Goal: Task Accomplishment & Management: Use online tool/utility

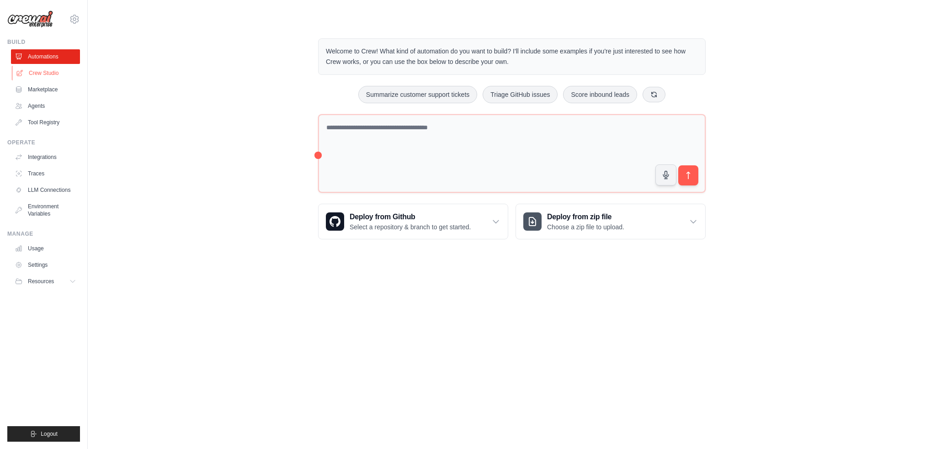
click at [49, 73] on link "Crew Studio" at bounding box center [46, 73] width 69 height 15
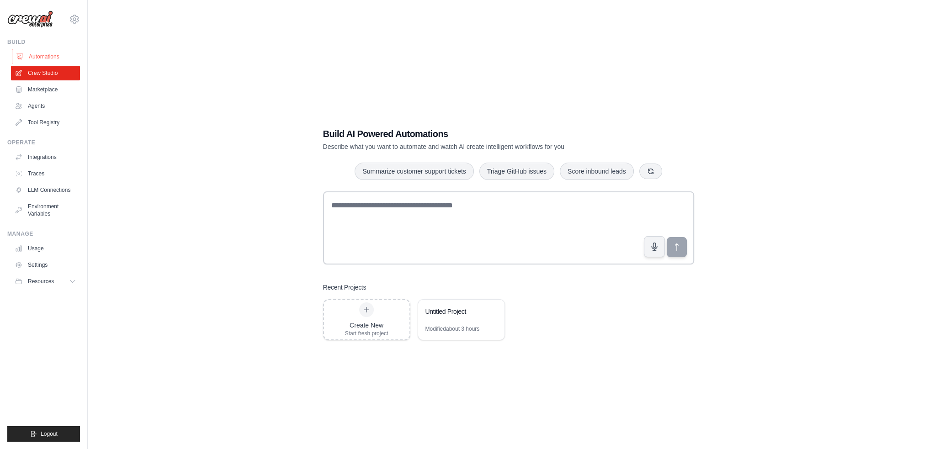
click at [37, 54] on link "Automations" at bounding box center [46, 56] width 69 height 15
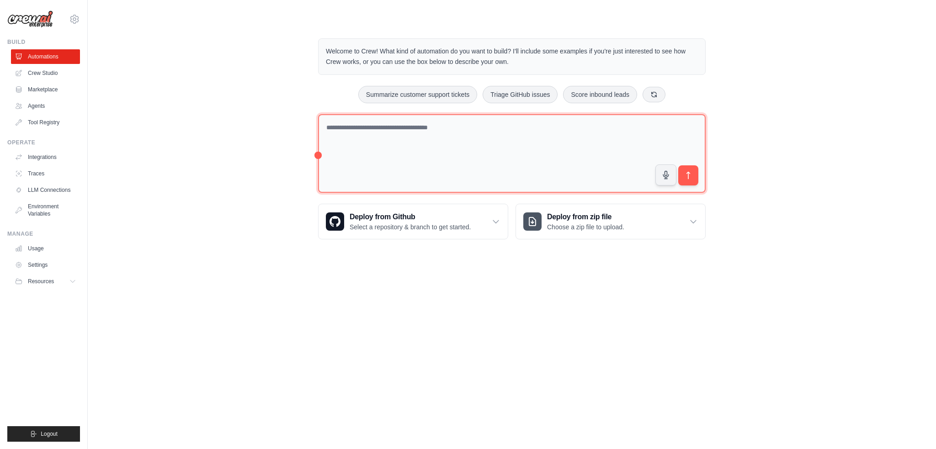
click at [458, 128] on textarea at bounding box center [511, 153] width 387 height 79
paste textarea "**********"
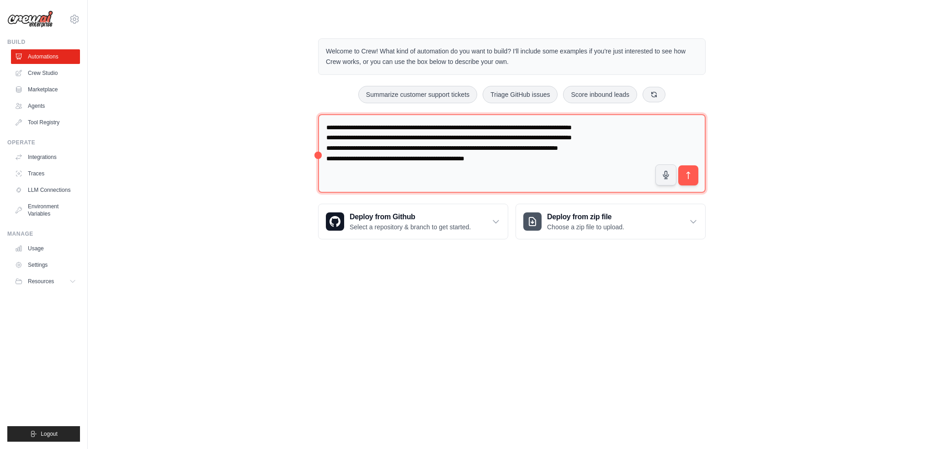
type textarea "**********"
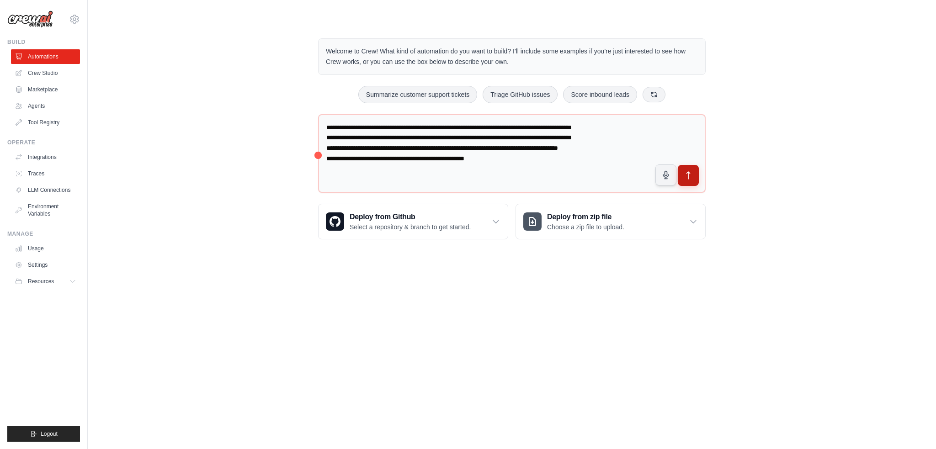
click at [687, 172] on icon "submit" at bounding box center [688, 175] width 3 height 7
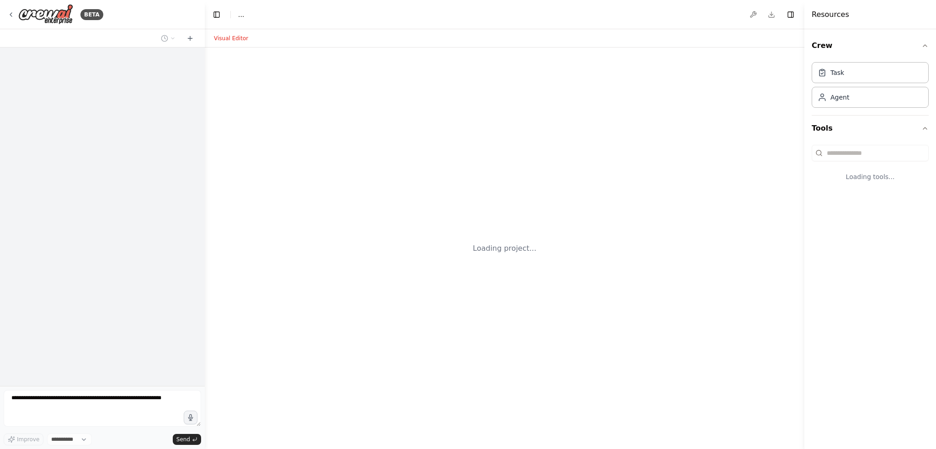
select select "****"
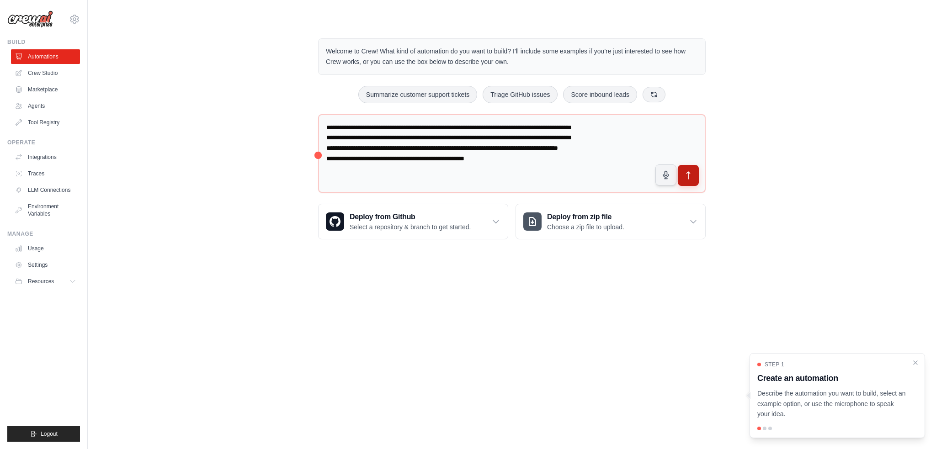
click at [693, 173] on icon "submit" at bounding box center [688, 176] width 10 height 10
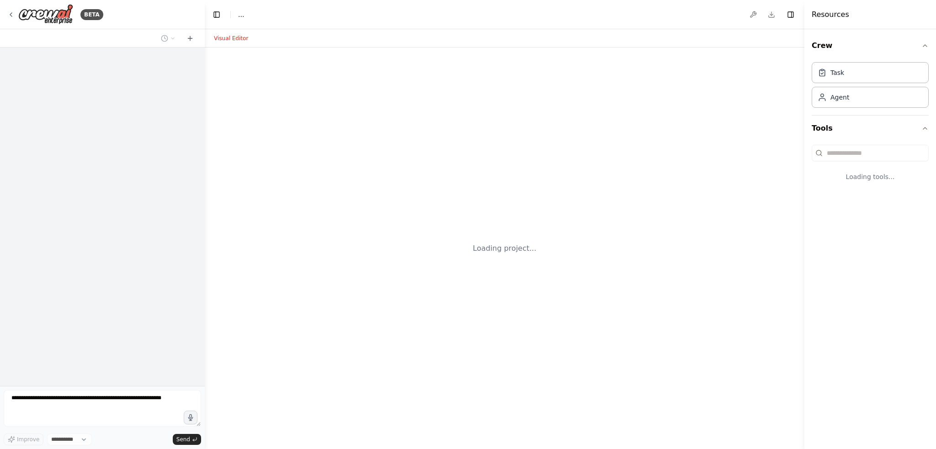
select select "****"
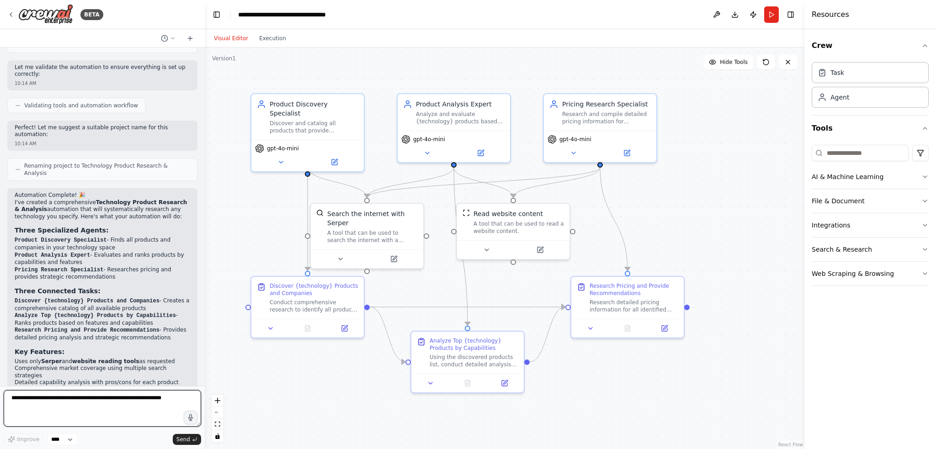
scroll to position [504, 0]
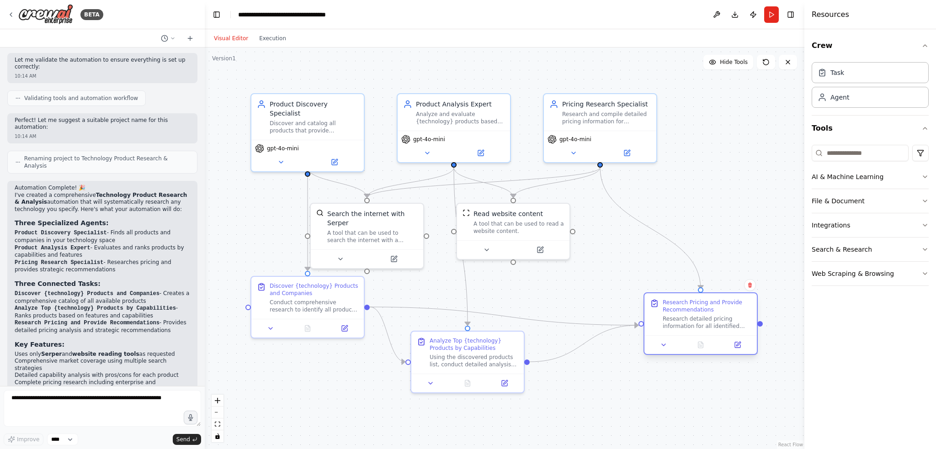
drag, startPoint x: 655, startPoint y: 301, endPoint x: 729, endPoint y: 315, distance: 74.9
click at [729, 315] on div "Research detailed pricing information for all identified {technology} products.…" at bounding box center [706, 322] width 89 height 15
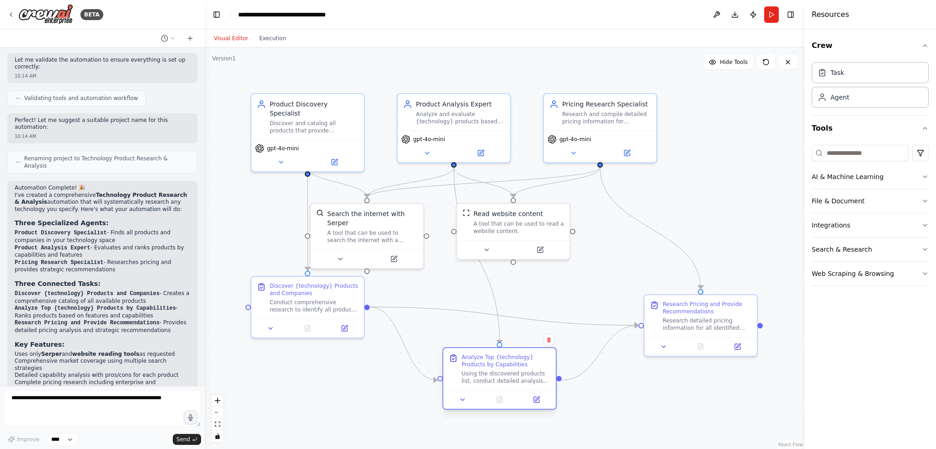
drag, startPoint x: 496, startPoint y: 358, endPoint x: 529, endPoint y: 369, distance: 35.5
click at [530, 376] on div "Using the discovered products list, conduct detailed analysis of each product's…" at bounding box center [505, 377] width 89 height 15
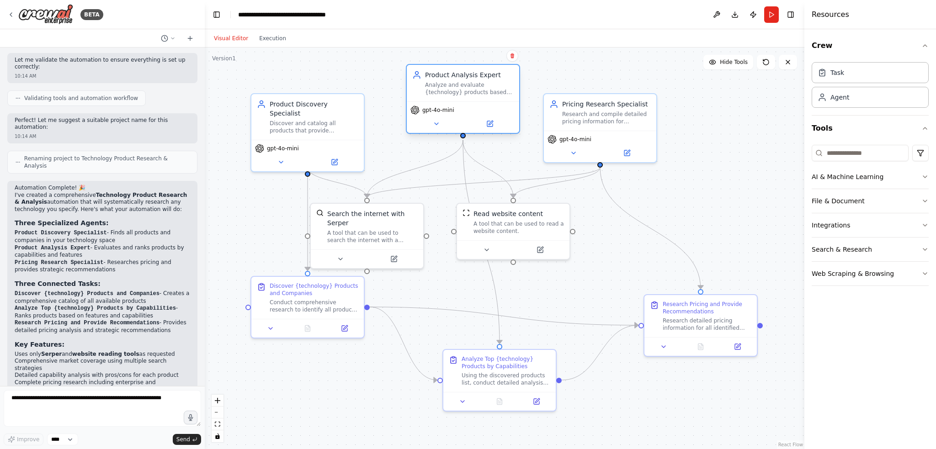
drag, startPoint x: 459, startPoint y: 116, endPoint x: 465, endPoint y: 90, distance: 27.6
click at [465, 90] on div "Analyze and evaluate {technology} products based on their capabilities, feature…" at bounding box center [469, 88] width 89 height 15
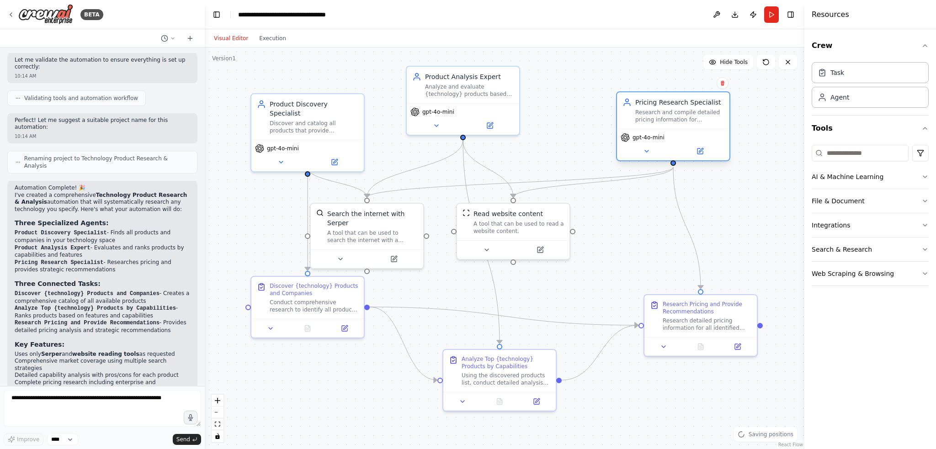
drag, startPoint x: 594, startPoint y: 125, endPoint x: 670, endPoint y: 124, distance: 75.8
click at [670, 124] on div "Pricing Research Specialist Research and compile detailed pricing information f…" at bounding box center [673, 110] width 112 height 37
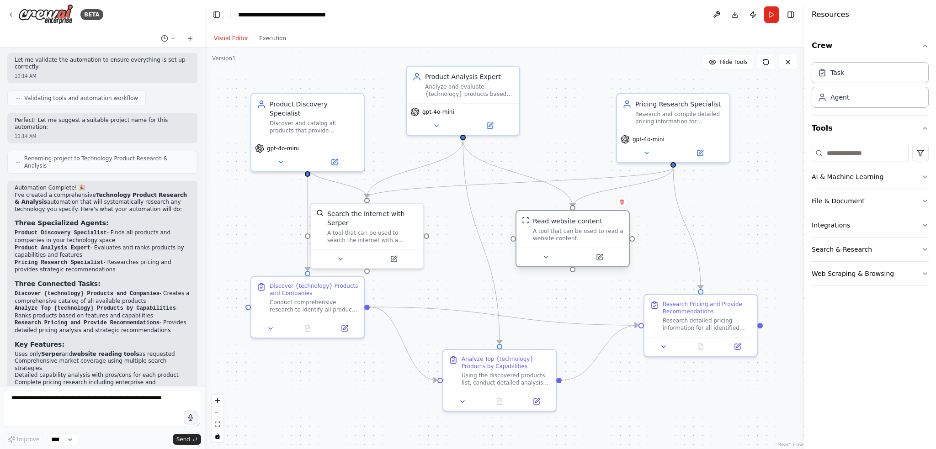
drag, startPoint x: 509, startPoint y: 229, endPoint x: 572, endPoint y: 235, distance: 63.3
click at [572, 235] on div "A tool that can be used to read a website content." at bounding box center [578, 235] width 90 height 15
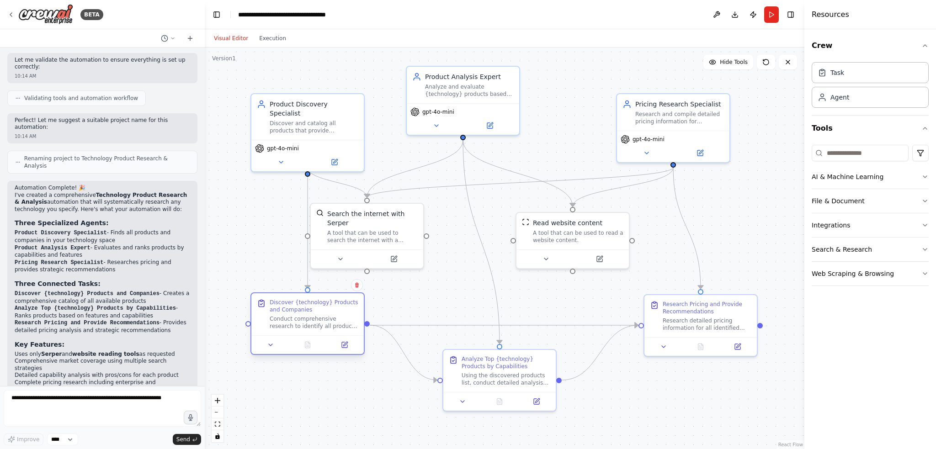
drag, startPoint x: 328, startPoint y: 309, endPoint x: 326, endPoint y: 328, distance: 18.4
click at [326, 328] on div "Conduct comprehensive research to identify all products that provide {technolog…" at bounding box center [314, 322] width 89 height 15
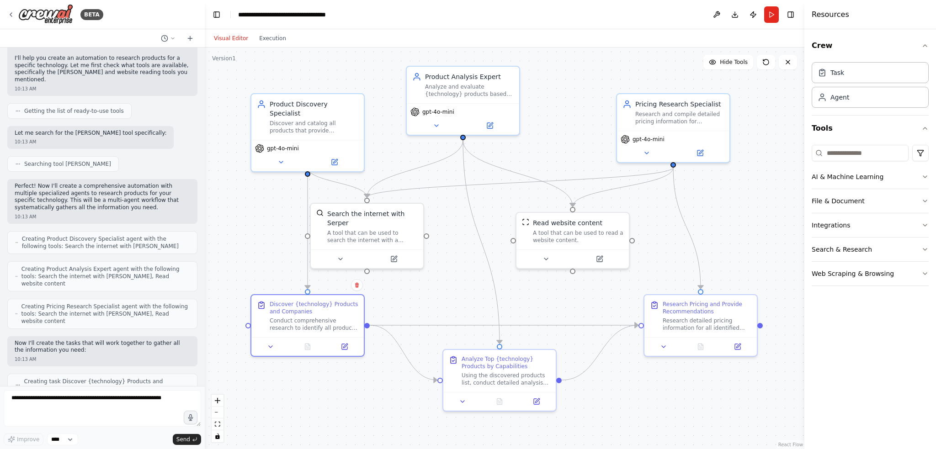
scroll to position [0, 0]
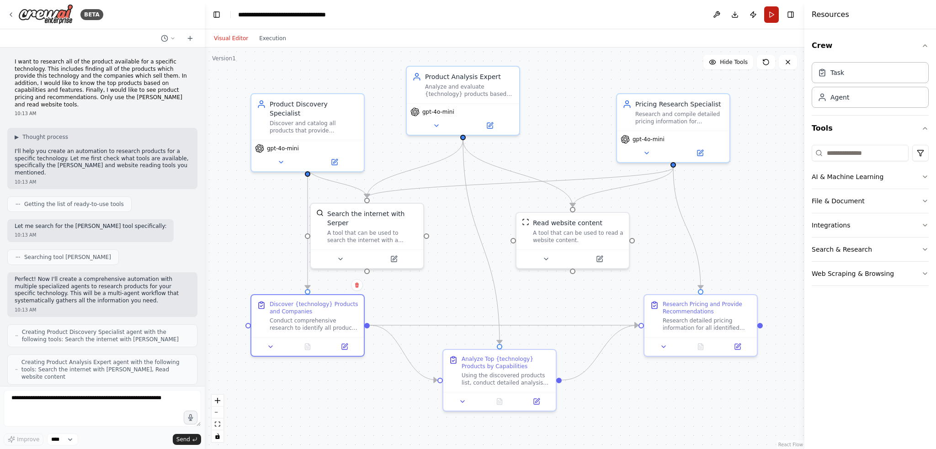
click at [770, 12] on button "Run" at bounding box center [771, 14] width 15 height 16
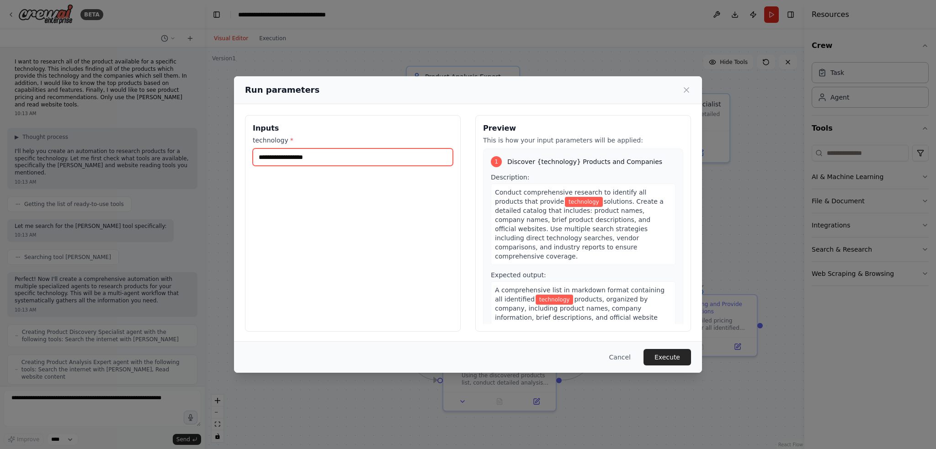
click at [323, 157] on input "technology *" at bounding box center [353, 156] width 200 height 17
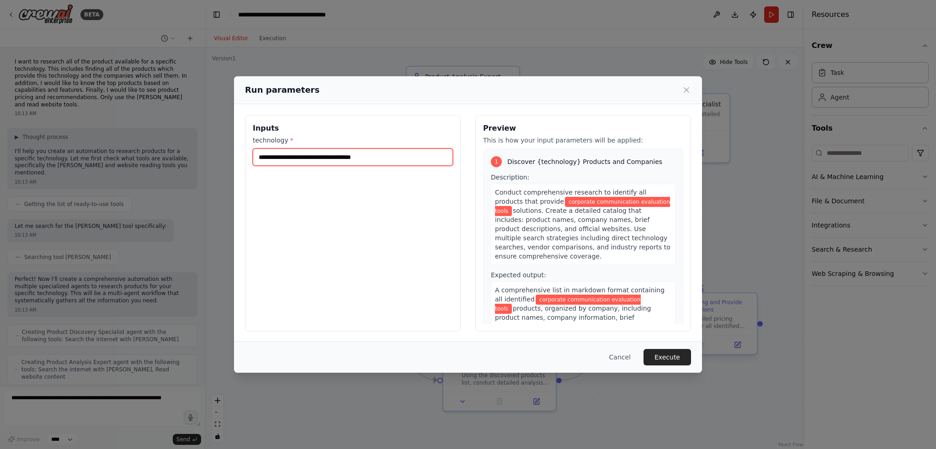
type input "**********"
click at [668, 354] on button "Execute" at bounding box center [667, 357] width 48 height 16
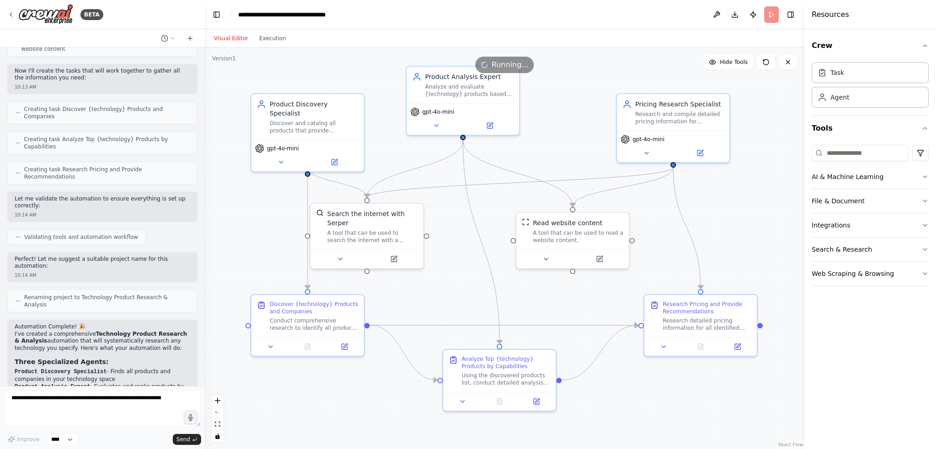
scroll to position [504, 0]
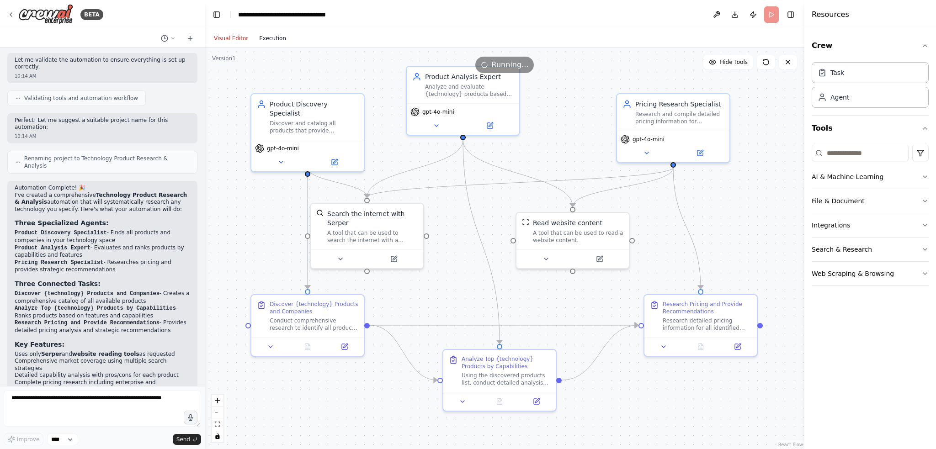
click at [269, 36] on button "Execution" at bounding box center [273, 38] width 38 height 11
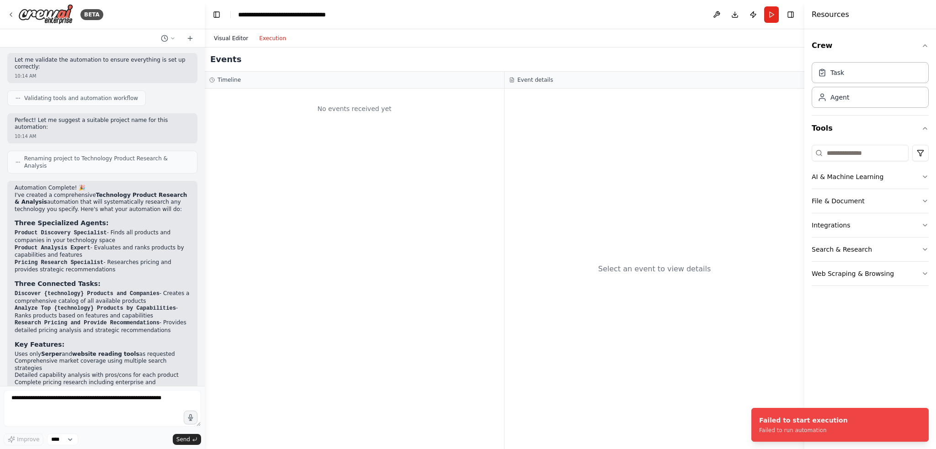
click at [224, 36] on button "Visual Editor" at bounding box center [230, 38] width 45 height 11
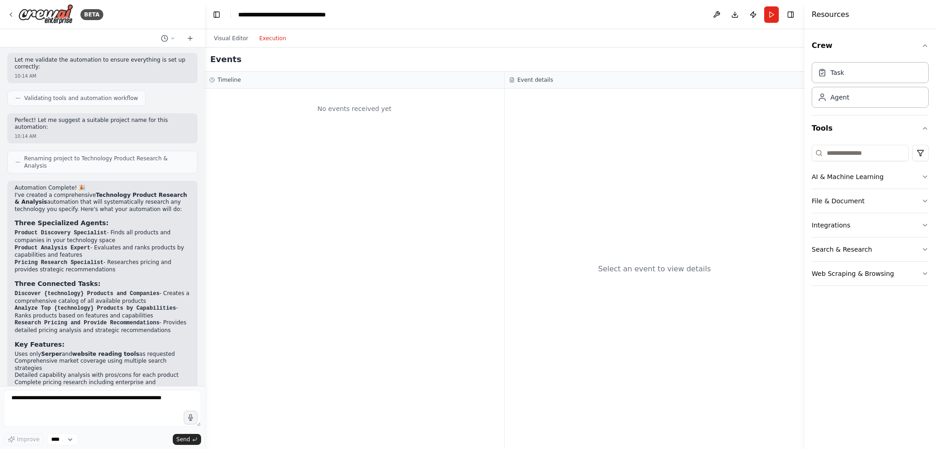
click at [267, 36] on button "Execution" at bounding box center [273, 38] width 38 height 11
click at [773, 13] on button "Run" at bounding box center [771, 14] width 15 height 16
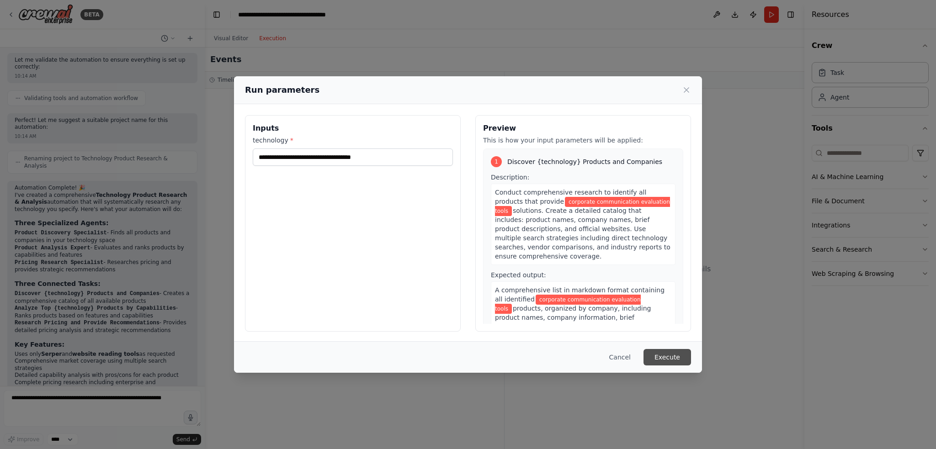
click at [668, 356] on button "Execute" at bounding box center [667, 357] width 48 height 16
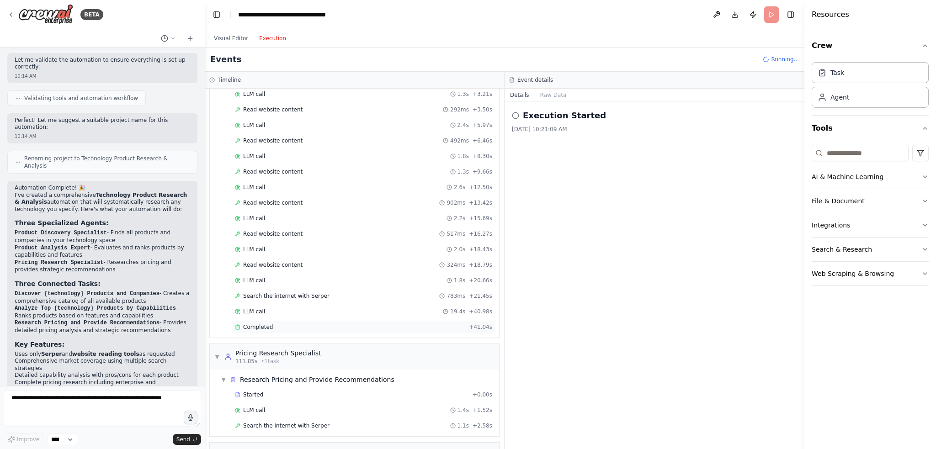
scroll to position [1640, 0]
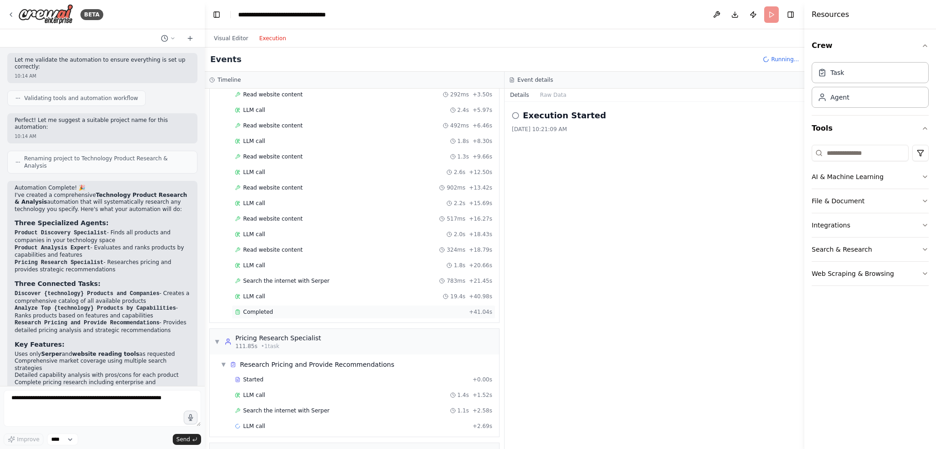
click at [258, 305] on div "▼ Product Discovery Specialist 7.22s (+63.58s) • 1 task ▼ discover_technology_p…" at bounding box center [354, 269] width 299 height 360
click at [263, 308] on span "Completed" at bounding box center [258, 311] width 30 height 7
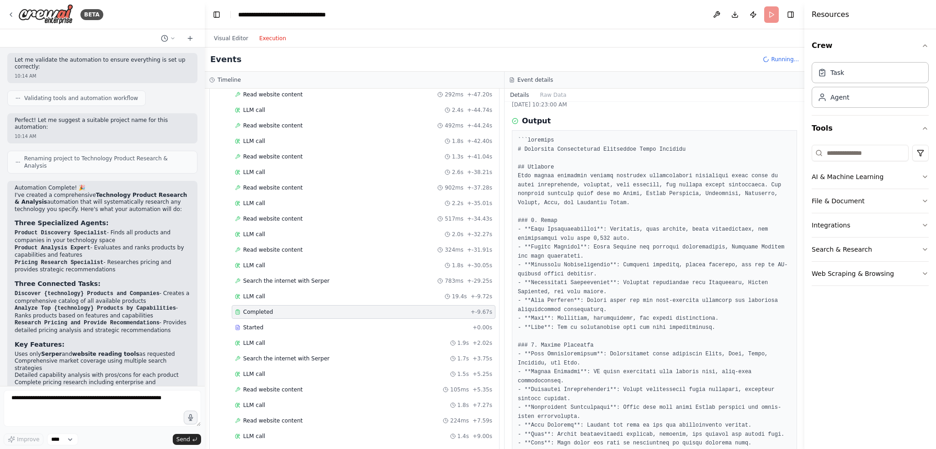
scroll to position [0, 0]
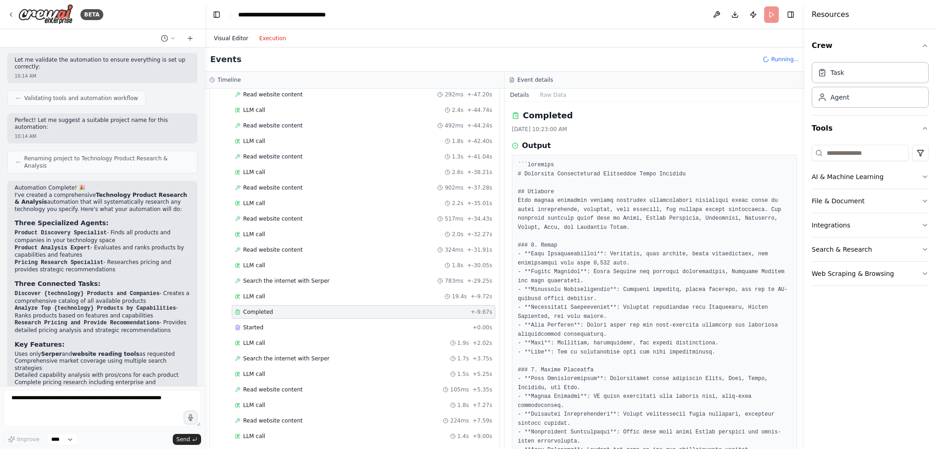
click at [229, 37] on button "Visual Editor" at bounding box center [230, 38] width 45 height 11
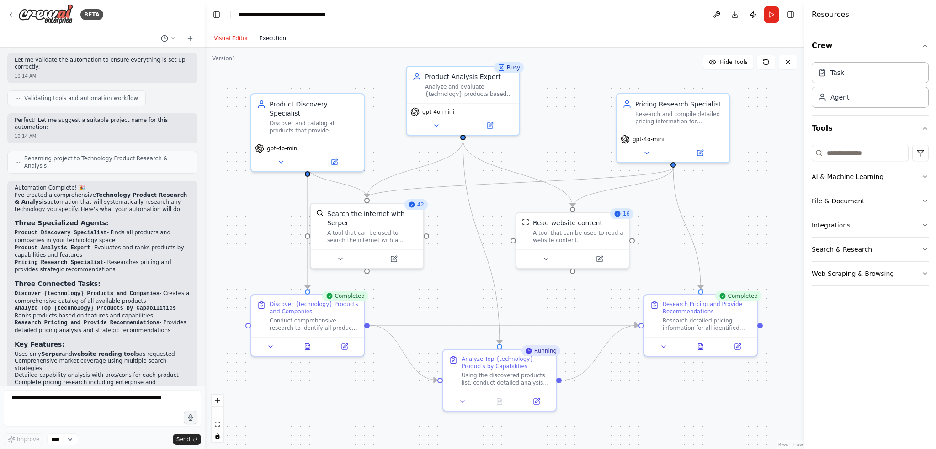
click at [269, 37] on button "Execution" at bounding box center [273, 38] width 38 height 11
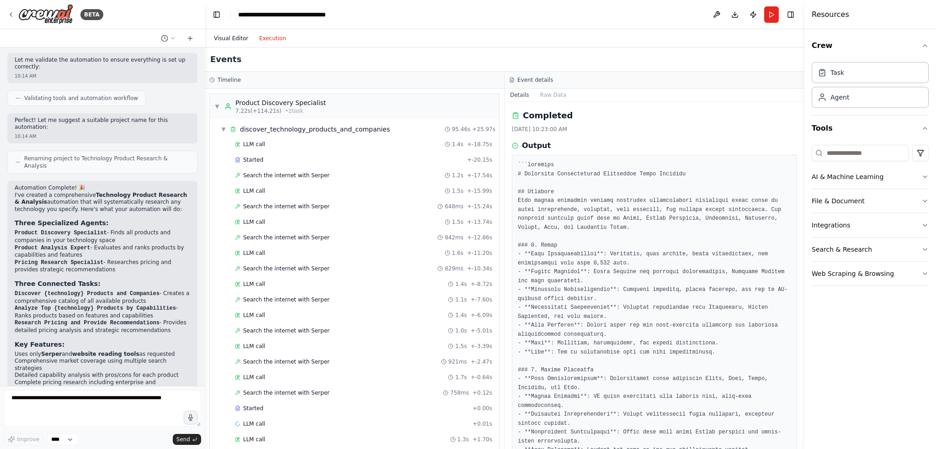
click at [231, 38] on button "Visual Editor" at bounding box center [230, 38] width 45 height 11
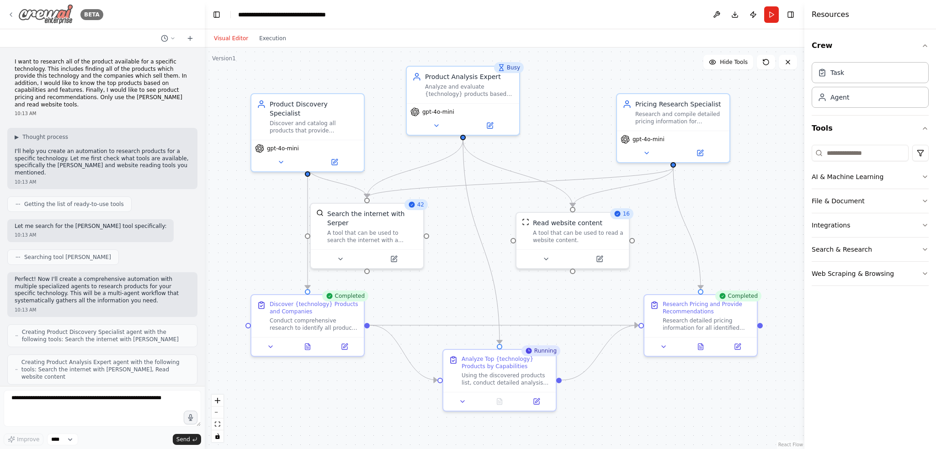
click at [11, 12] on icon at bounding box center [10, 14] width 7 height 7
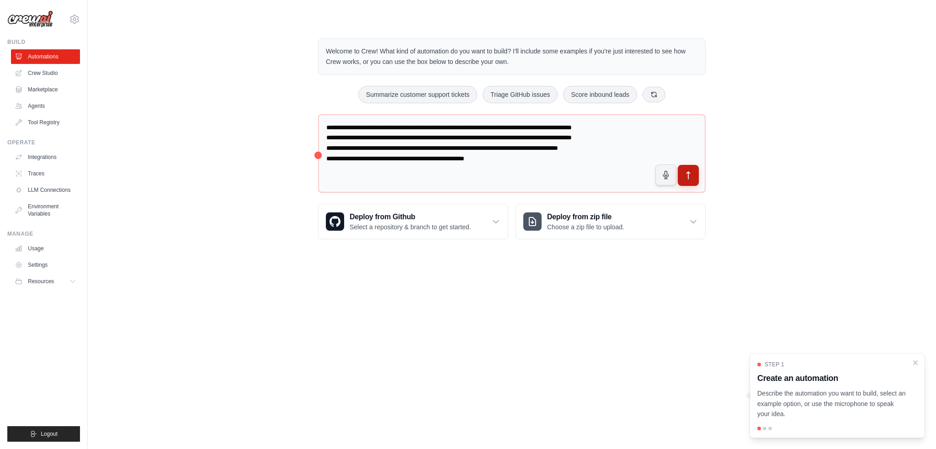
click at [687, 173] on icon "submit" at bounding box center [688, 176] width 10 height 10
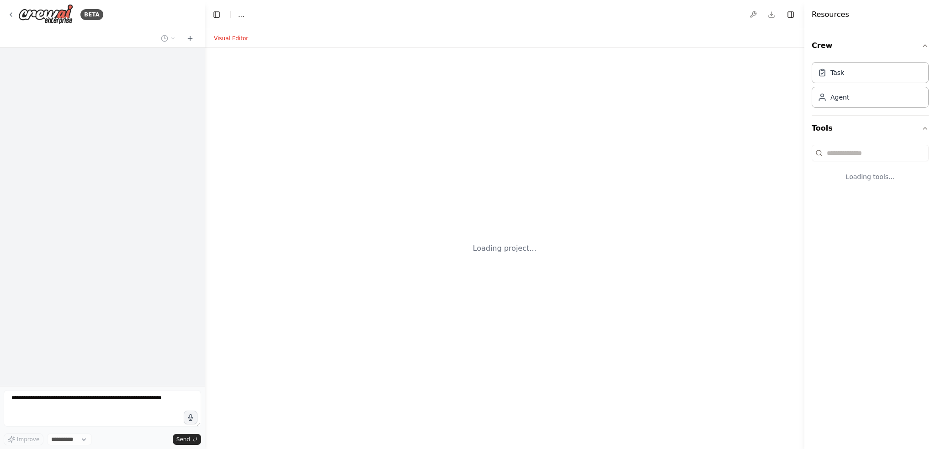
select select "****"
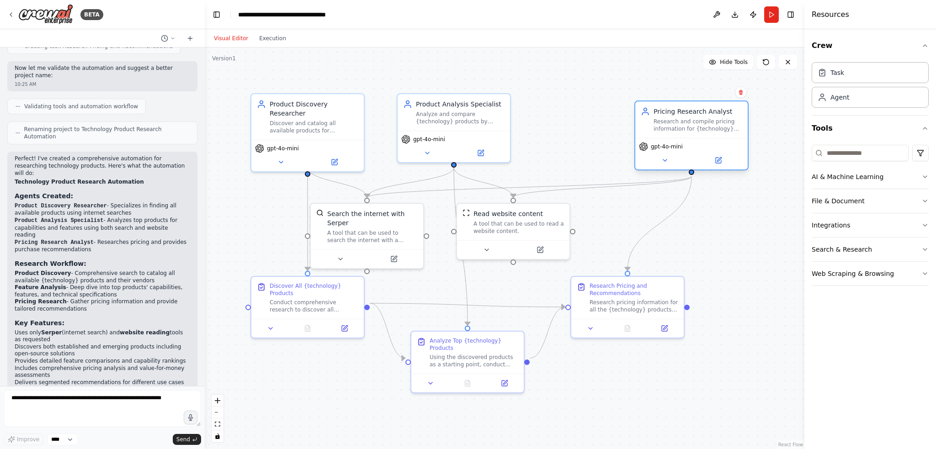
scroll to position [534, 0]
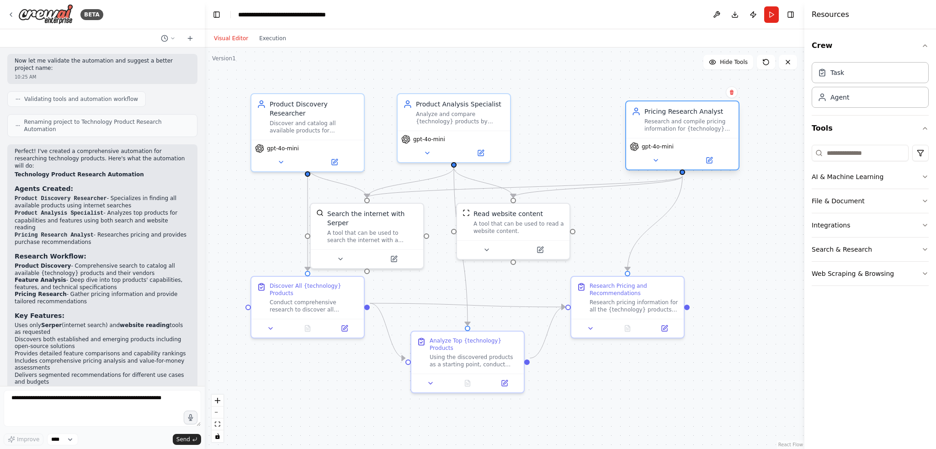
drag, startPoint x: 587, startPoint y: 125, endPoint x: 671, endPoint y: 135, distance: 84.6
click at [671, 135] on div "Pricing Research Analyst Research and compile pricing information for {technolo…" at bounding box center [682, 119] width 112 height 37
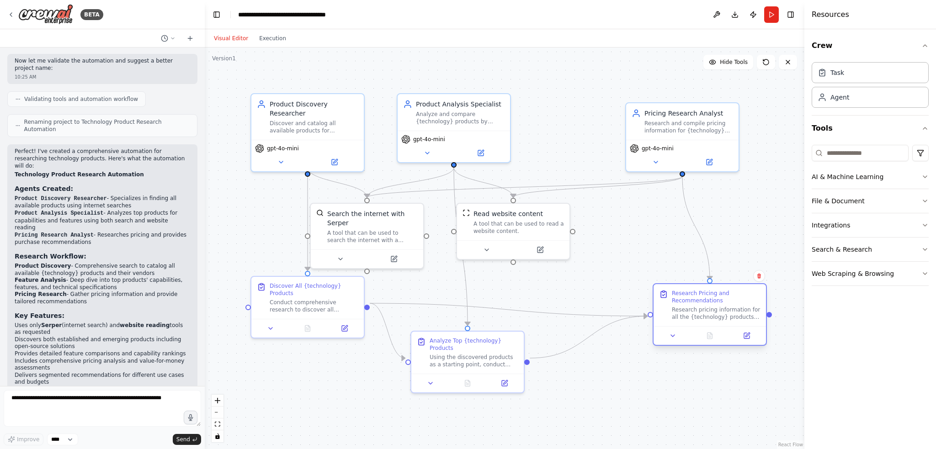
drag, startPoint x: 632, startPoint y: 299, endPoint x: 714, endPoint y: 306, distance: 82.5
click at [714, 306] on div "Research pricing information for all the {technology} products identified, with…" at bounding box center [716, 313] width 89 height 15
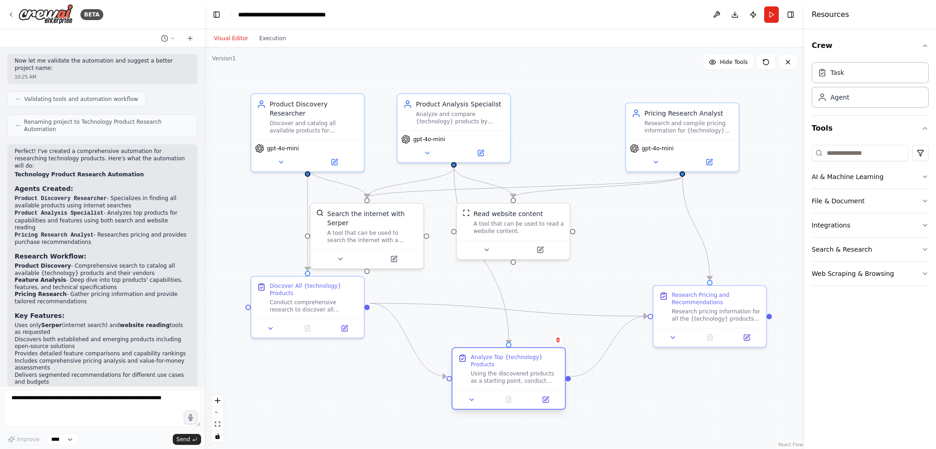
drag, startPoint x: 477, startPoint y: 350, endPoint x: 515, endPoint y: 373, distance: 44.3
click at [515, 373] on div "Using the discovered products as a starting point, conduct detailed analysis of…" at bounding box center [515, 377] width 89 height 15
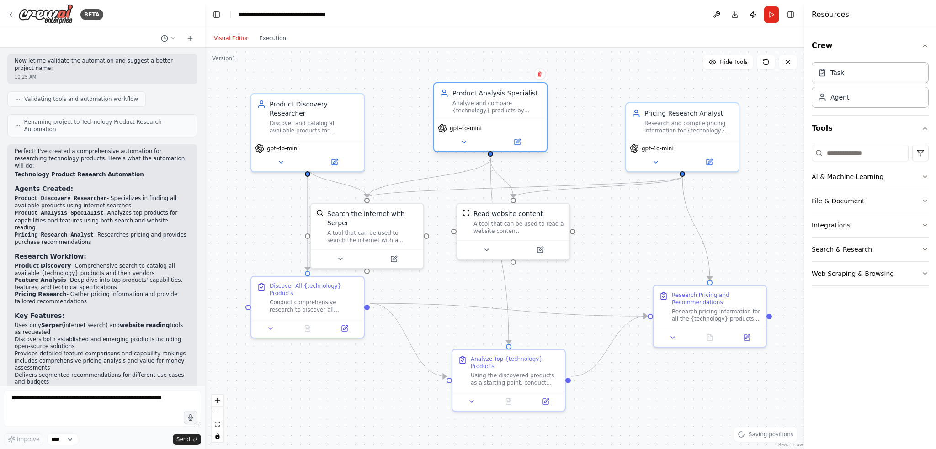
drag, startPoint x: 451, startPoint y: 120, endPoint x: 492, endPoint y: 106, distance: 42.9
click at [492, 106] on div "Analyze and compare {technology} products by researching their capabilities, fe…" at bounding box center [496, 107] width 89 height 15
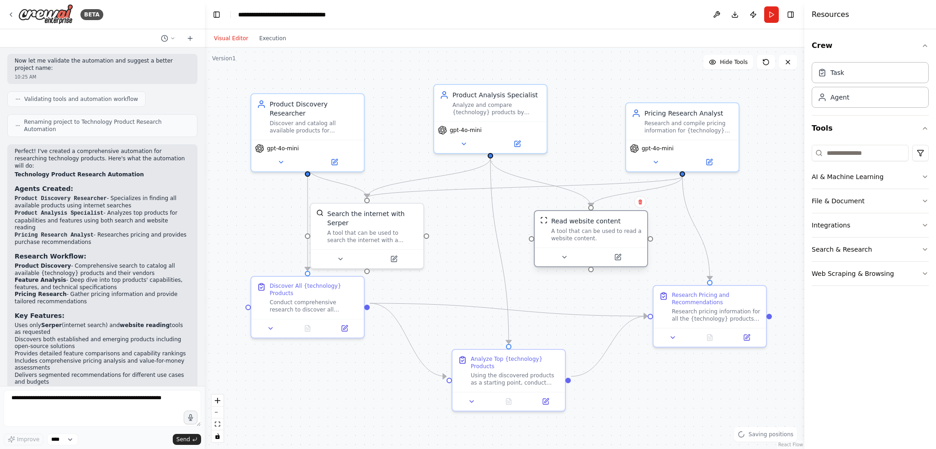
drag, startPoint x: 507, startPoint y: 221, endPoint x: 584, endPoint y: 231, distance: 77.9
click at [584, 231] on div "A tool that can be used to read a website content." at bounding box center [596, 235] width 90 height 15
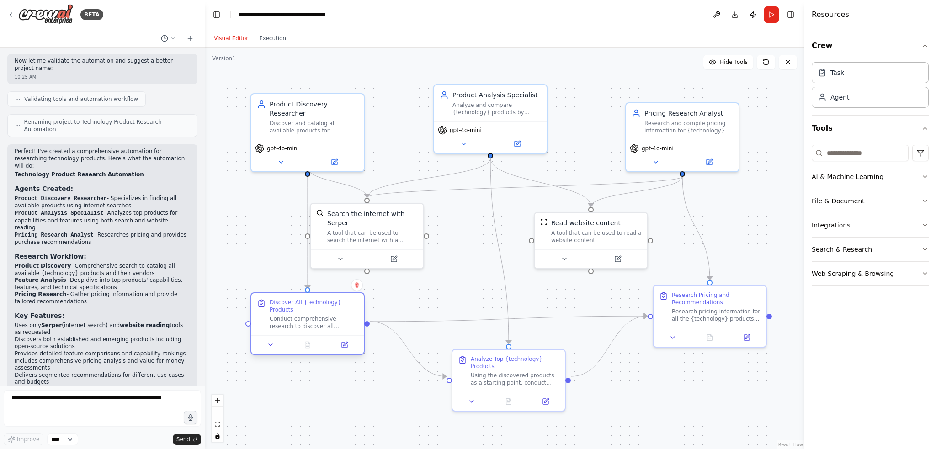
drag, startPoint x: 311, startPoint y: 294, endPoint x: 313, endPoint y: 309, distance: 14.8
click at [313, 315] on div "Conduct comprehensive research to discover all available products that provide …" at bounding box center [314, 322] width 89 height 15
drag, startPoint x: 695, startPoint y: 307, endPoint x: 702, endPoint y: 311, distance: 7.8
click at [702, 311] on div "Research pricing information for all the {technology} products identified, with…" at bounding box center [725, 313] width 89 height 15
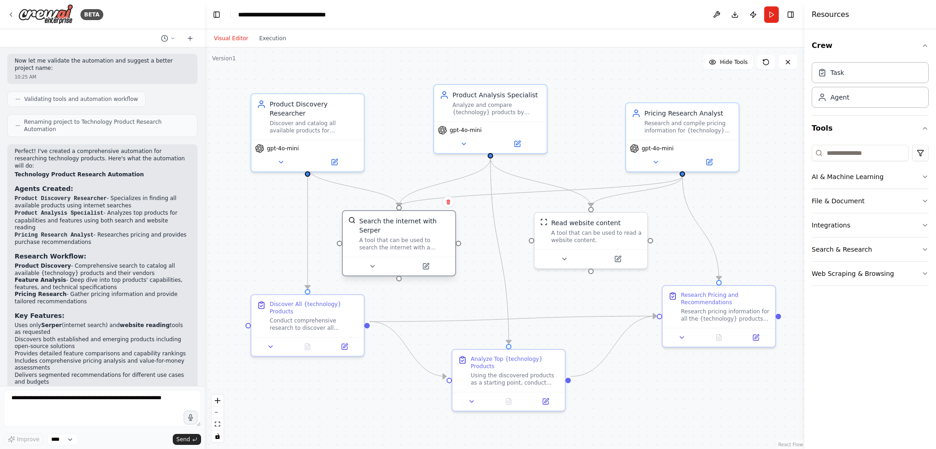
drag, startPoint x: 367, startPoint y: 222, endPoint x: 402, endPoint y: 233, distance: 36.7
click at [402, 237] on div "A tool that can be used to search the internet with a search_query. Supports di…" at bounding box center [404, 244] width 90 height 15
drag, startPoint x: 289, startPoint y: 12, endPoint x: 280, endPoint y: 12, distance: 8.7
click at [281, 12] on header "**********" at bounding box center [504, 14] width 599 height 29
click at [267, 37] on button "Execution" at bounding box center [273, 38] width 38 height 11
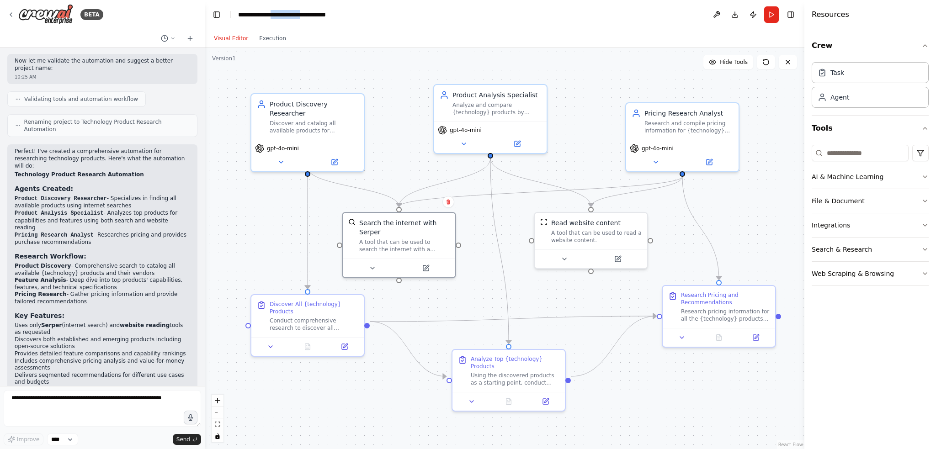
click at [230, 37] on button "Visual Editor" at bounding box center [230, 38] width 45 height 11
click at [771, 12] on button "Run" at bounding box center [771, 14] width 15 height 16
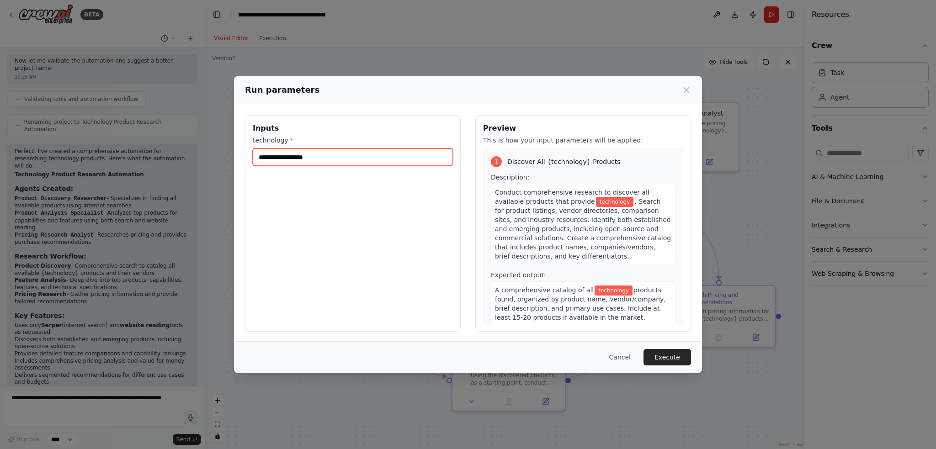
click at [326, 157] on input "technology *" at bounding box center [353, 156] width 200 height 17
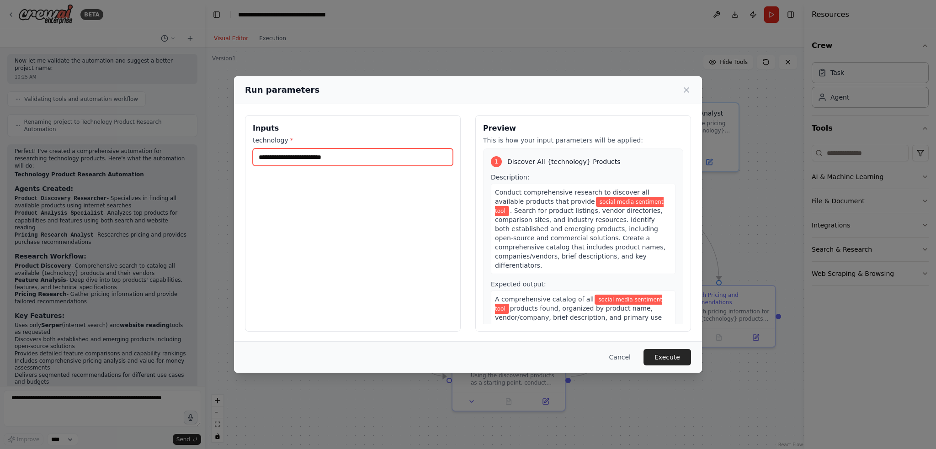
type input "**********"
click at [671, 356] on button "Execute" at bounding box center [667, 357] width 48 height 16
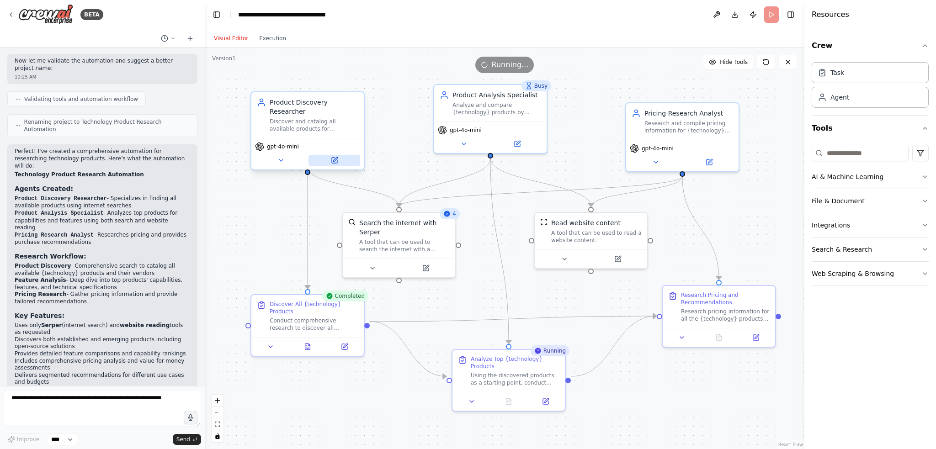
click at [336, 157] on icon at bounding box center [335, 159] width 4 height 4
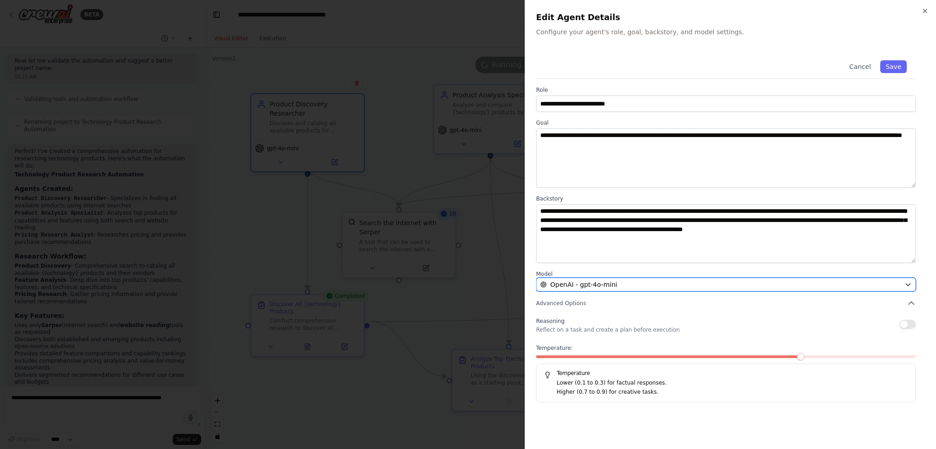
click at [907, 283] on icon "button" at bounding box center [907, 284] width 7 height 7
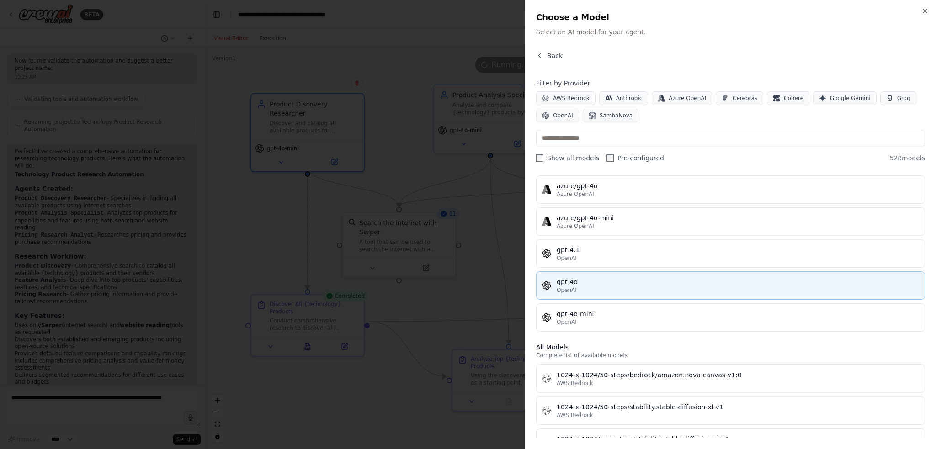
scroll to position [0, 0]
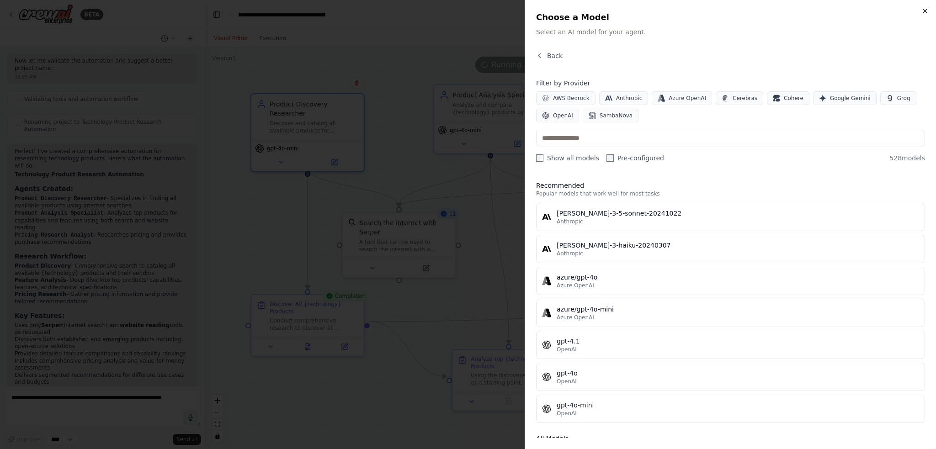
click at [925, 10] on icon "button" at bounding box center [924, 10] width 7 height 7
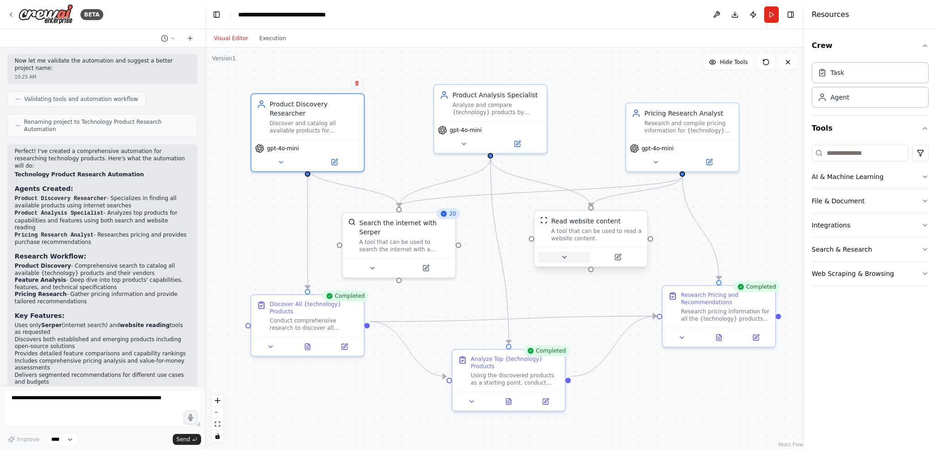
click at [565, 255] on icon at bounding box center [564, 257] width 7 height 7
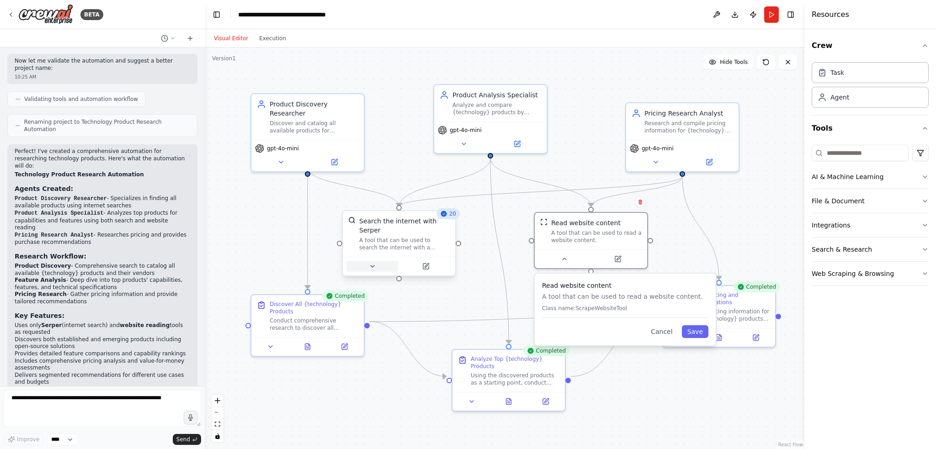
click at [371, 265] on icon at bounding box center [372, 266] width 4 height 2
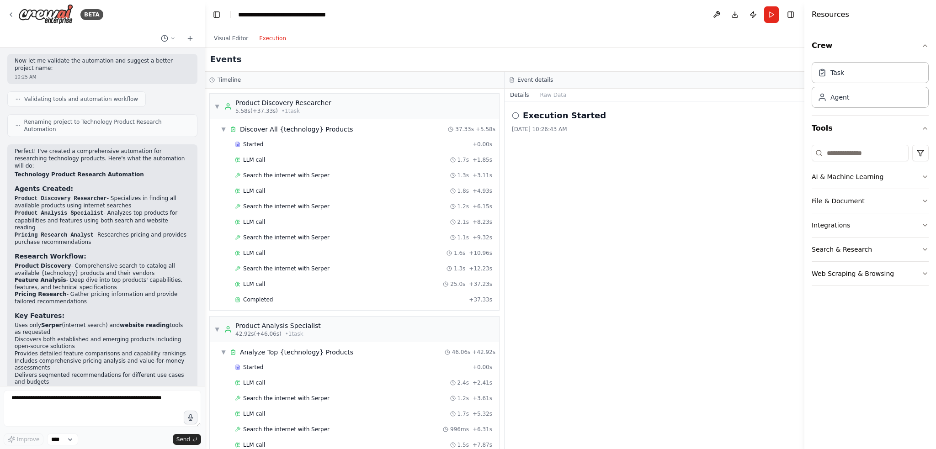
click at [268, 37] on button "Execution" at bounding box center [273, 38] width 38 height 11
click at [753, 12] on button "Publish" at bounding box center [753, 14] width 15 height 16
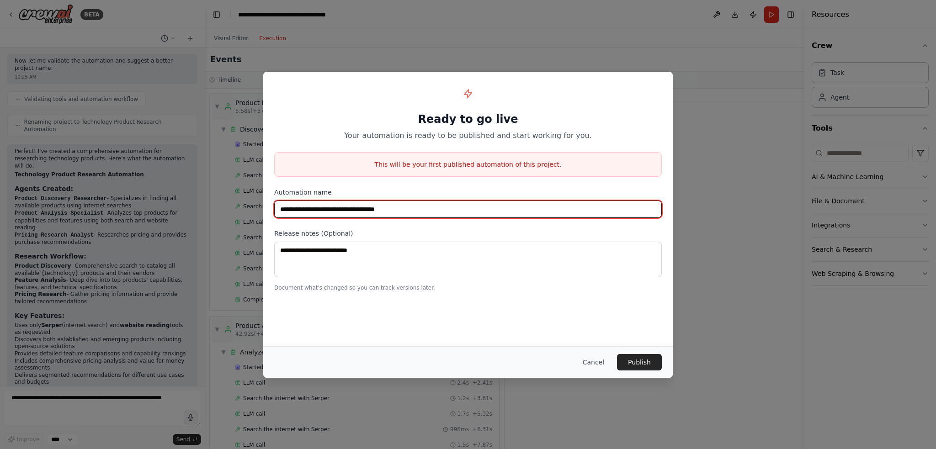
click at [296, 210] on input "**********" at bounding box center [467, 209] width 387 height 17
type input "**********"
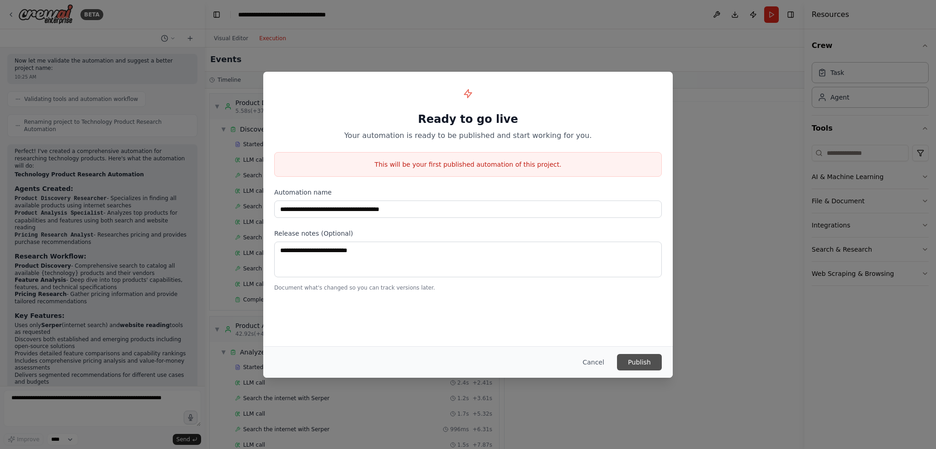
click at [641, 359] on button "Publish" at bounding box center [639, 362] width 45 height 16
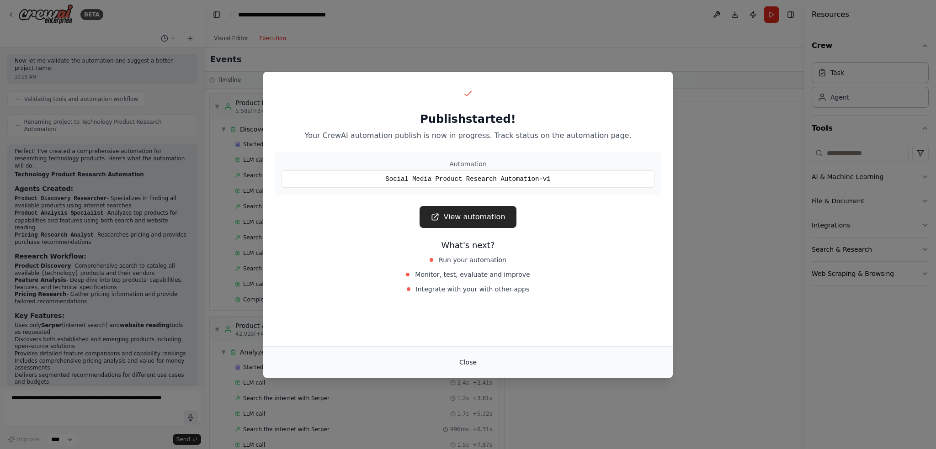
click at [470, 361] on button "Close" at bounding box center [468, 362] width 32 height 16
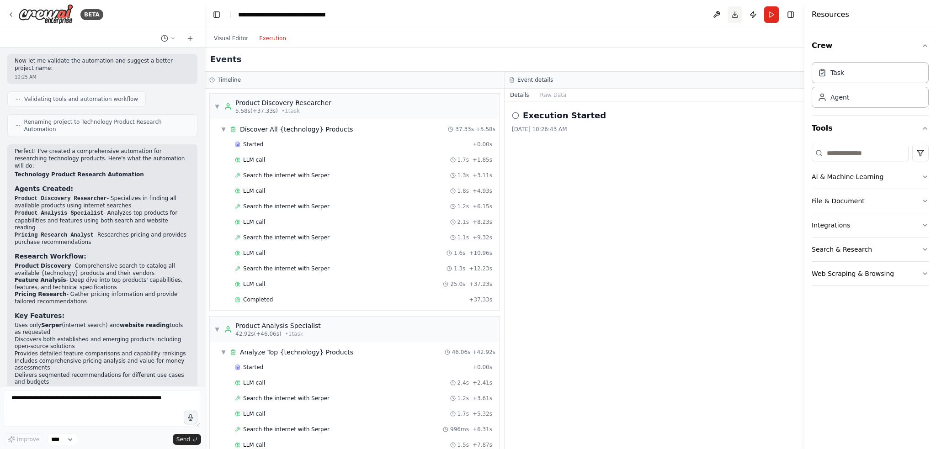
click at [792, 15] on button "Toggle Right Sidebar" at bounding box center [790, 14] width 13 height 13
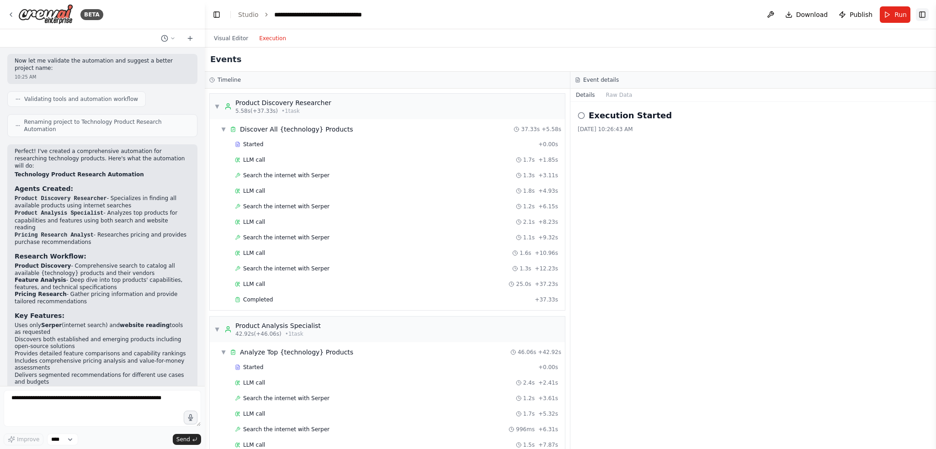
click at [921, 14] on button "Toggle Right Sidebar" at bounding box center [921, 14] width 13 height 13
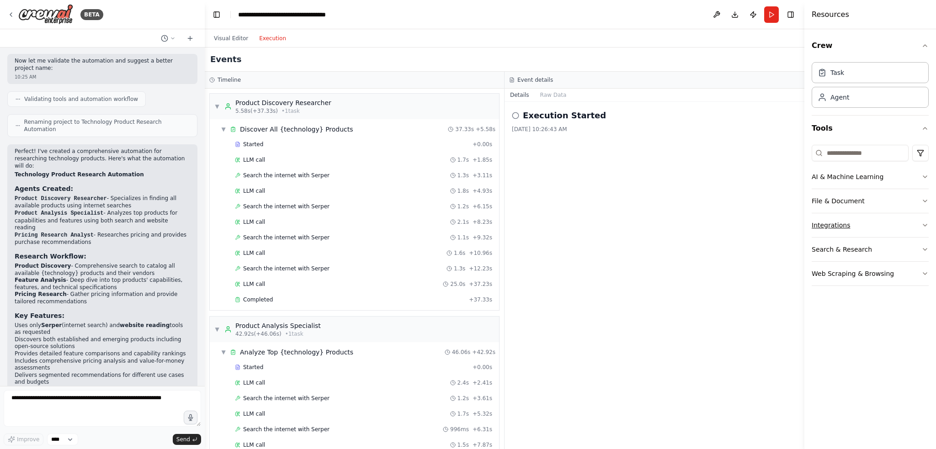
click at [924, 222] on icon "button" at bounding box center [924, 225] width 7 height 7
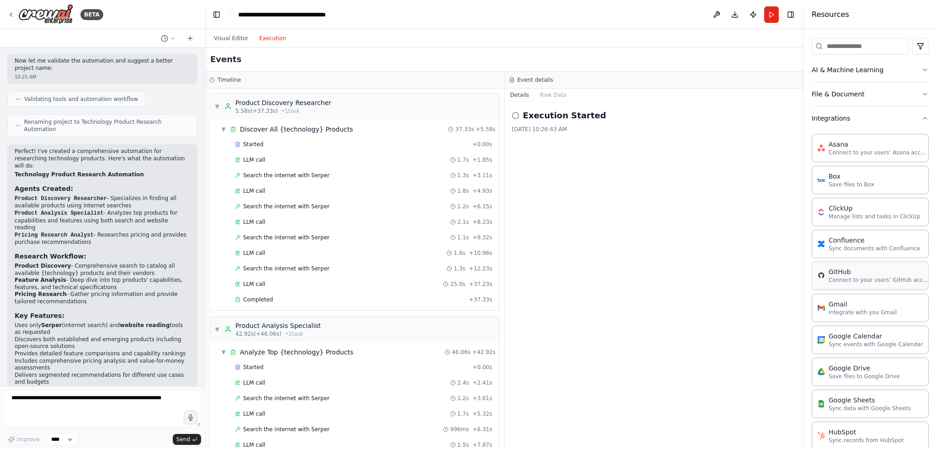
scroll to position [137, 0]
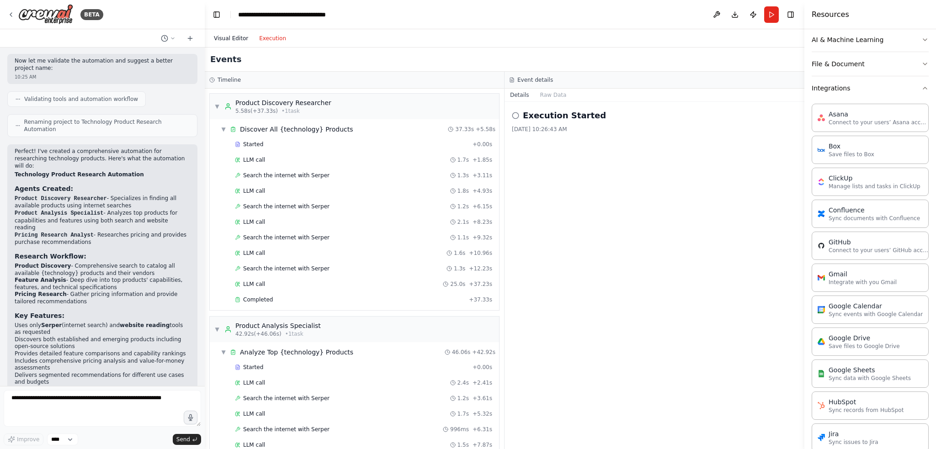
click at [219, 36] on button "Visual Editor" at bounding box center [230, 38] width 45 height 11
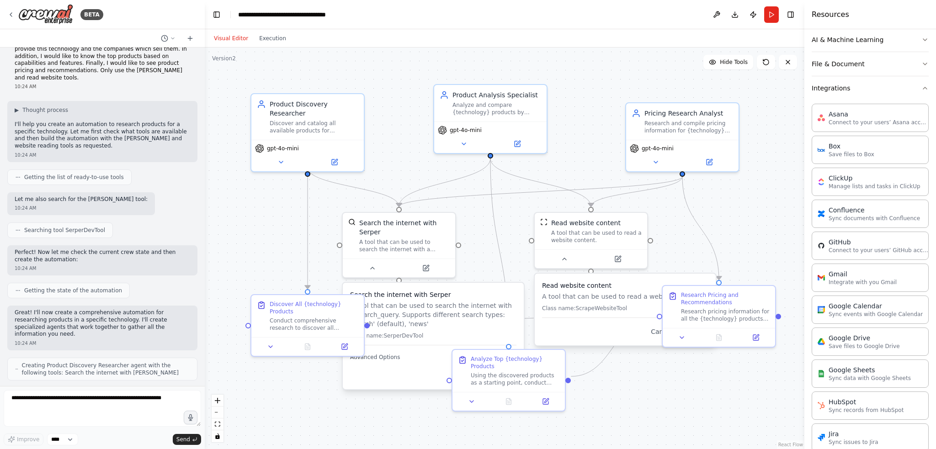
scroll to position [0, 0]
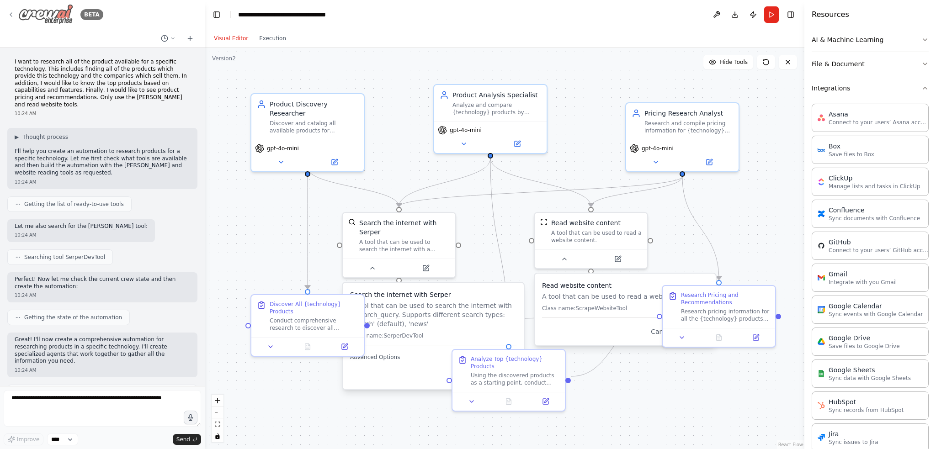
click at [11, 13] on icon at bounding box center [10, 14] width 7 height 7
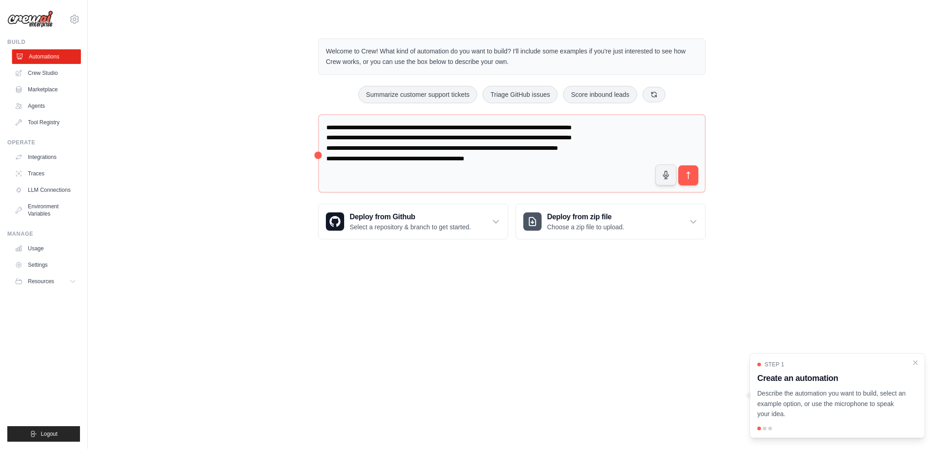
click at [53, 56] on link "Automations" at bounding box center [46, 56] width 69 height 15
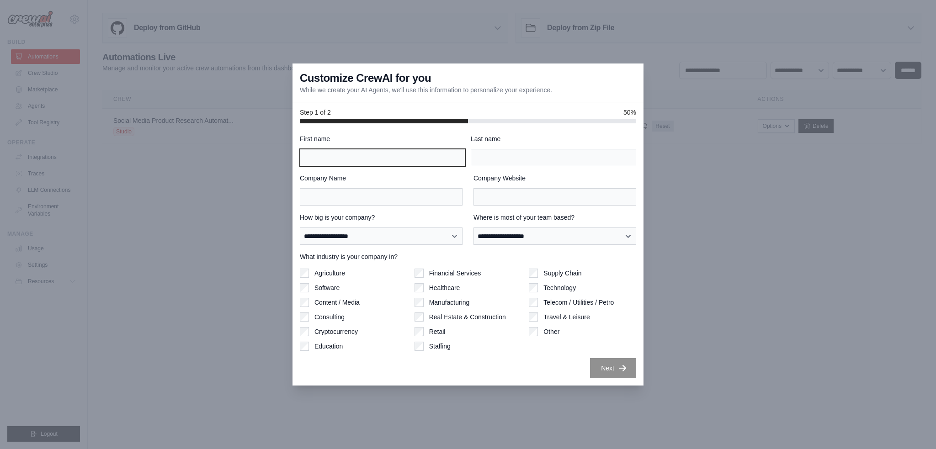
click at [370, 159] on input "First name" at bounding box center [382, 157] width 165 height 17
type input "*****"
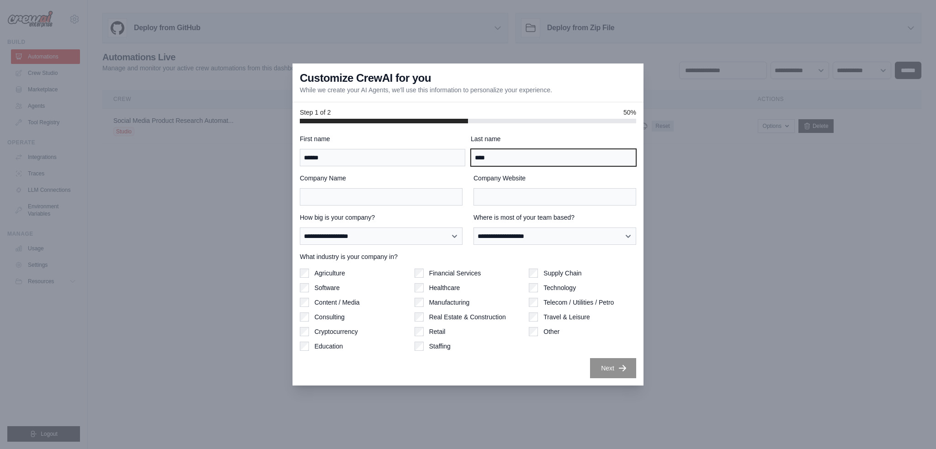
type input "****"
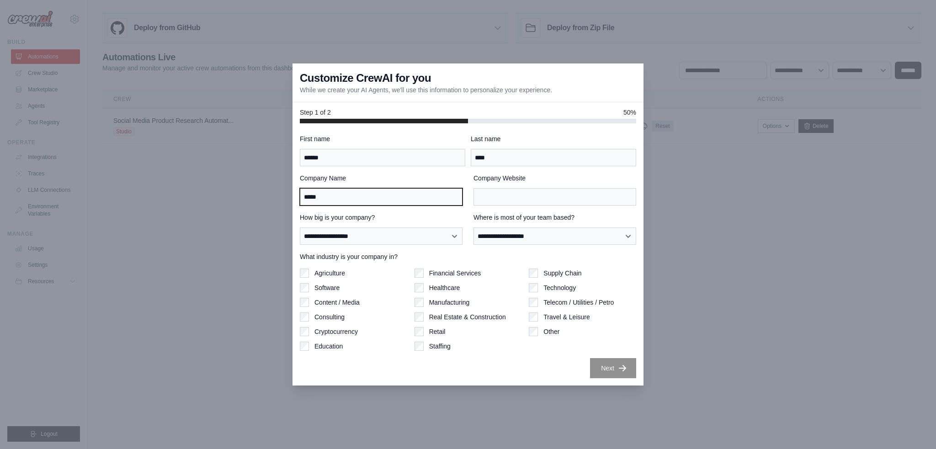
type input "*****"
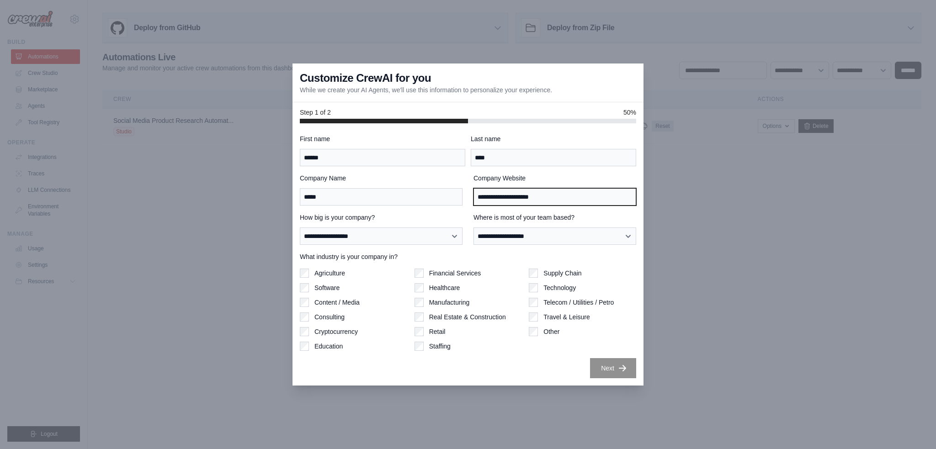
type input "**********"
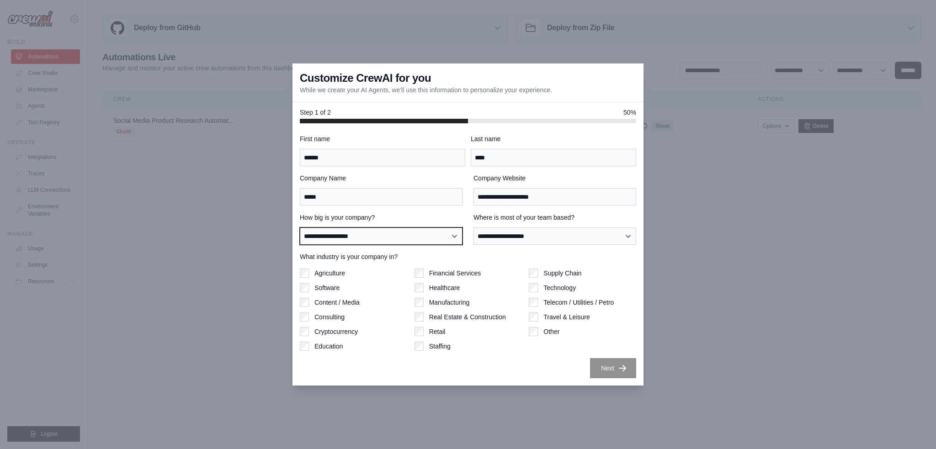
click at [455, 235] on select "**********" at bounding box center [381, 236] width 163 height 17
select select "**********"
click at [300, 228] on select "**********" at bounding box center [381, 236] width 163 height 17
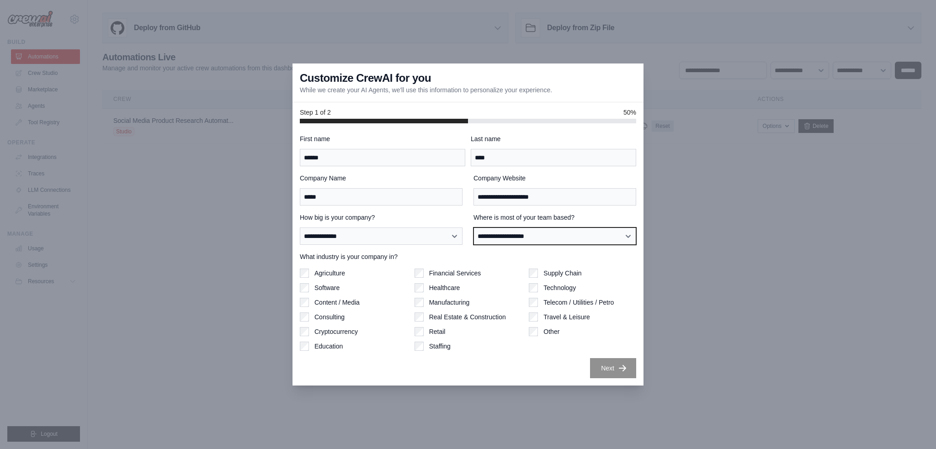
click at [629, 235] on select "**********" at bounding box center [554, 236] width 163 height 17
select select "**********"
click at [473, 228] on select "**********" at bounding box center [554, 236] width 163 height 17
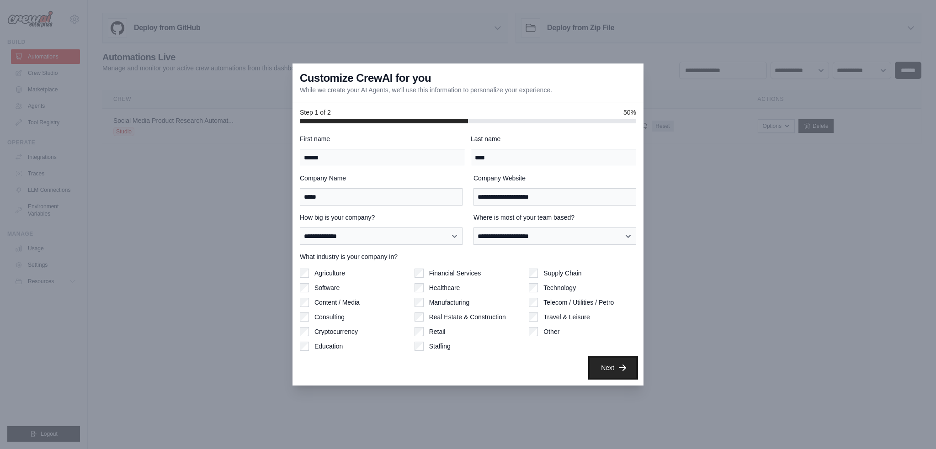
click at [607, 365] on button "Next" at bounding box center [613, 368] width 46 height 20
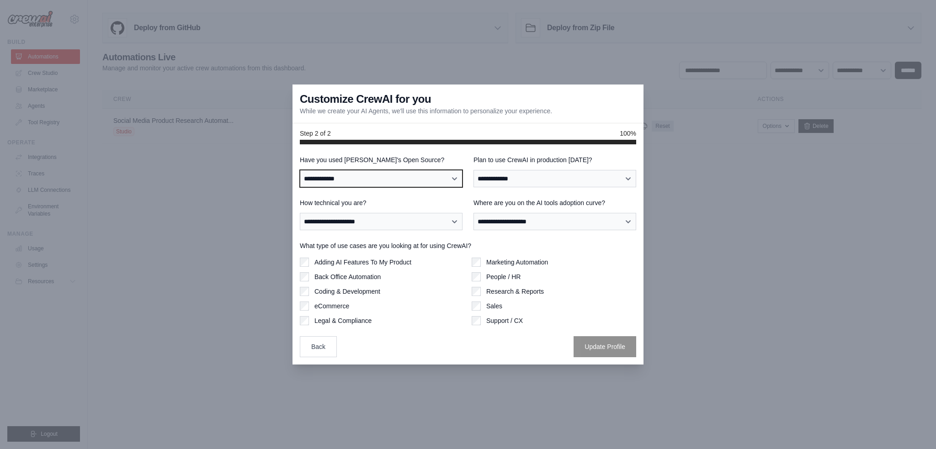
click at [453, 177] on select "**********" at bounding box center [381, 178] width 163 height 17
select select "**********"
click at [300, 170] on select "**********" at bounding box center [381, 178] width 163 height 17
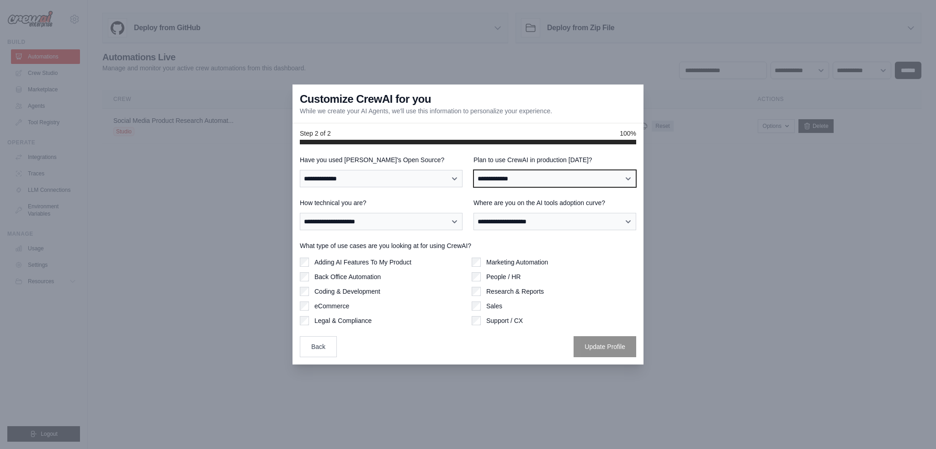
click at [628, 177] on select "**********" at bounding box center [554, 178] width 163 height 17
select select "****"
click at [473, 170] on select "**********" at bounding box center [554, 178] width 163 height 17
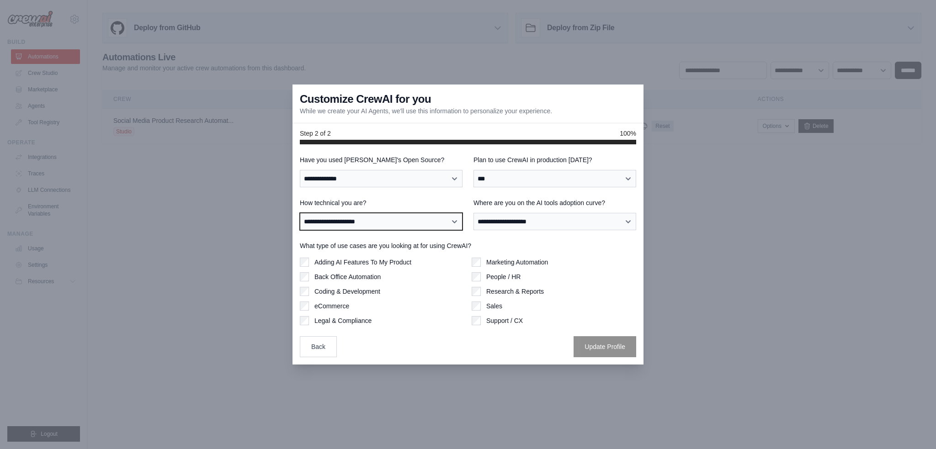
click at [455, 220] on select "**********" at bounding box center [381, 221] width 163 height 17
select select "**********"
click at [300, 213] on select "**********" at bounding box center [381, 221] width 163 height 17
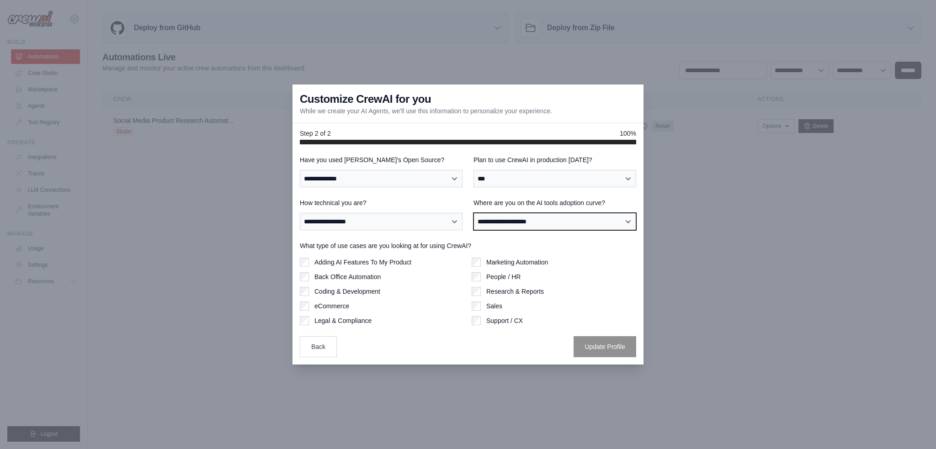
click at [624, 220] on select "**********" at bounding box center [554, 221] width 163 height 17
select select "**********"
click at [473, 213] on select "**********" at bounding box center [554, 221] width 163 height 17
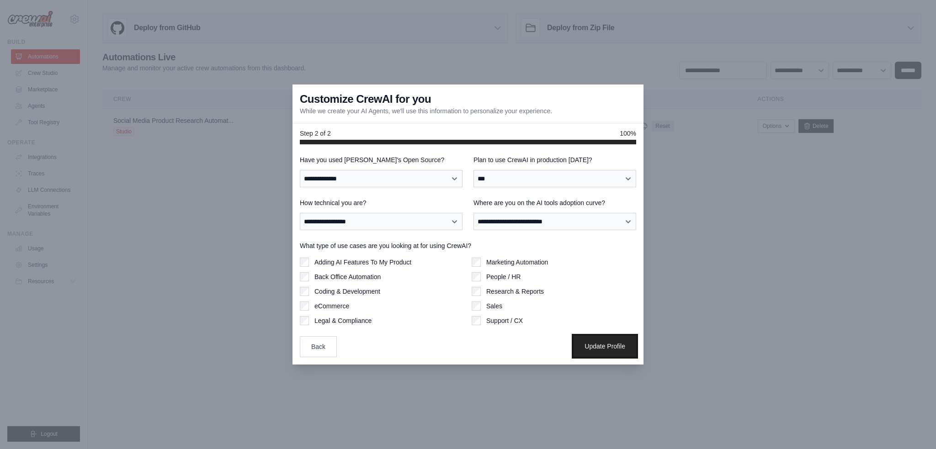
click at [601, 343] on button "Update Profile" at bounding box center [604, 346] width 63 height 21
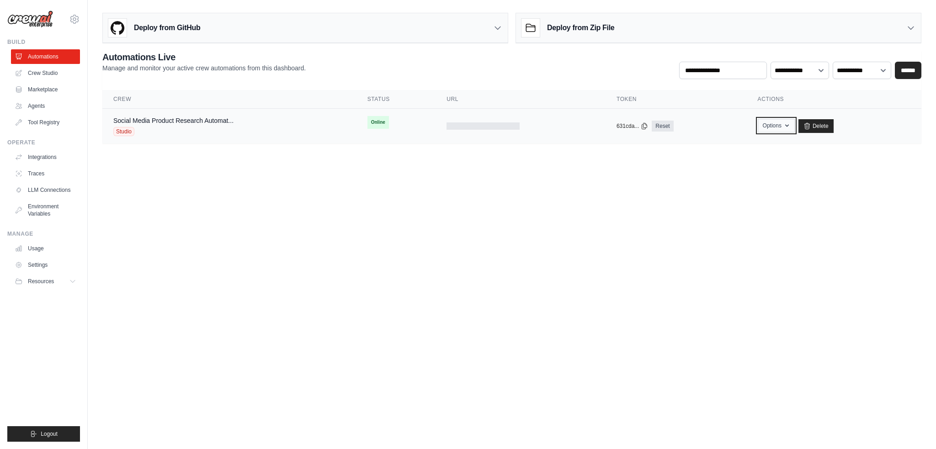
click at [788, 126] on icon "button" at bounding box center [786, 125] width 7 height 7
click at [177, 119] on link "Social Media Product Research Automat..." at bounding box center [173, 120] width 120 height 7
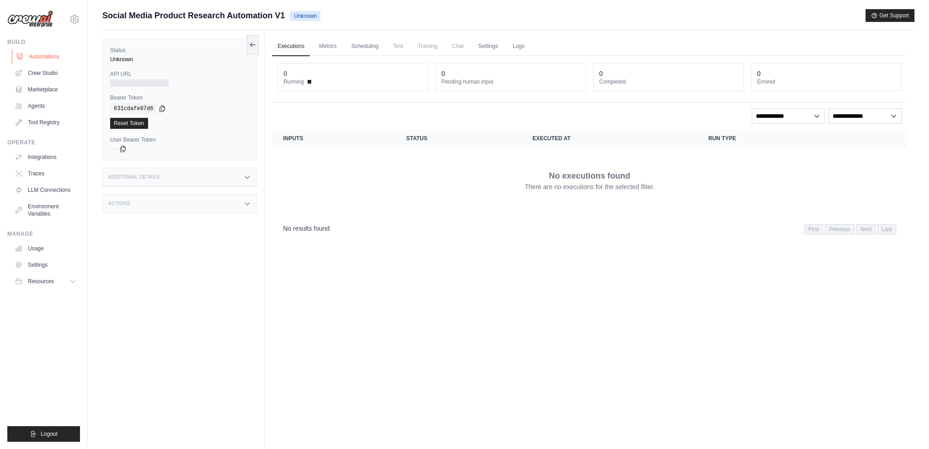
click at [43, 56] on link "Automations" at bounding box center [46, 56] width 69 height 15
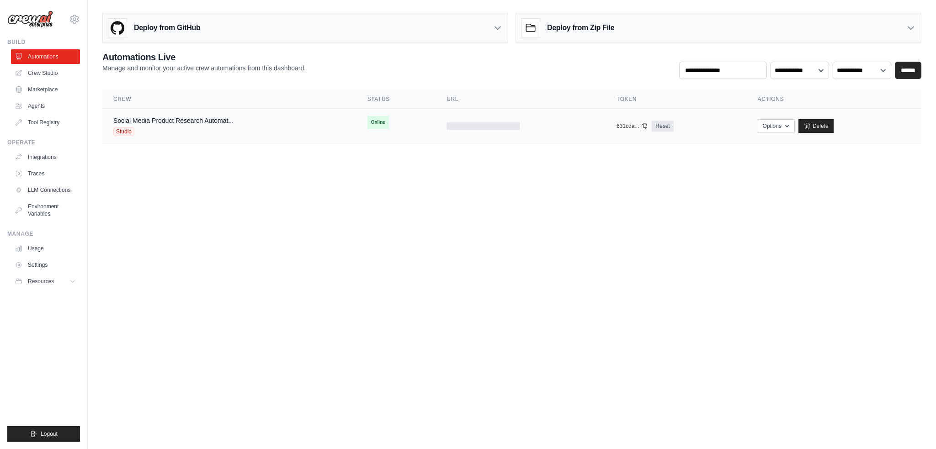
click at [157, 113] on td "Social Media Product Research Automat... Studio" at bounding box center [229, 126] width 254 height 35
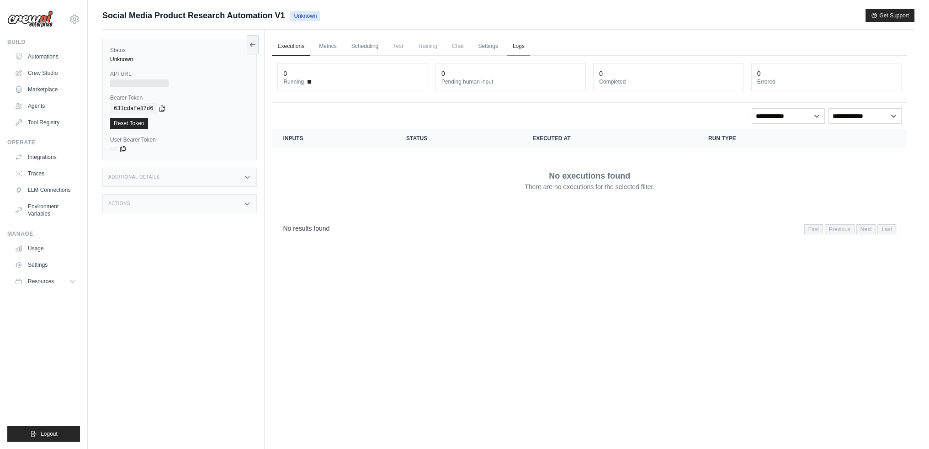
click at [517, 45] on link "Logs" at bounding box center [518, 46] width 23 height 19
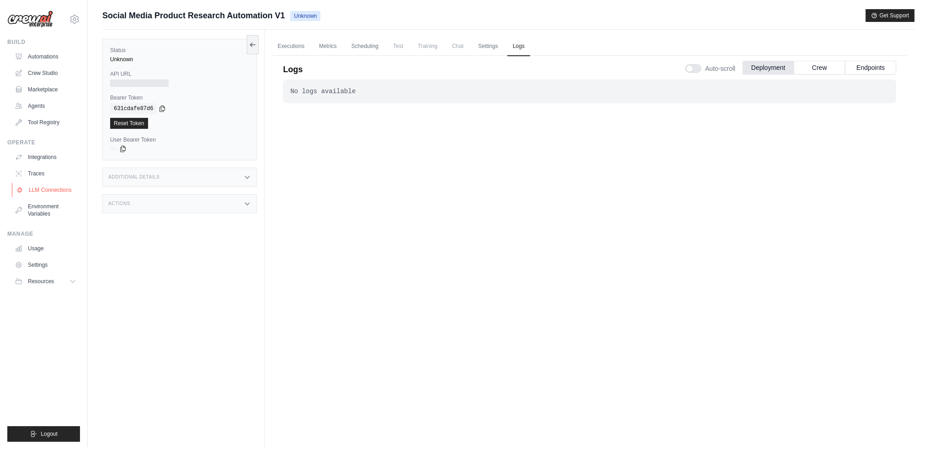
click at [44, 188] on link "LLM Connections" at bounding box center [46, 190] width 69 height 15
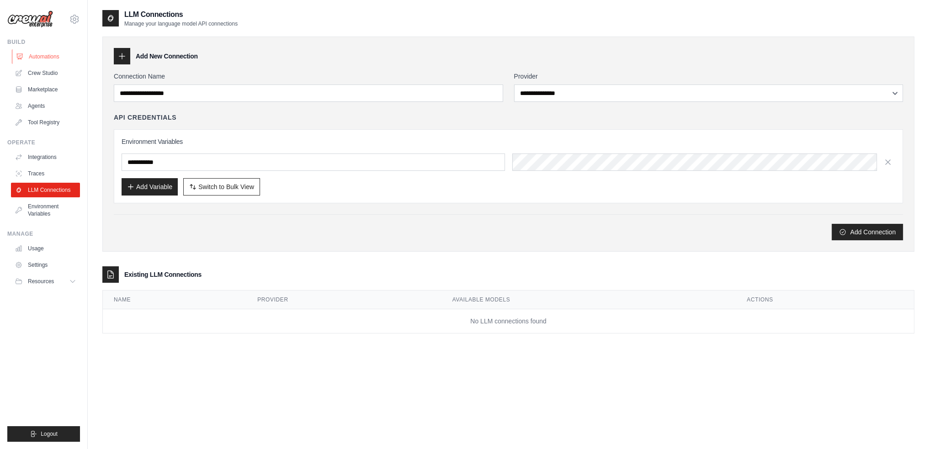
click at [38, 54] on link "Automations" at bounding box center [46, 56] width 69 height 15
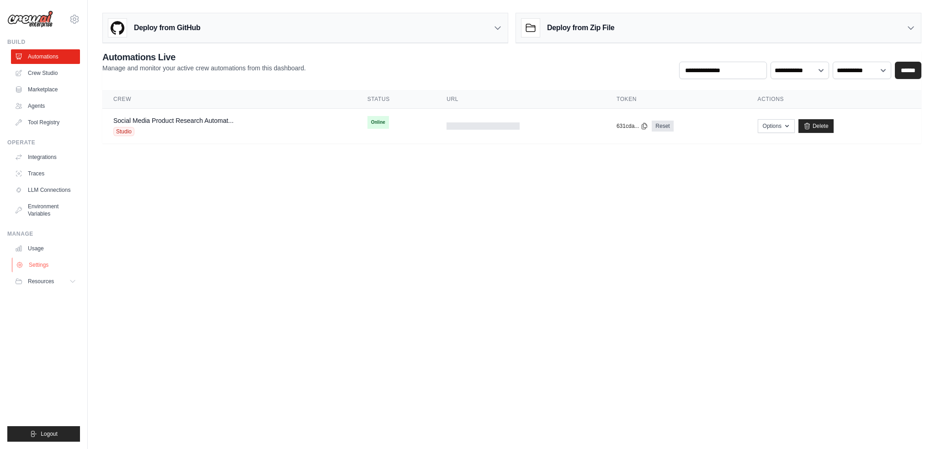
click at [37, 262] on link "Settings" at bounding box center [46, 265] width 69 height 15
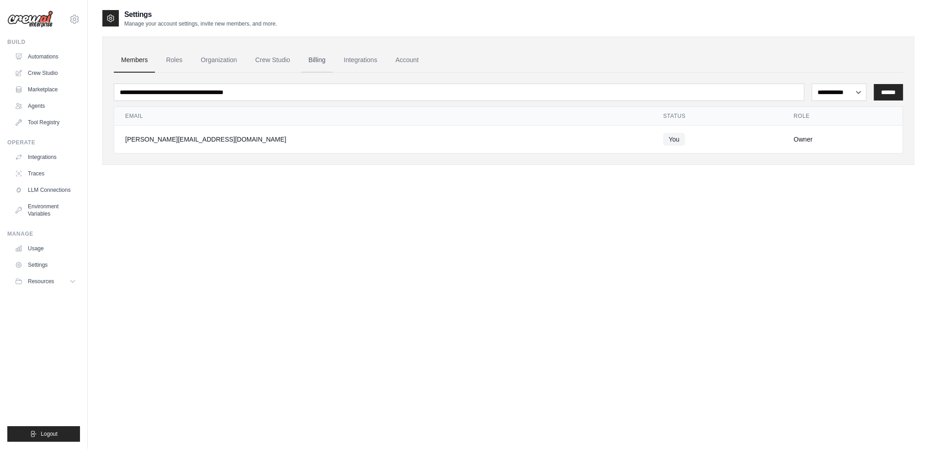
click at [312, 59] on link "Billing" at bounding box center [317, 60] width 32 height 25
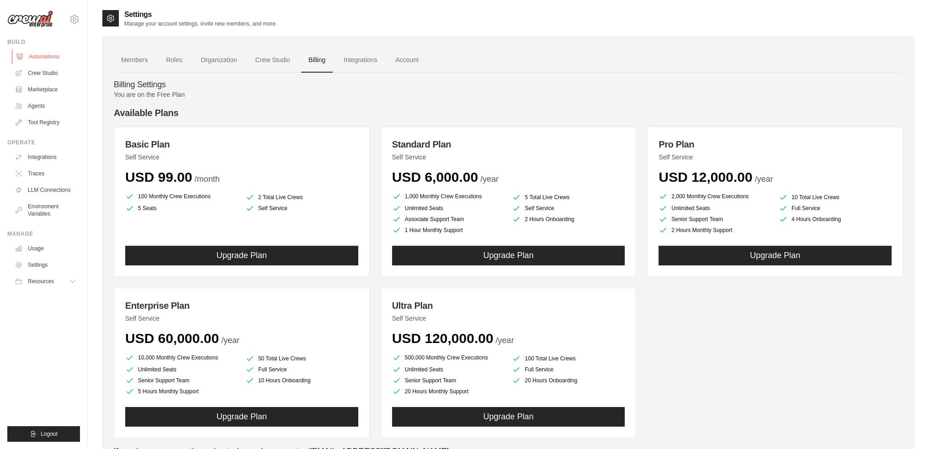
click at [38, 56] on link "Automations" at bounding box center [46, 56] width 69 height 15
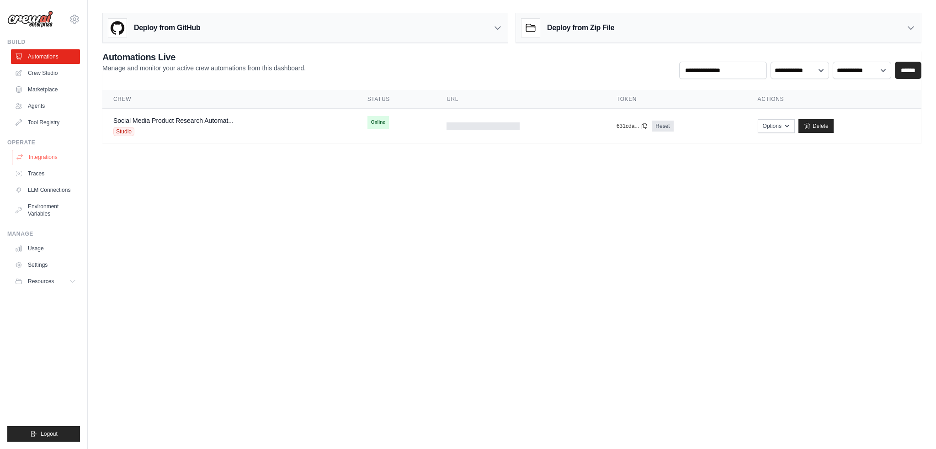
click at [37, 155] on link "Integrations" at bounding box center [46, 157] width 69 height 15
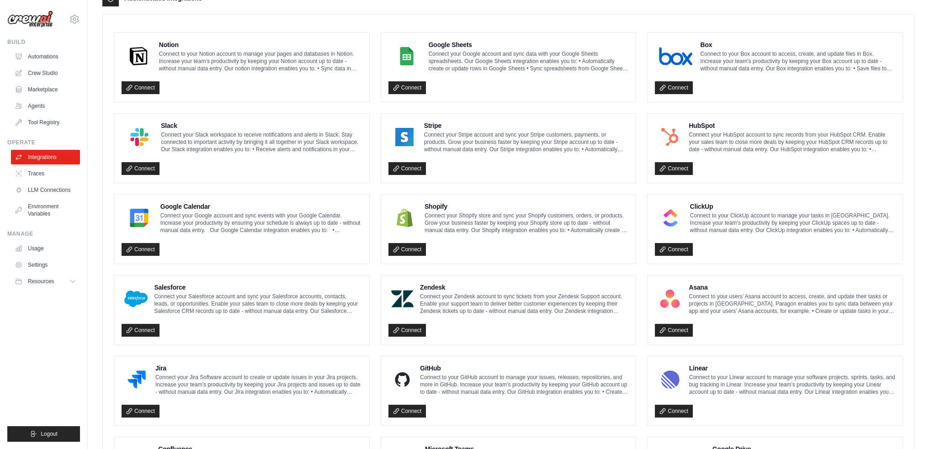
scroll to position [225, 0]
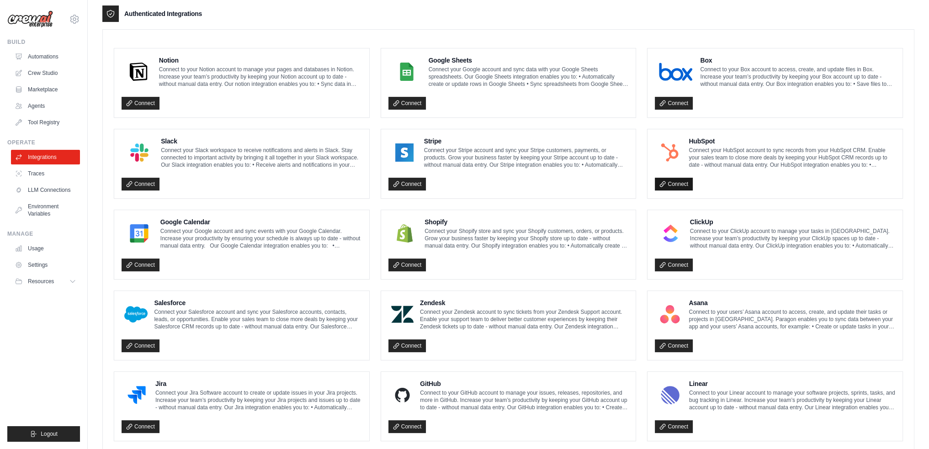
click at [675, 180] on link "Connect" at bounding box center [674, 184] width 38 height 13
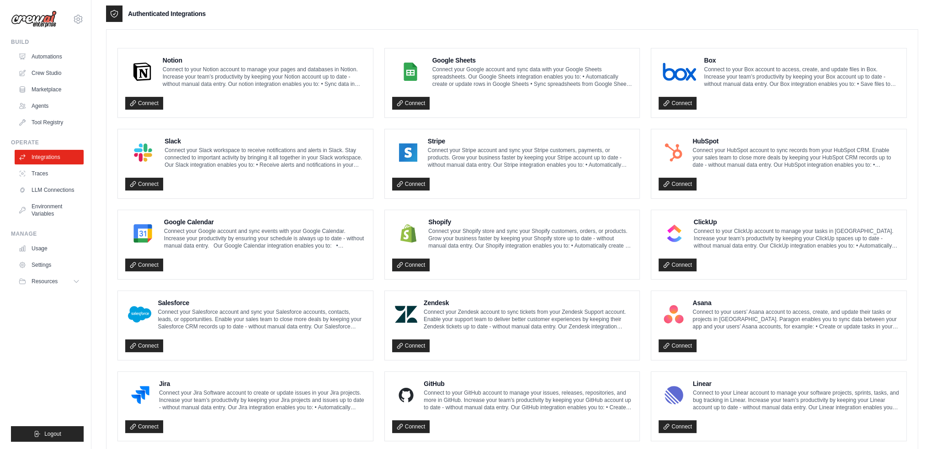
scroll to position [0, 0]
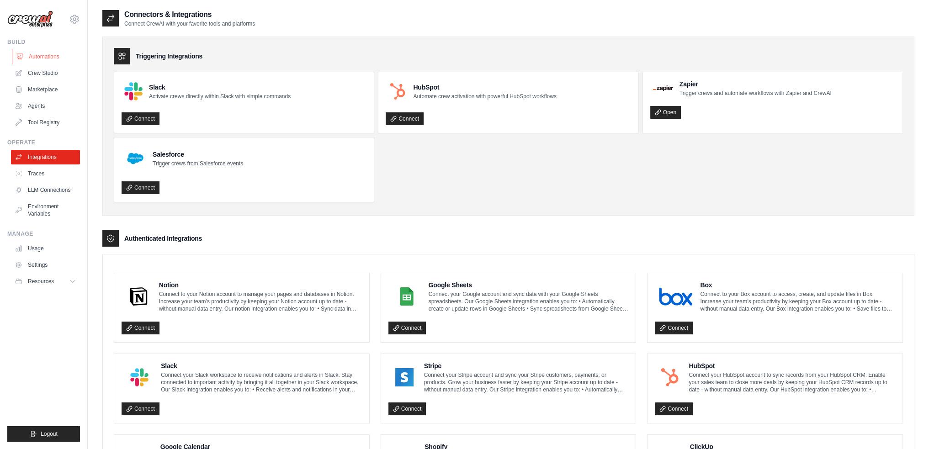
click at [49, 58] on link "Automations" at bounding box center [46, 56] width 69 height 15
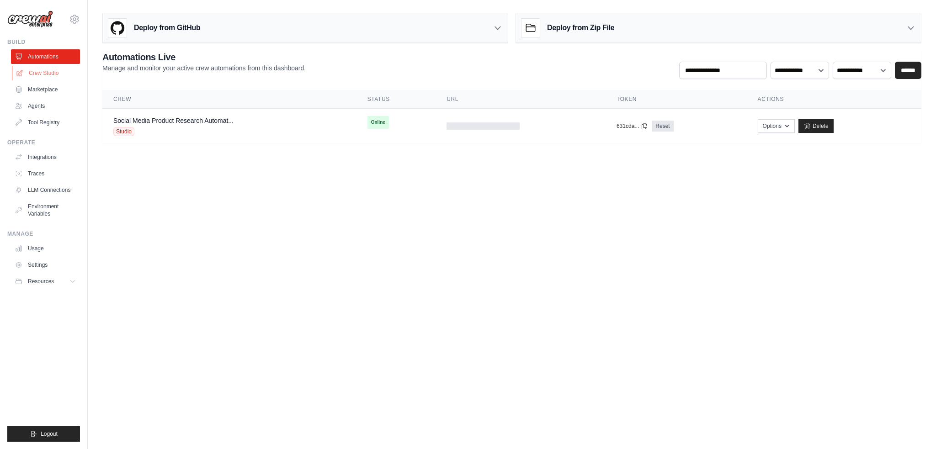
click at [43, 71] on link "Crew Studio" at bounding box center [46, 73] width 69 height 15
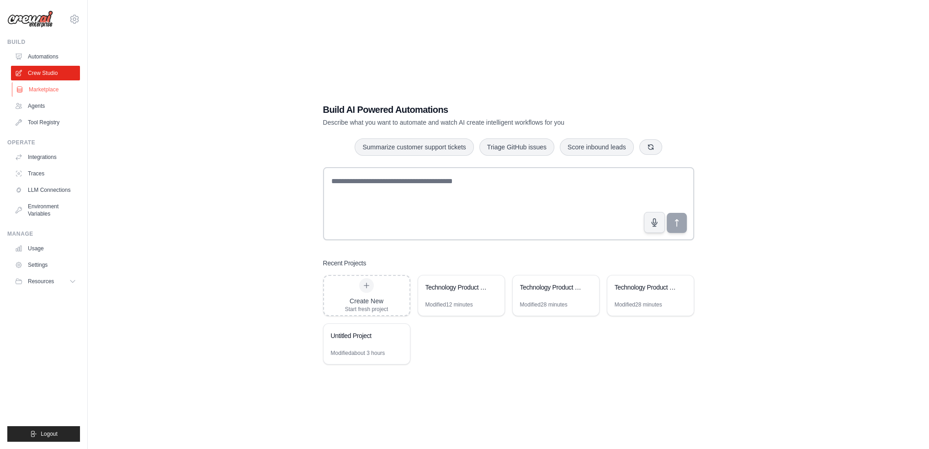
click at [42, 89] on link "Marketplace" at bounding box center [46, 89] width 69 height 15
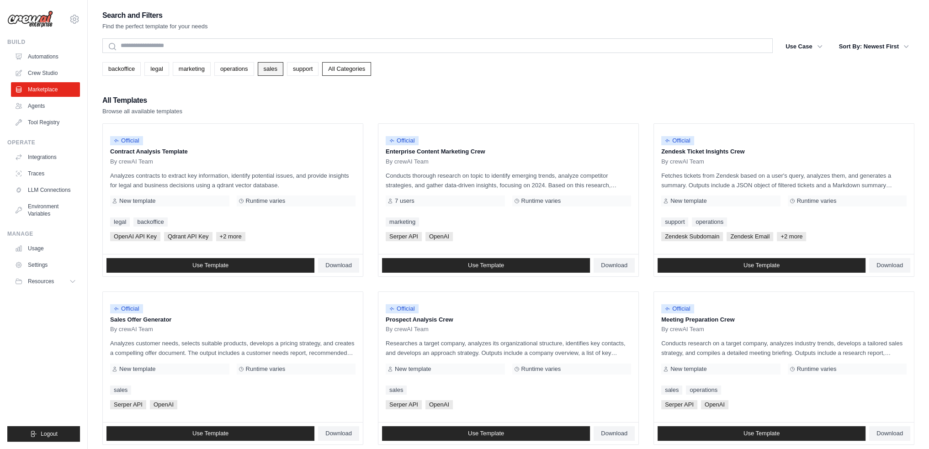
click at [274, 66] on link "sales" at bounding box center [271, 69] width 26 height 14
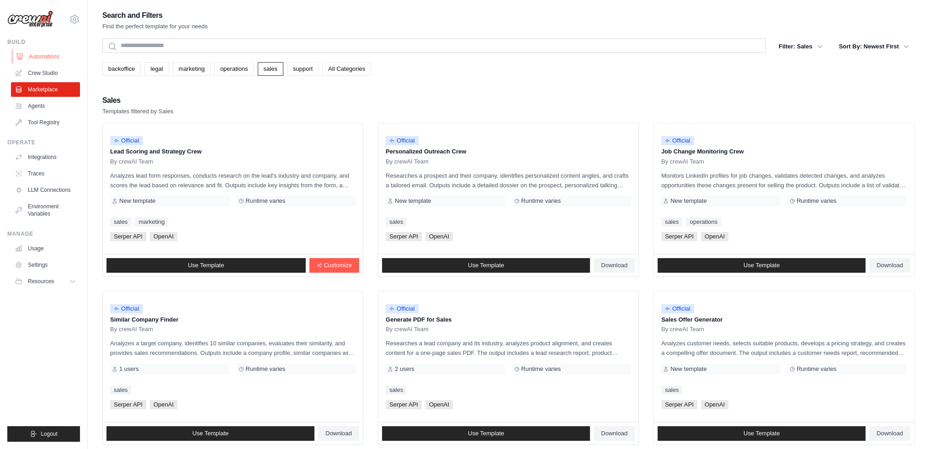
click at [38, 55] on link "Automations" at bounding box center [46, 56] width 69 height 15
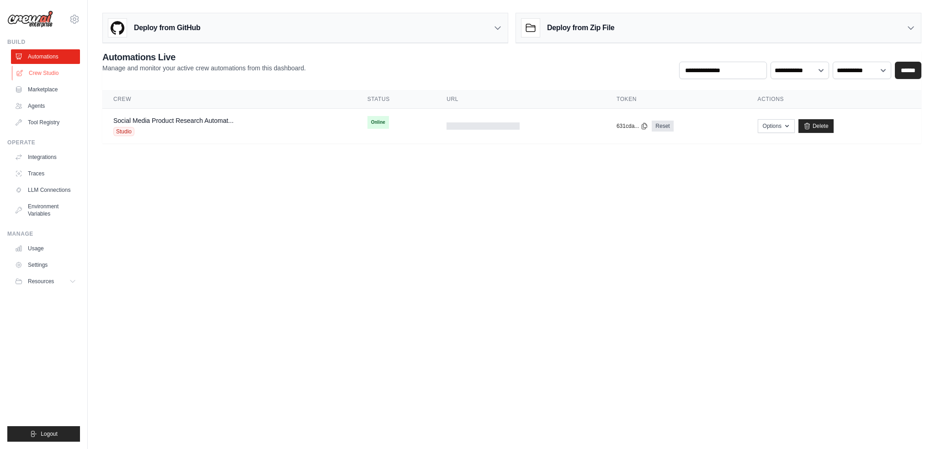
click at [51, 69] on link "Crew Studio" at bounding box center [46, 73] width 69 height 15
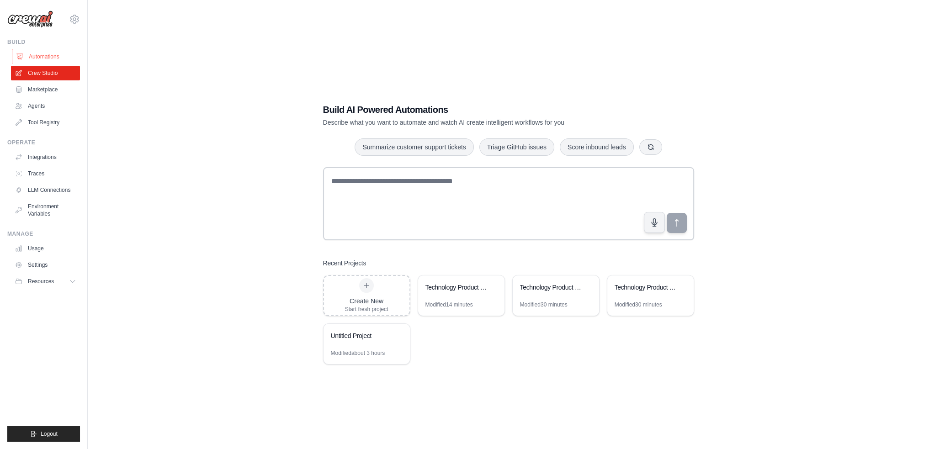
click at [51, 56] on link "Automations" at bounding box center [46, 56] width 69 height 15
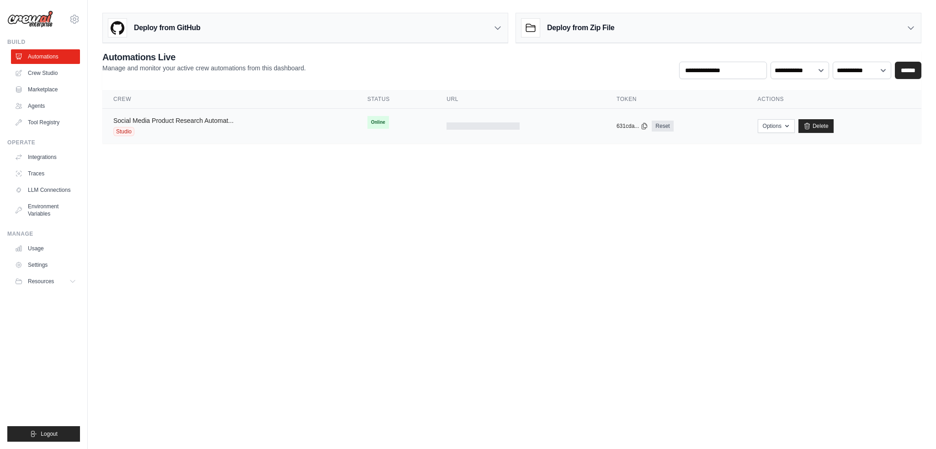
click at [159, 118] on link "Social Media Product Research Automat..." at bounding box center [173, 120] width 120 height 7
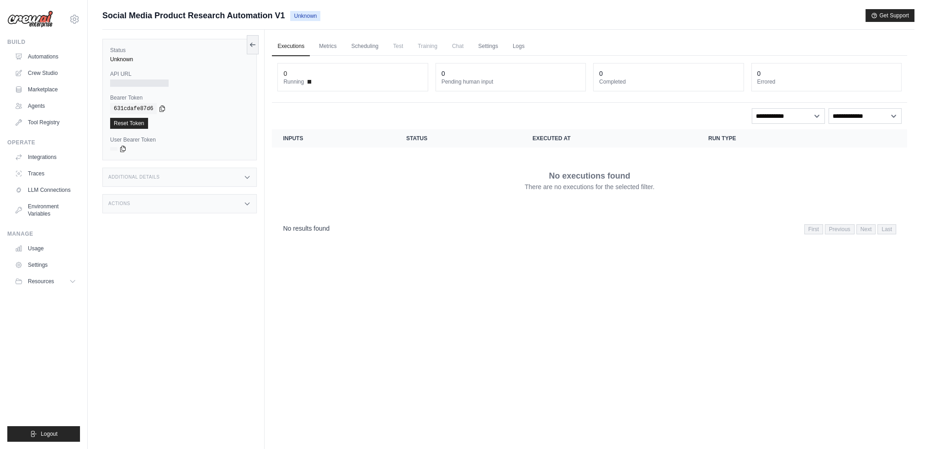
click at [295, 44] on link "Executions" at bounding box center [291, 46] width 38 height 19
click at [326, 44] on link "Metrics" at bounding box center [327, 46] width 29 height 19
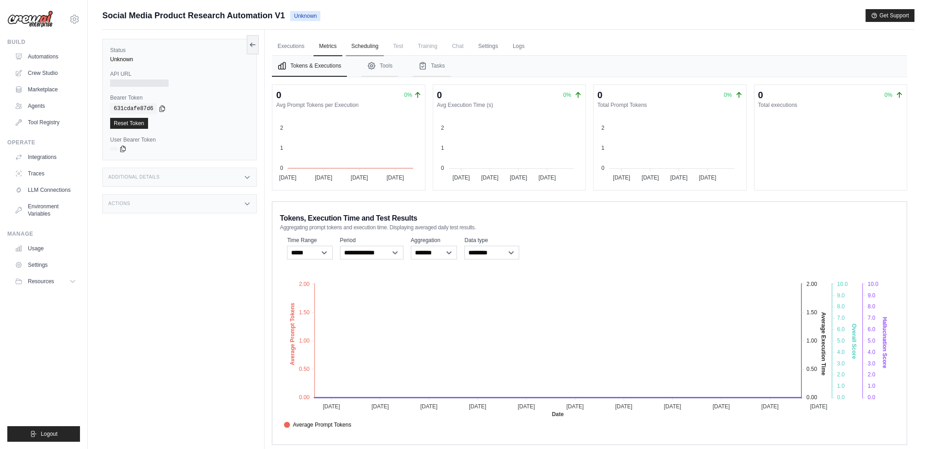
click at [362, 45] on link "Scheduling" at bounding box center [365, 46] width 38 height 19
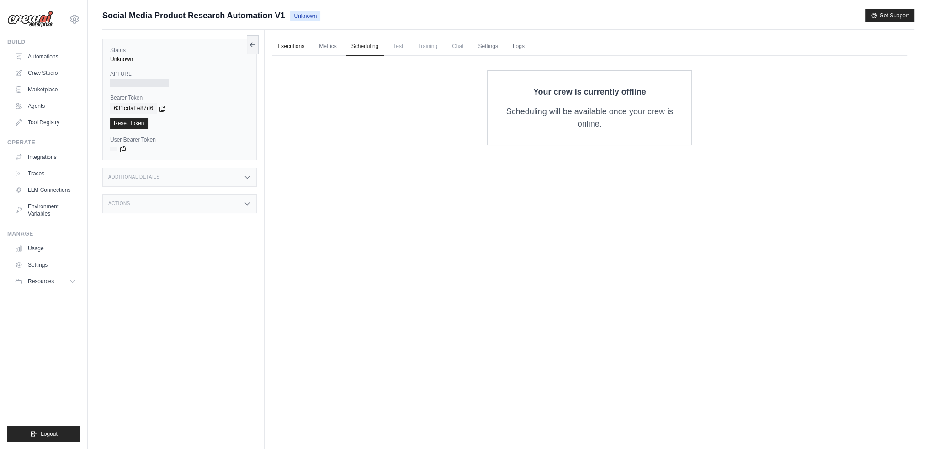
click at [287, 44] on link "Executions" at bounding box center [291, 46] width 38 height 19
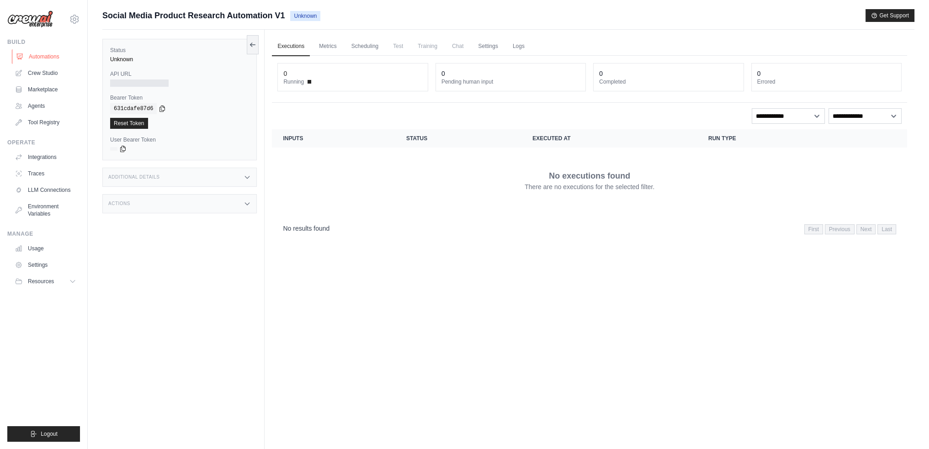
click at [51, 55] on link "Automations" at bounding box center [46, 56] width 69 height 15
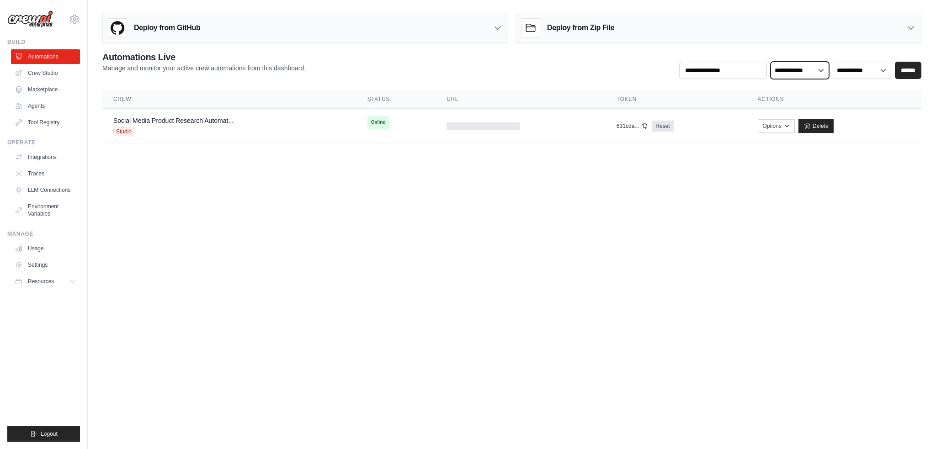
click at [825, 69] on select "**********" at bounding box center [799, 70] width 58 height 17
click at [771, 62] on select "**********" at bounding box center [799, 70] width 58 height 17
click at [378, 120] on span "Online" at bounding box center [377, 122] width 21 height 13
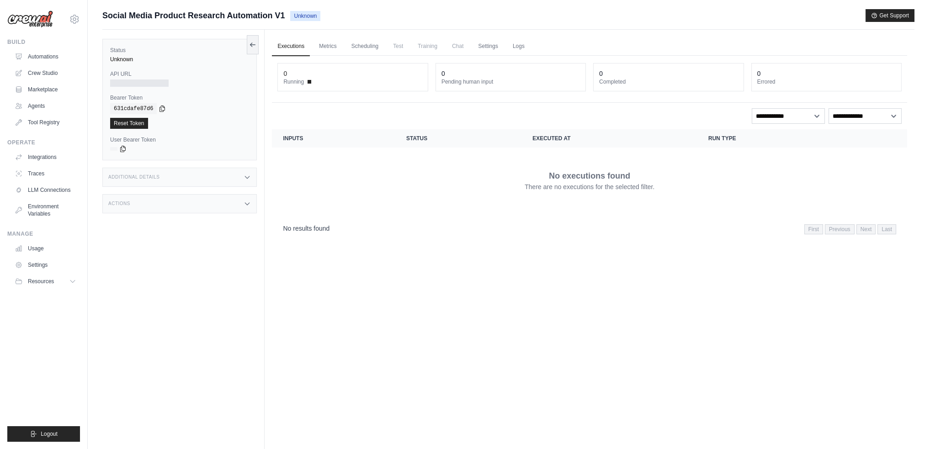
click at [293, 44] on link "Executions" at bounding box center [291, 46] width 38 height 19
click at [38, 55] on link "Automations" at bounding box center [46, 56] width 69 height 15
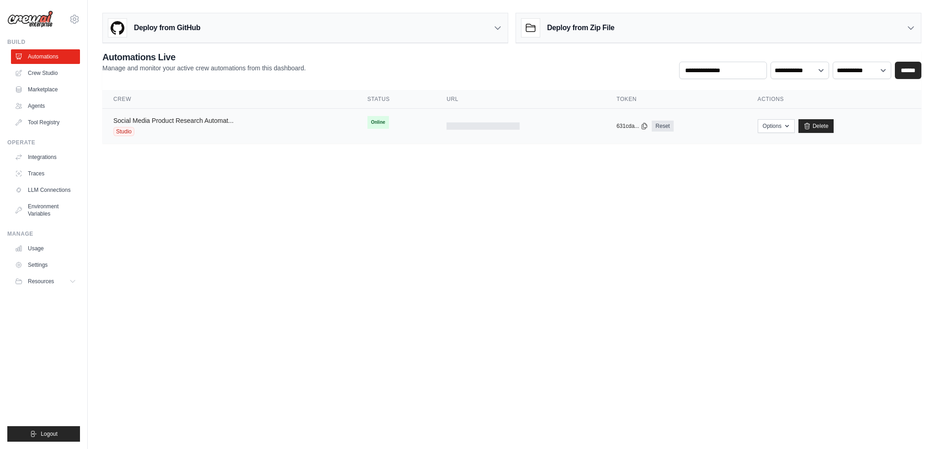
click at [155, 118] on link "Social Media Product Research Automat..." at bounding box center [173, 120] width 120 height 7
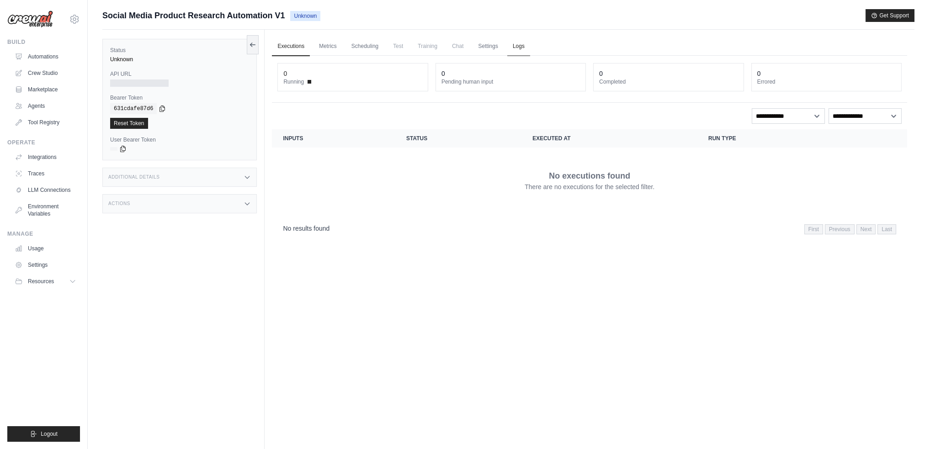
click at [518, 45] on link "Logs" at bounding box center [518, 46] width 23 height 19
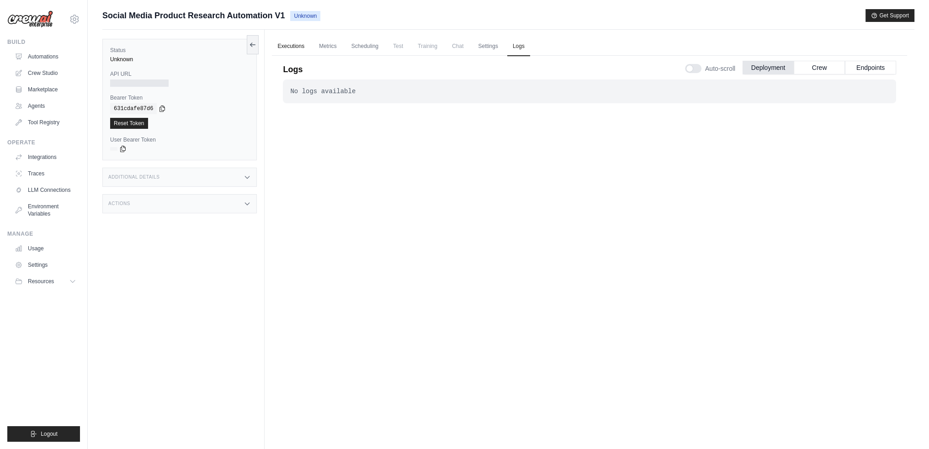
click at [286, 43] on link "Executions" at bounding box center [291, 46] width 38 height 19
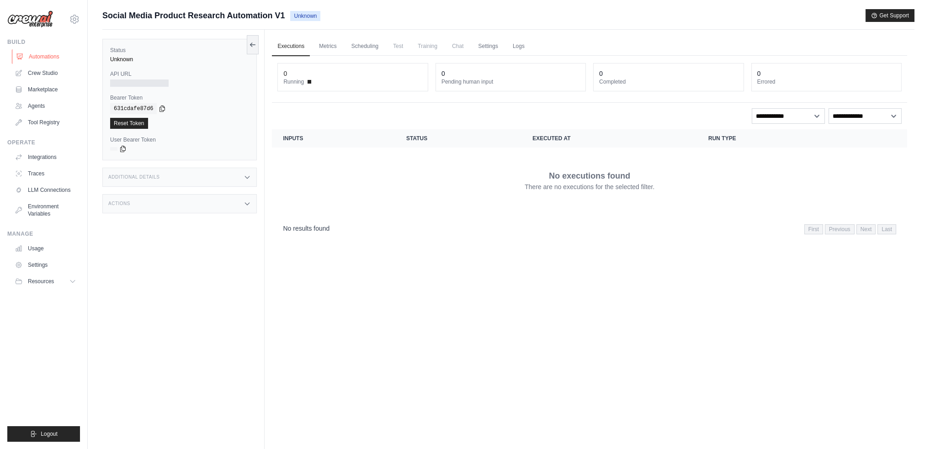
click at [48, 54] on link "Automations" at bounding box center [46, 56] width 69 height 15
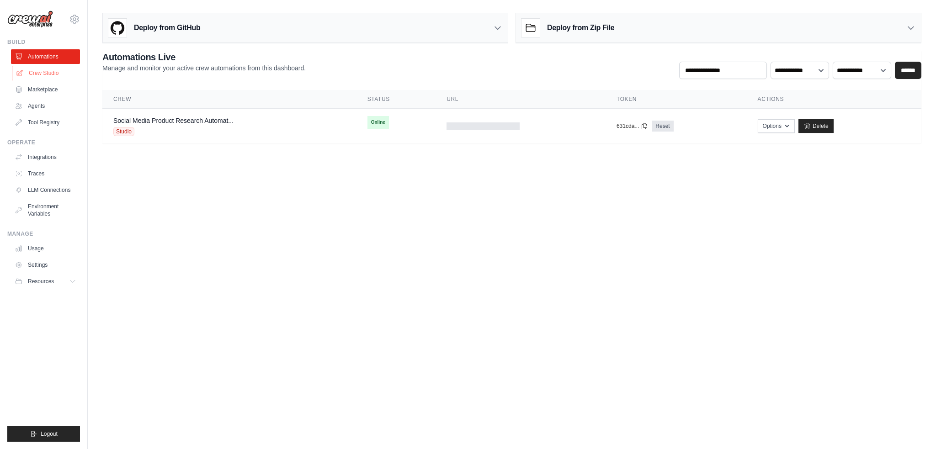
click at [47, 70] on link "Crew Studio" at bounding box center [46, 73] width 69 height 15
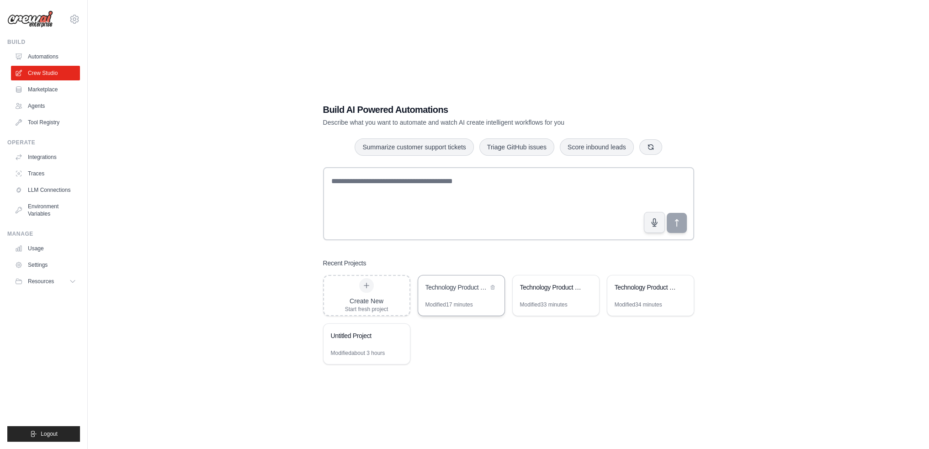
click at [453, 286] on div "Technology Product Research Automation" at bounding box center [456, 287] width 63 height 9
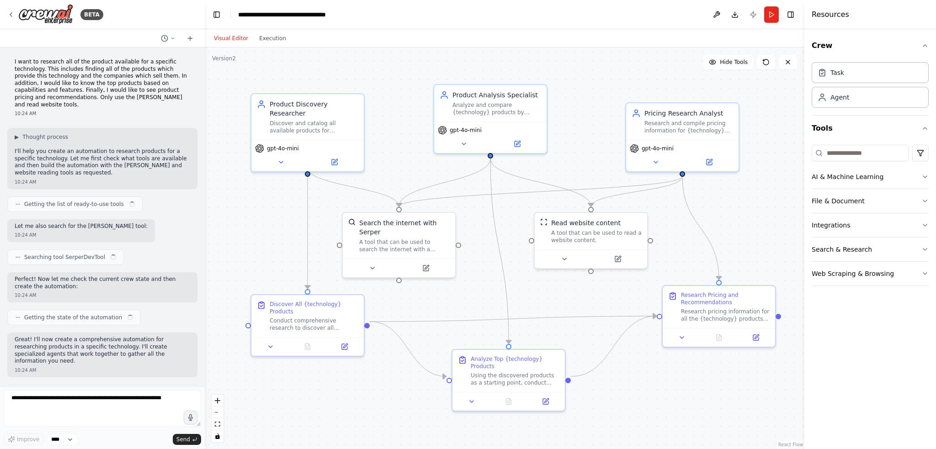
scroll to position [242, 0]
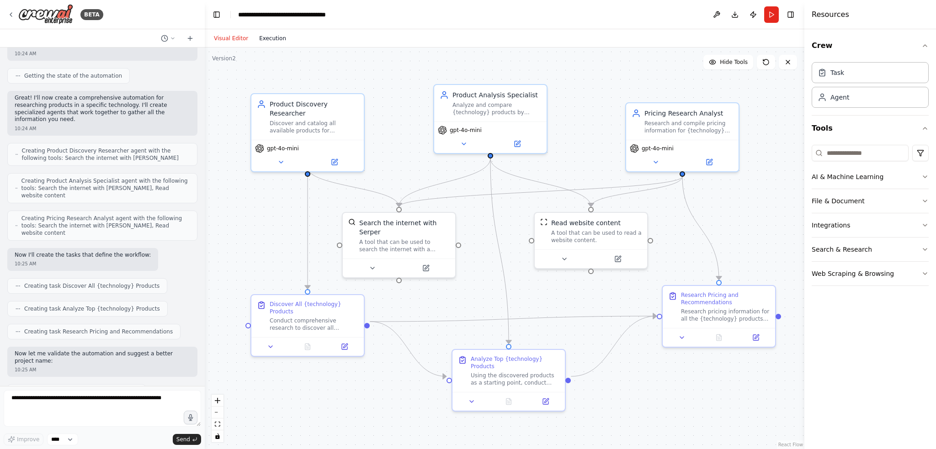
click at [269, 36] on button "Execution" at bounding box center [273, 38] width 38 height 11
click at [230, 37] on button "Visual Editor" at bounding box center [230, 38] width 45 height 11
click at [10, 11] on icon at bounding box center [10, 14] width 7 height 7
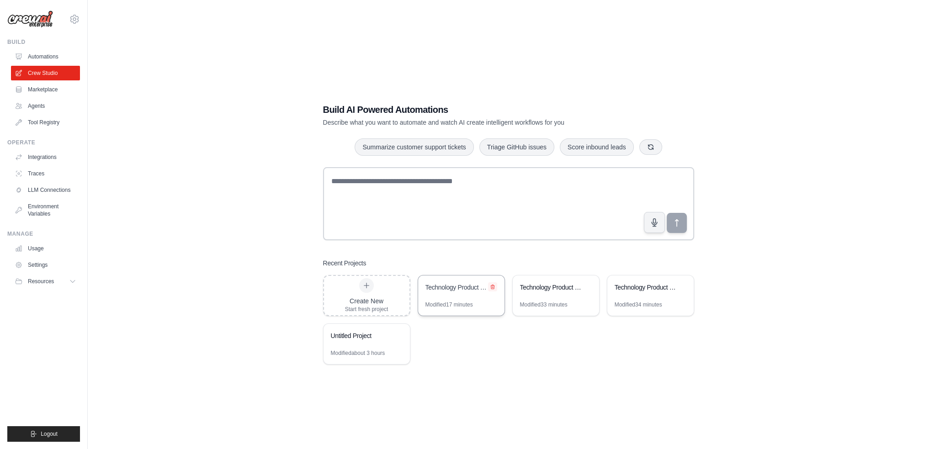
click at [492, 285] on icon at bounding box center [492, 286] width 5 height 5
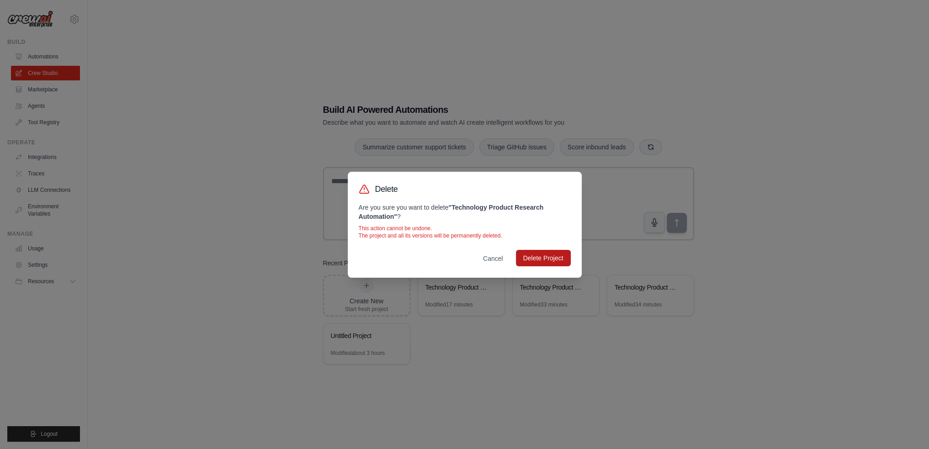
click at [540, 259] on button "Delete Project" at bounding box center [543, 258] width 55 height 16
click at [493, 257] on button "Cancel" at bounding box center [493, 258] width 35 height 16
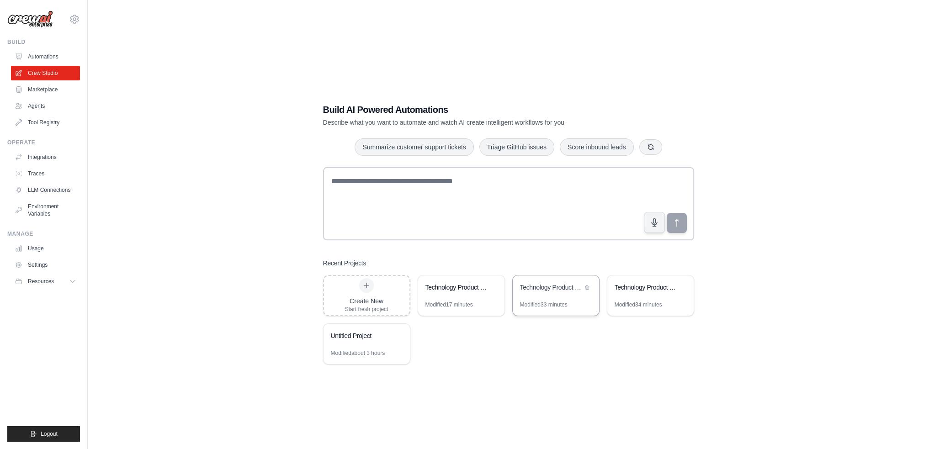
click at [550, 286] on div "Technology Product Research & Analysis" at bounding box center [551, 287] width 63 height 9
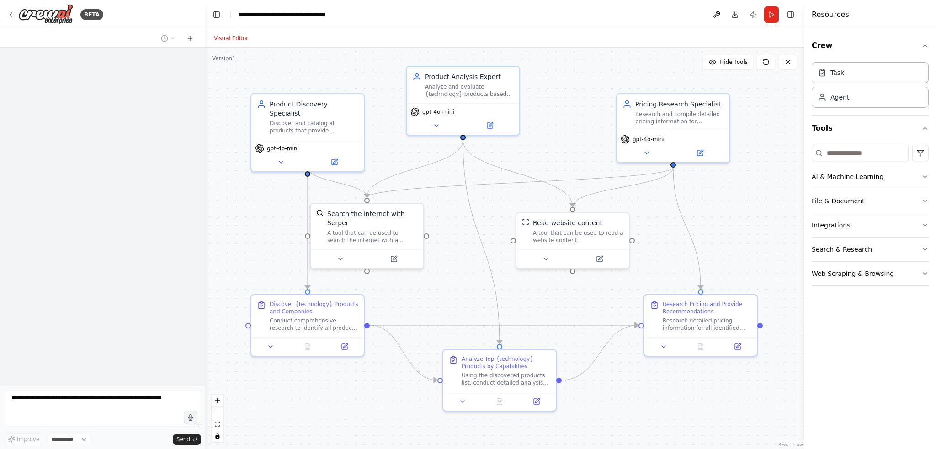
scroll to position [241, 0]
select select "****"
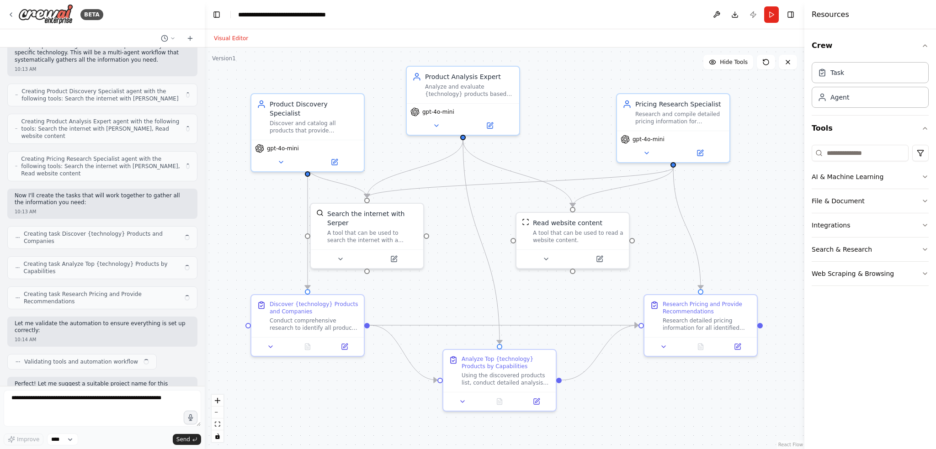
scroll to position [0, 0]
click at [272, 38] on button "Execution" at bounding box center [273, 38] width 38 height 11
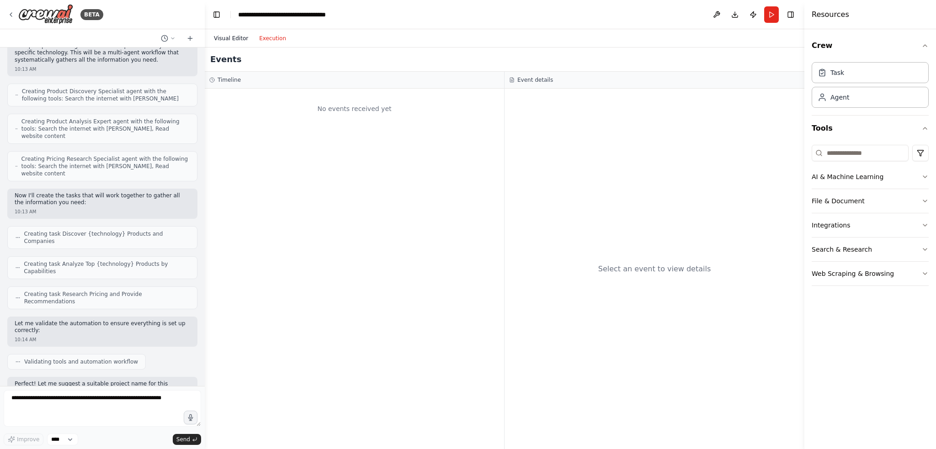
click at [231, 36] on button "Visual Editor" at bounding box center [230, 38] width 45 height 11
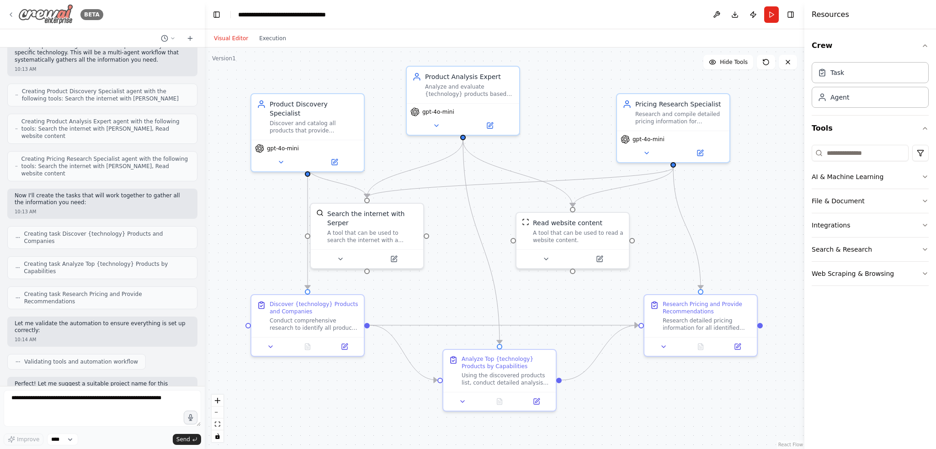
click at [9, 14] on icon at bounding box center [10, 14] width 7 height 7
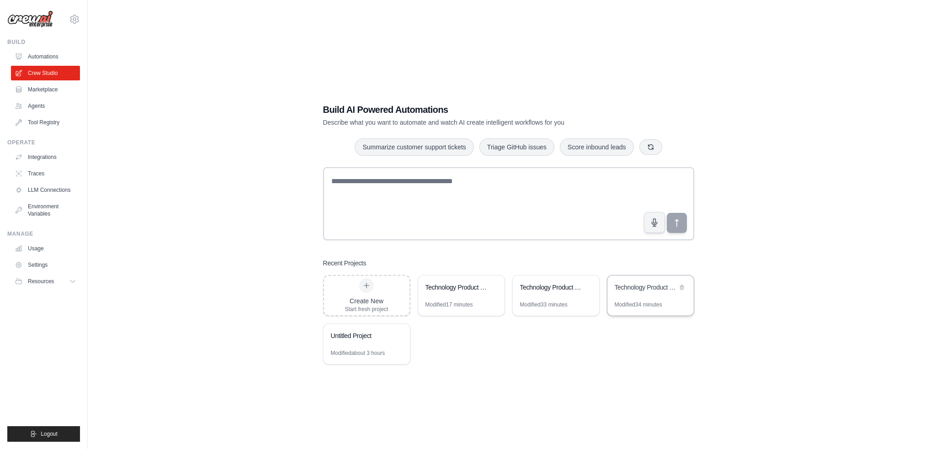
click at [650, 288] on div "Technology Product Research Automation" at bounding box center [645, 287] width 63 height 9
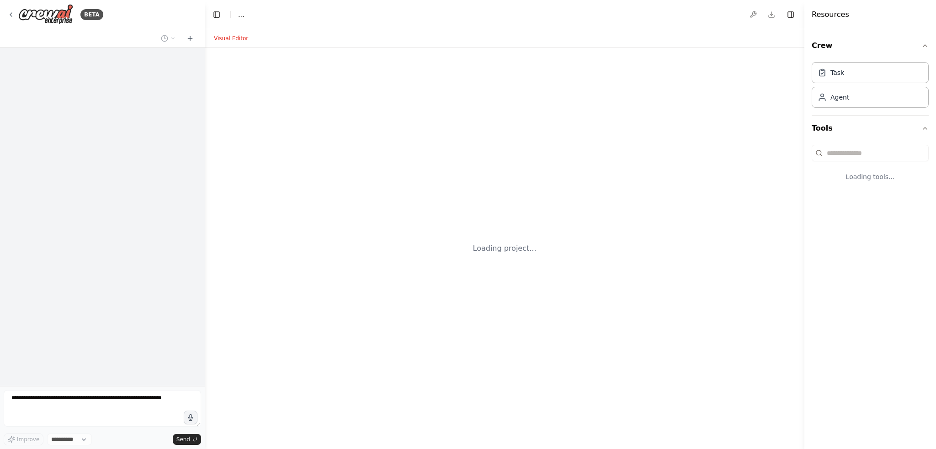
select select "****"
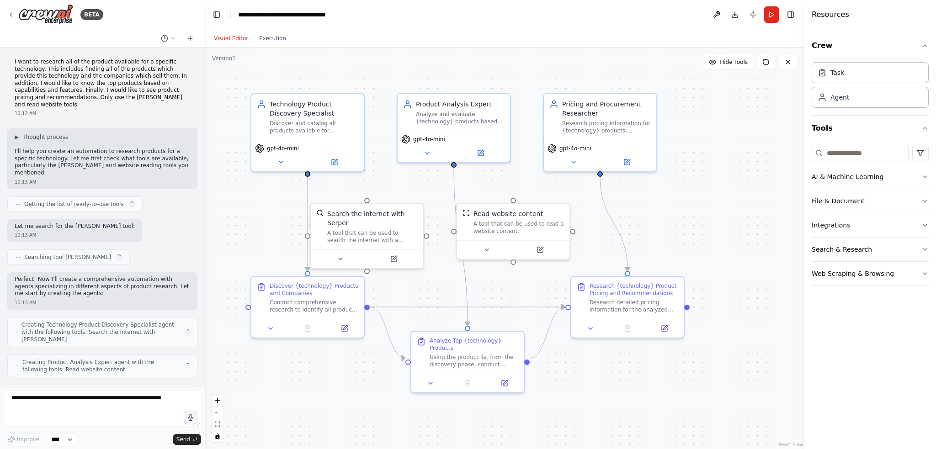
scroll to position [189, 0]
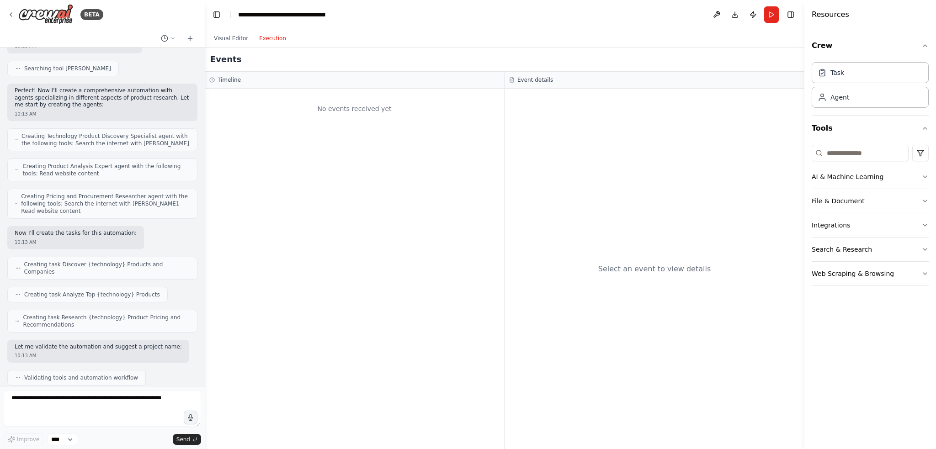
click at [268, 37] on button "Execution" at bounding box center [273, 38] width 38 height 11
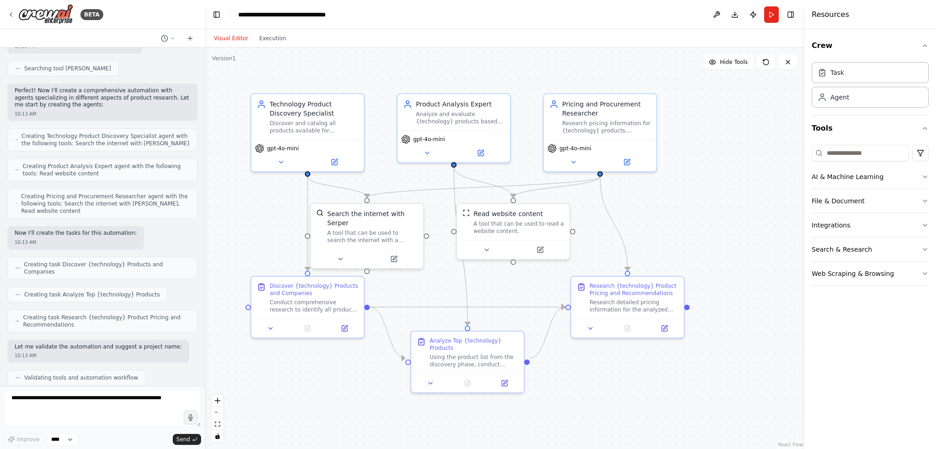
click at [230, 36] on button "Visual Editor" at bounding box center [230, 38] width 45 height 11
click at [9, 14] on icon at bounding box center [10, 14] width 7 height 7
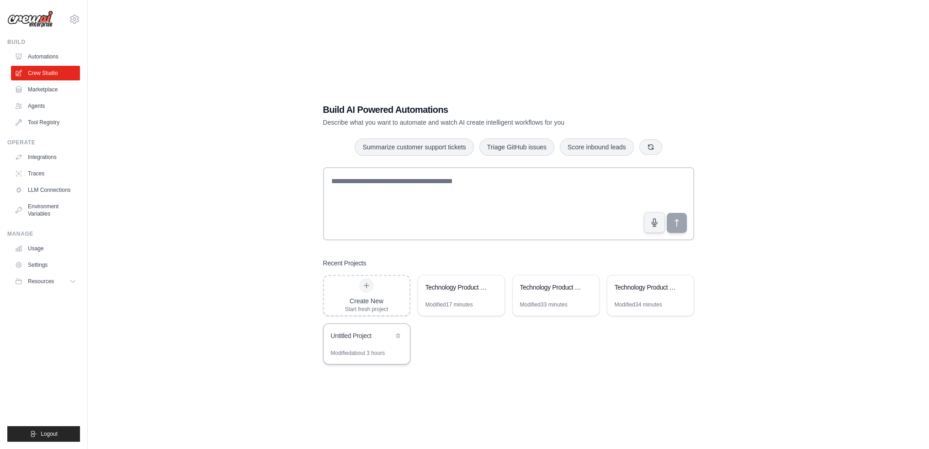
click at [355, 333] on div "Untitled Project" at bounding box center [362, 335] width 63 height 9
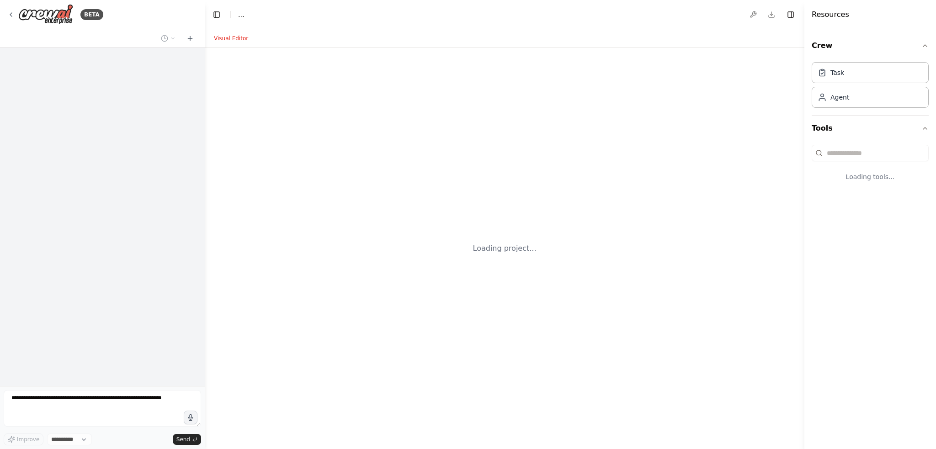
select select "****"
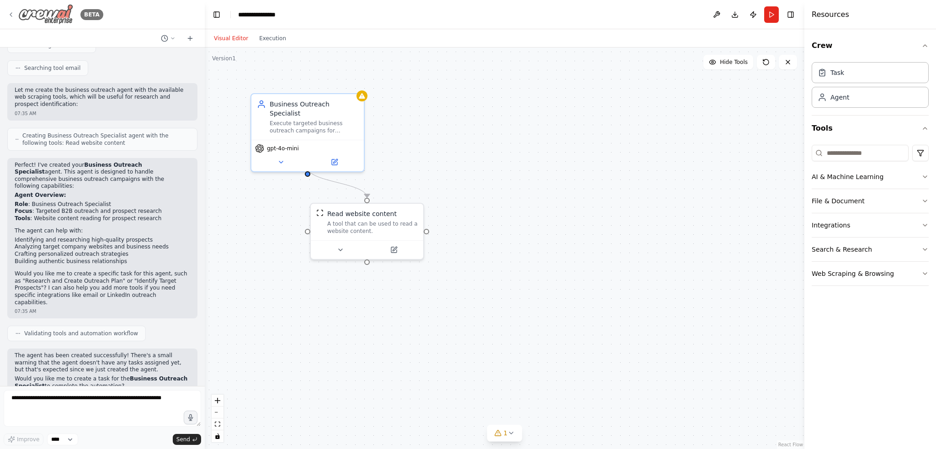
click at [11, 12] on icon at bounding box center [10, 14] width 7 height 7
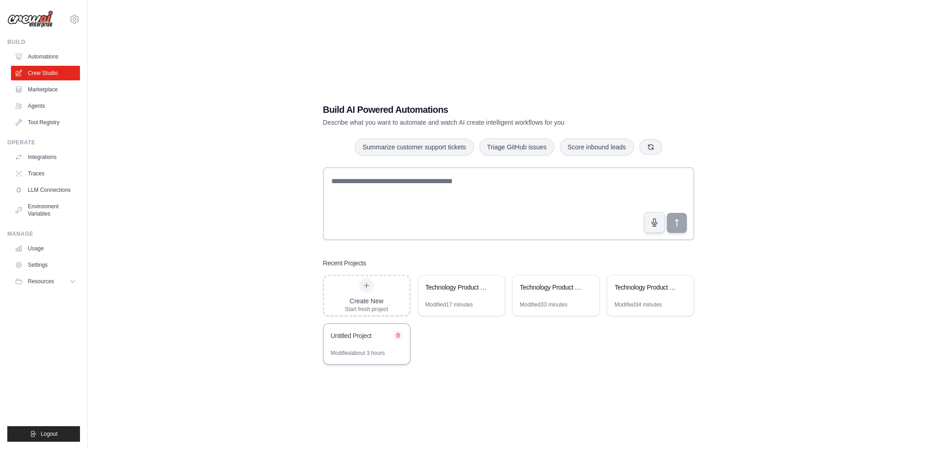
click at [396, 334] on icon at bounding box center [398, 335] width 4 height 4
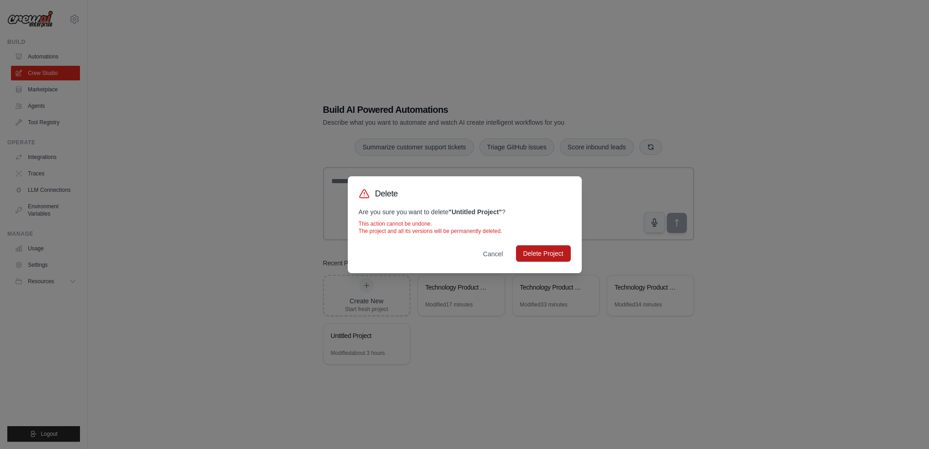
click at [557, 252] on button "Delete Project" at bounding box center [543, 253] width 55 height 16
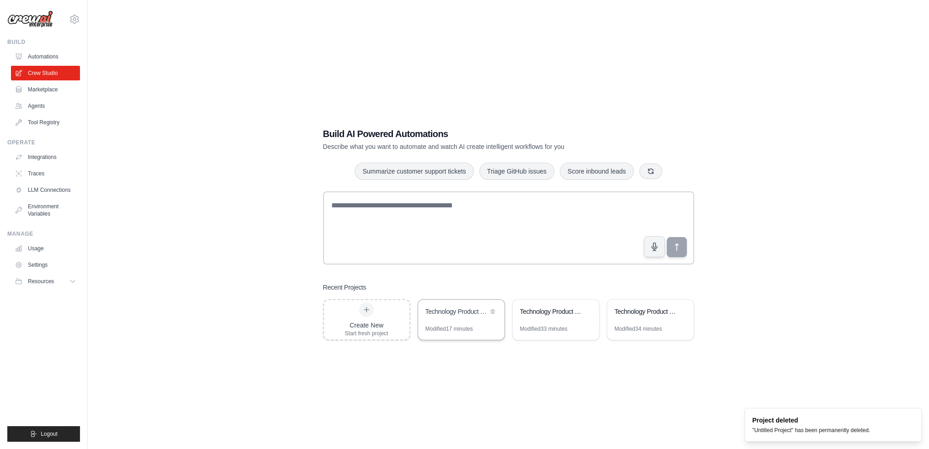
click at [460, 317] on div "Technology Product Research Automation" at bounding box center [456, 312] width 63 height 11
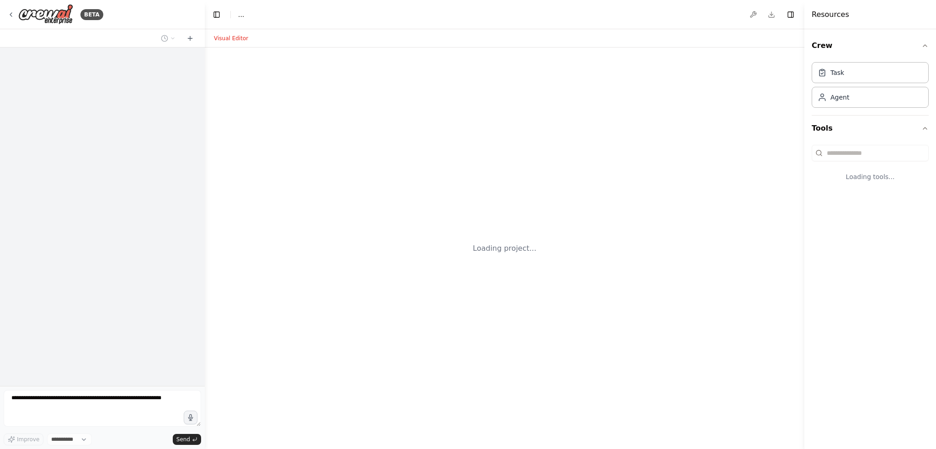
select select "****"
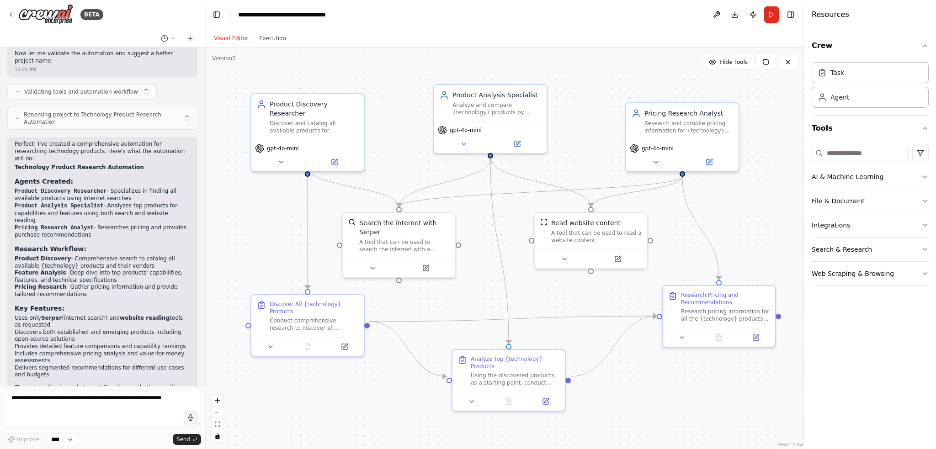
scroll to position [534, 0]
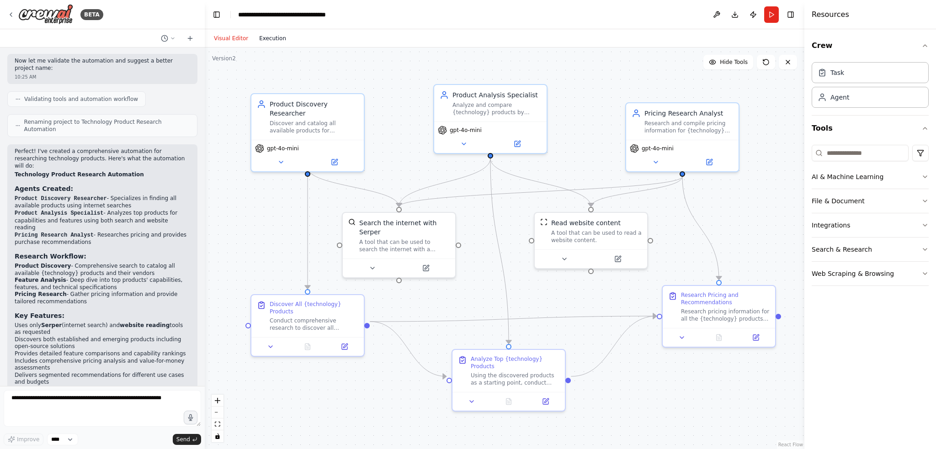
click at [264, 38] on button "Execution" at bounding box center [273, 38] width 38 height 11
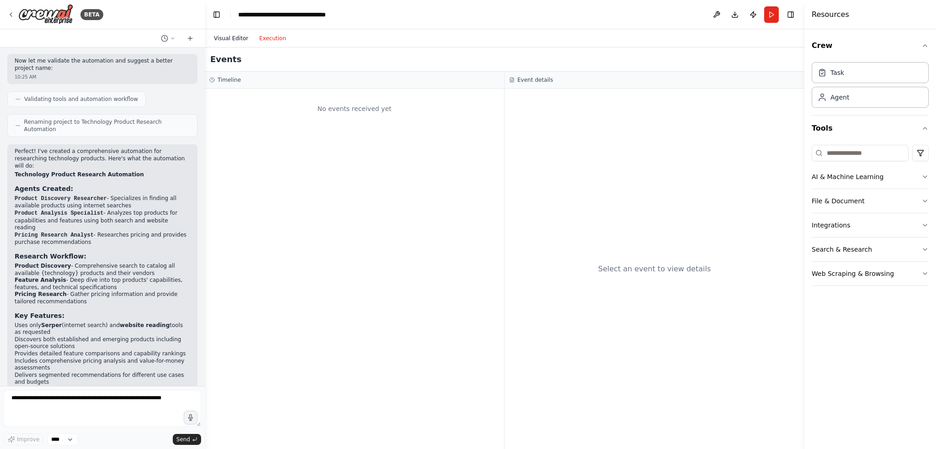
click at [232, 37] on button "Visual Editor" at bounding box center [230, 38] width 45 height 11
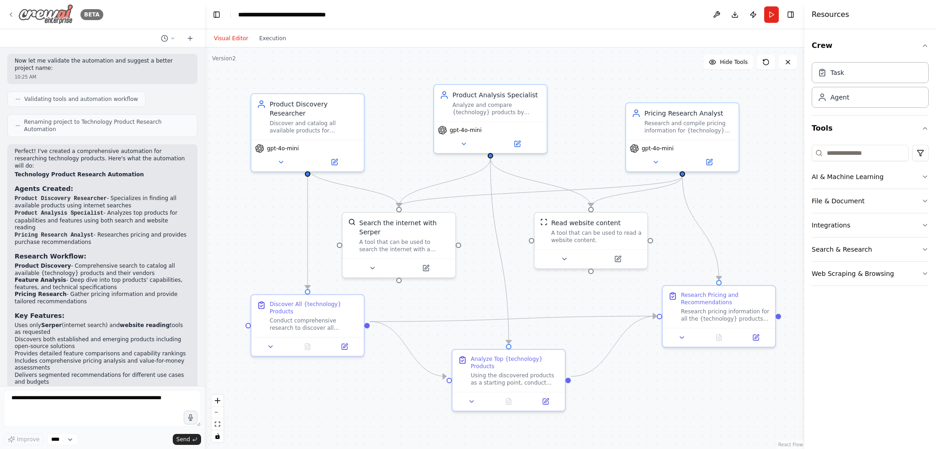
click at [11, 12] on icon at bounding box center [10, 14] width 7 height 7
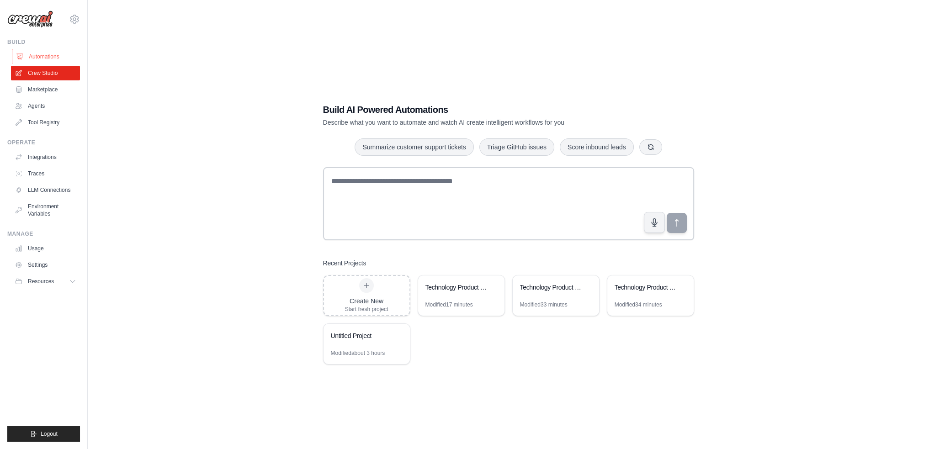
click at [42, 55] on link "Automations" at bounding box center [46, 56] width 69 height 15
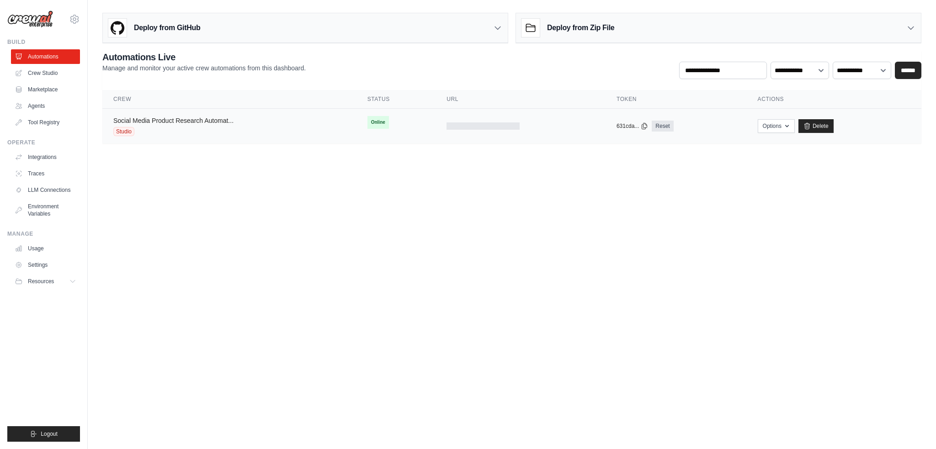
click at [184, 118] on link "Social Media Product Research Automat..." at bounding box center [173, 120] width 120 height 7
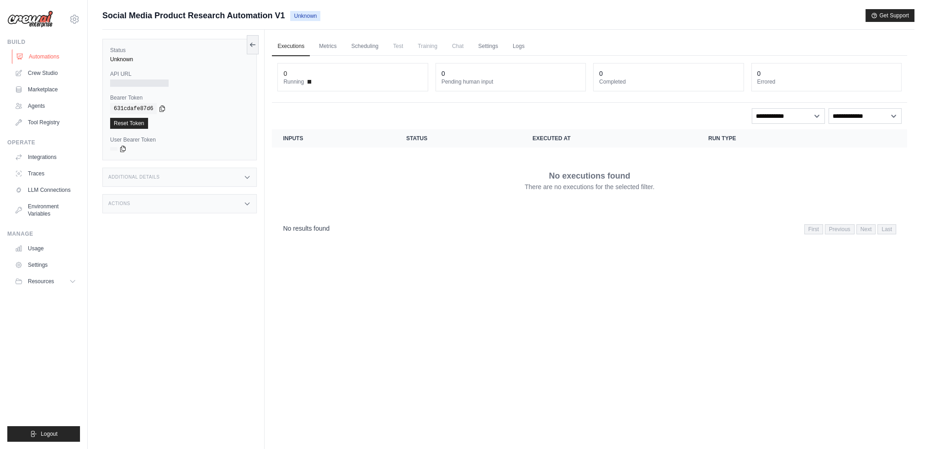
click at [42, 55] on link "Automations" at bounding box center [46, 56] width 69 height 15
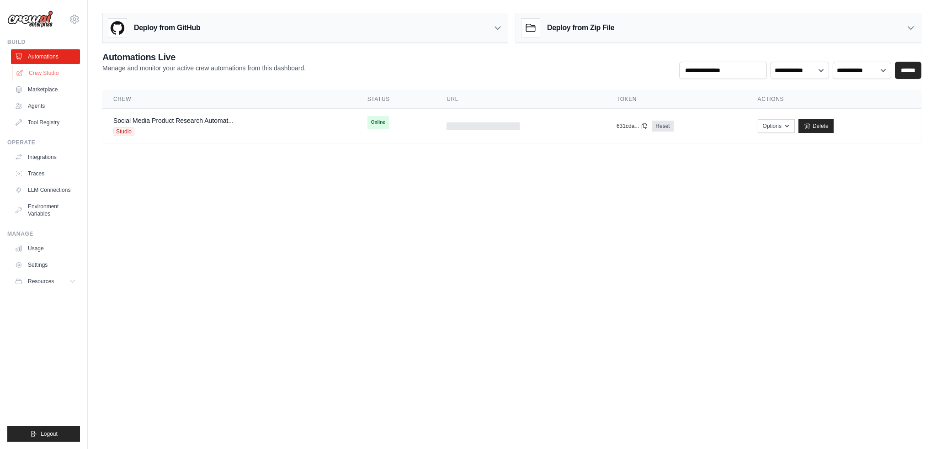
click at [37, 71] on link "Crew Studio" at bounding box center [46, 73] width 69 height 15
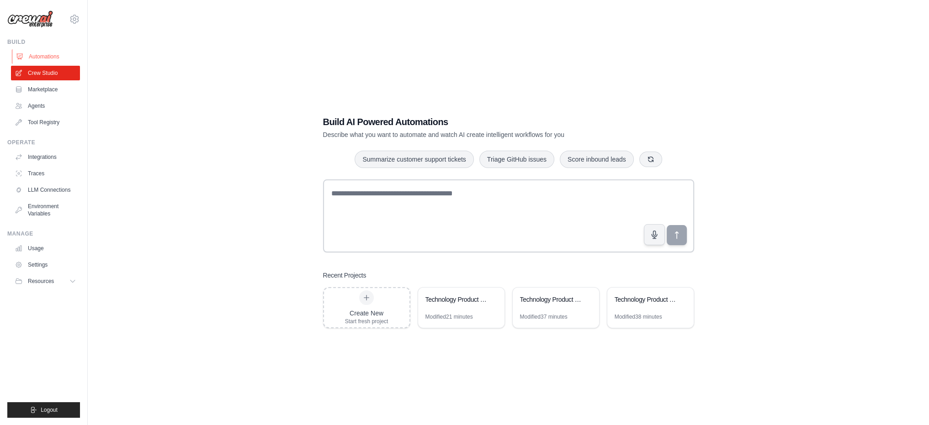
click at [43, 55] on link "Automations" at bounding box center [46, 56] width 69 height 15
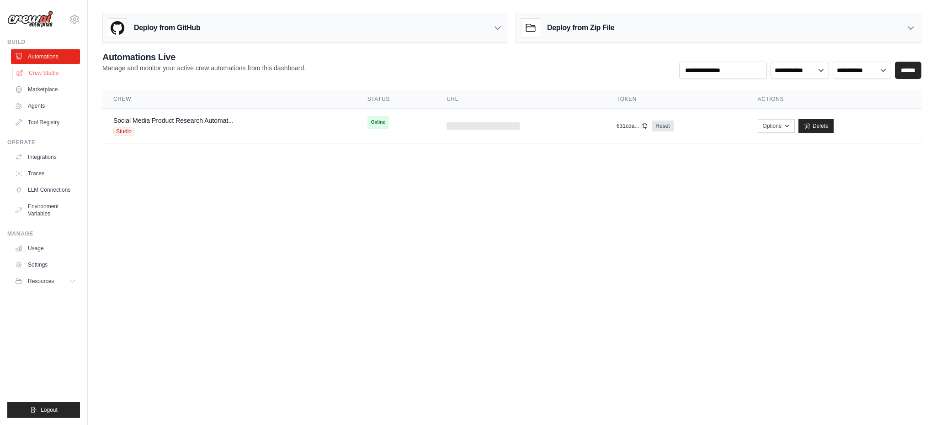
click at [39, 72] on link "Crew Studio" at bounding box center [46, 73] width 69 height 15
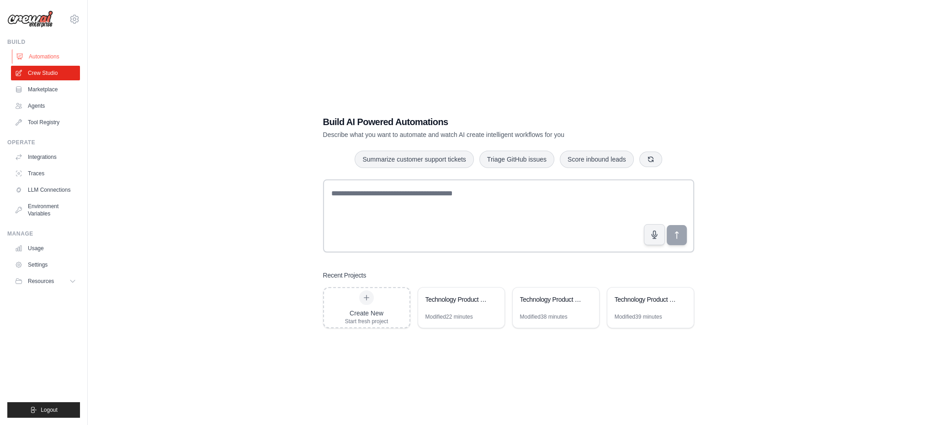
click at [46, 56] on link "Automations" at bounding box center [46, 56] width 69 height 15
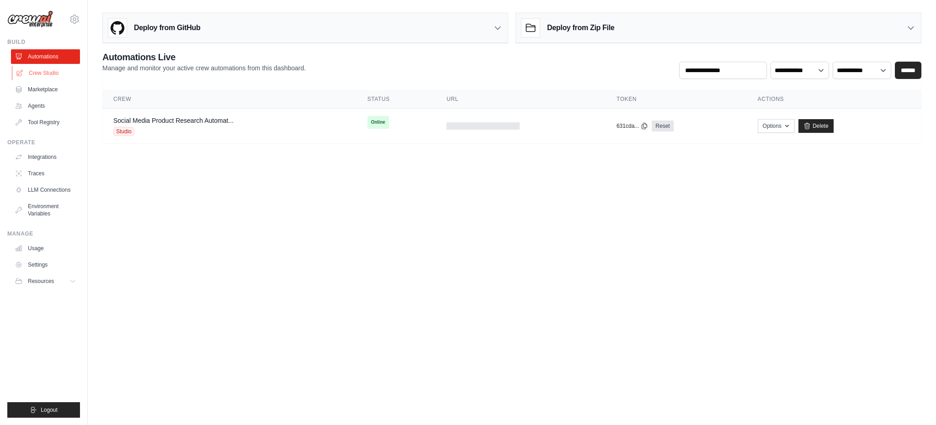
click at [47, 71] on link "Crew Studio" at bounding box center [46, 73] width 69 height 15
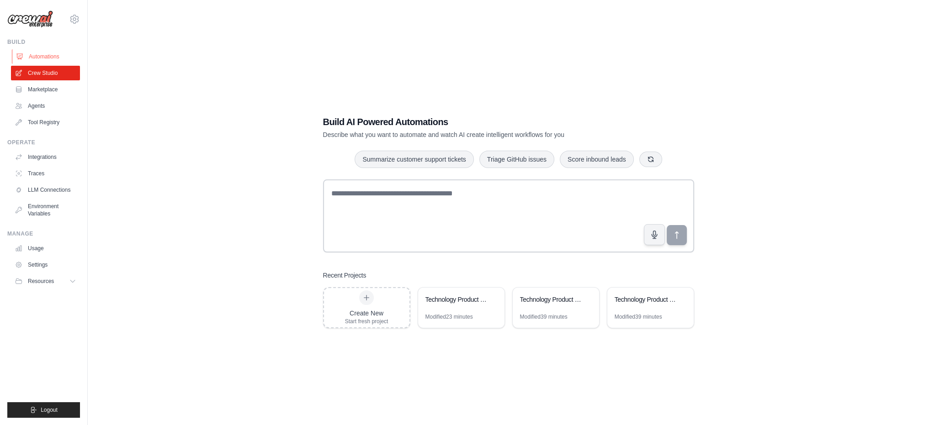
click at [43, 55] on link "Automations" at bounding box center [46, 56] width 69 height 15
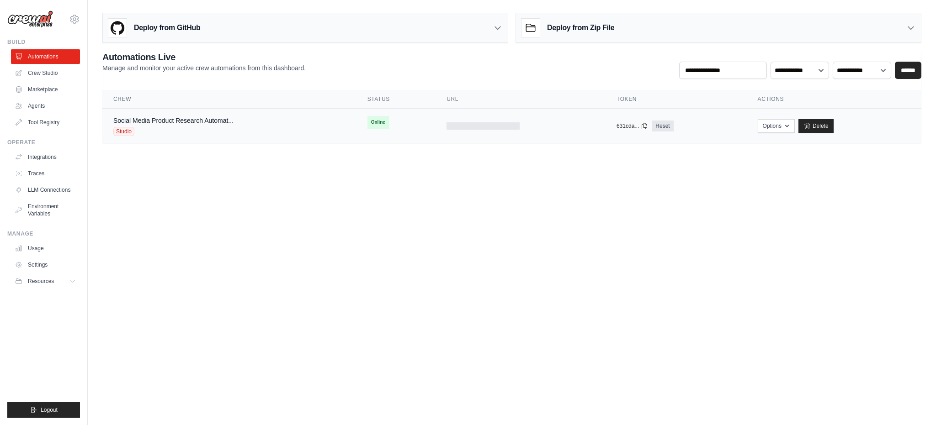
click at [126, 130] on span "Studio" at bounding box center [123, 131] width 21 height 9
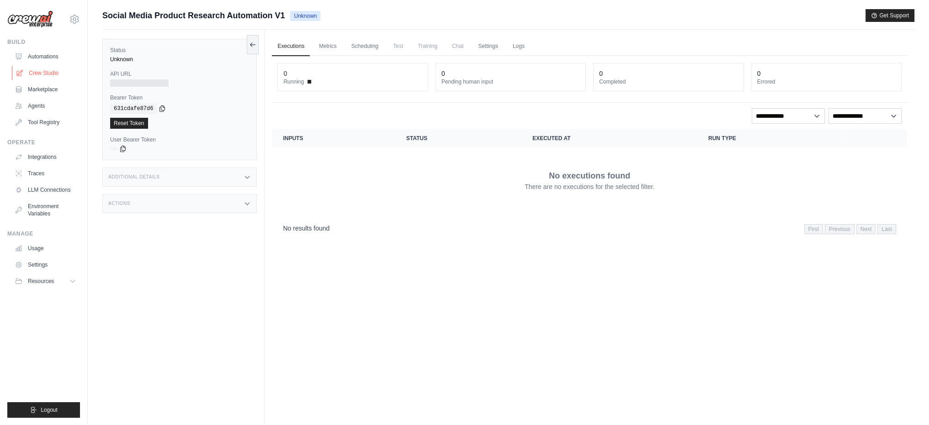
click at [44, 68] on link "Crew Studio" at bounding box center [46, 73] width 69 height 15
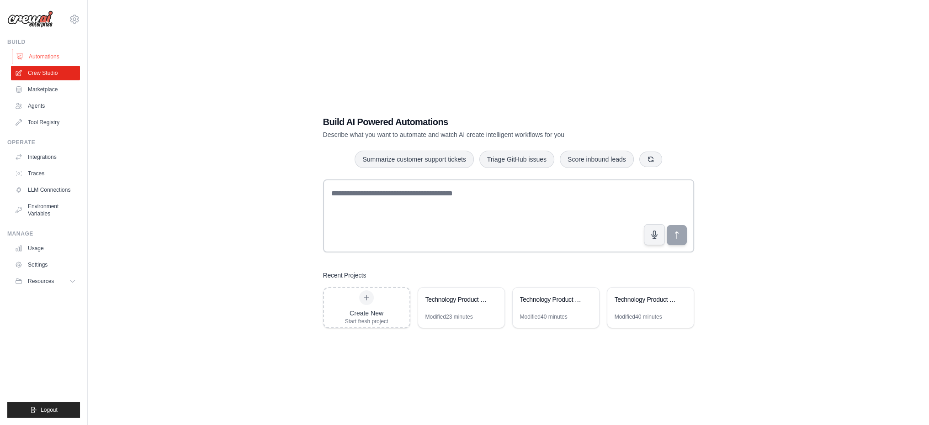
click at [39, 54] on link "Automations" at bounding box center [46, 56] width 69 height 15
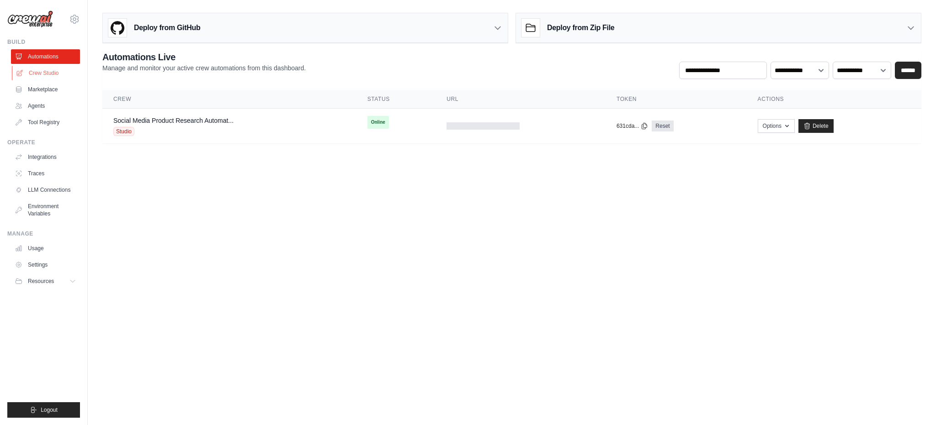
click at [43, 73] on link "Crew Studio" at bounding box center [46, 73] width 69 height 15
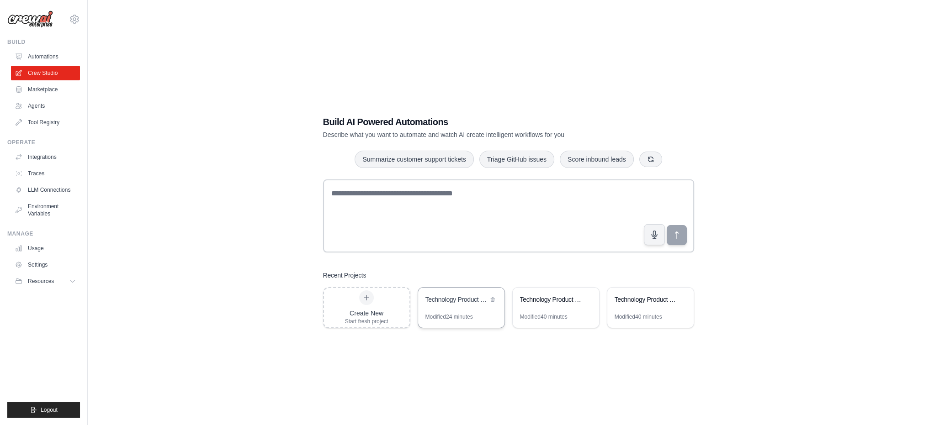
click at [469, 307] on div "Technology Product Research Automation" at bounding box center [461, 301] width 86 height 26
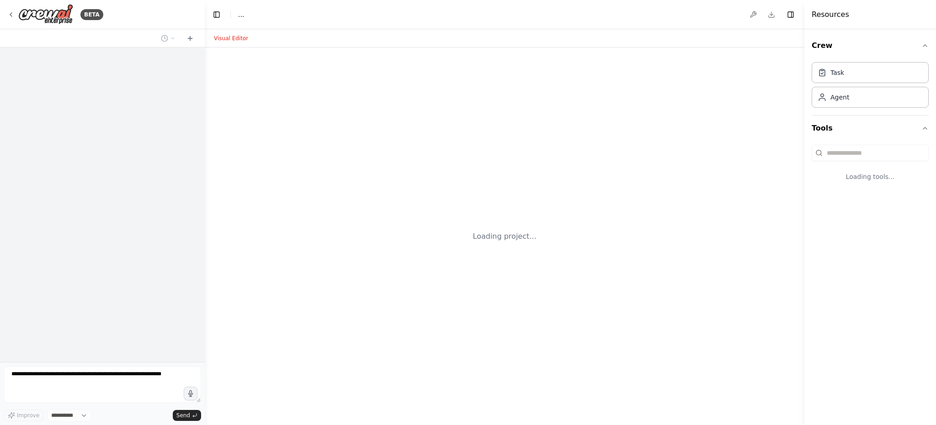
select select "****"
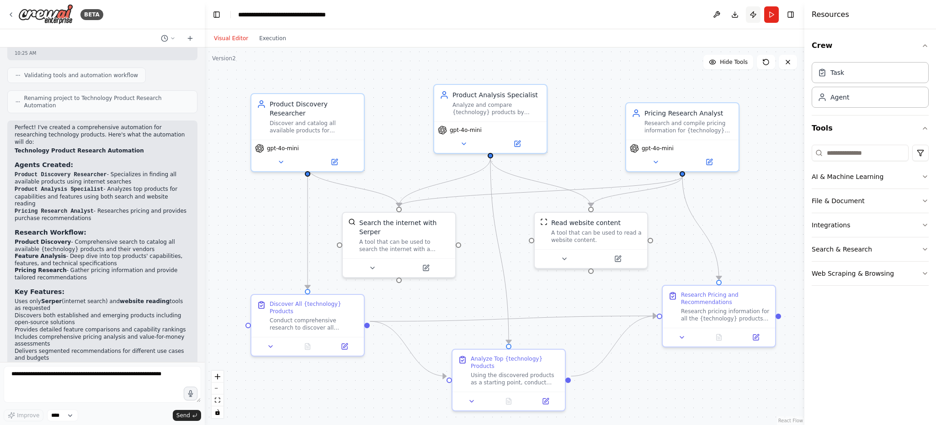
click at [754, 13] on button "Publish" at bounding box center [753, 14] width 15 height 16
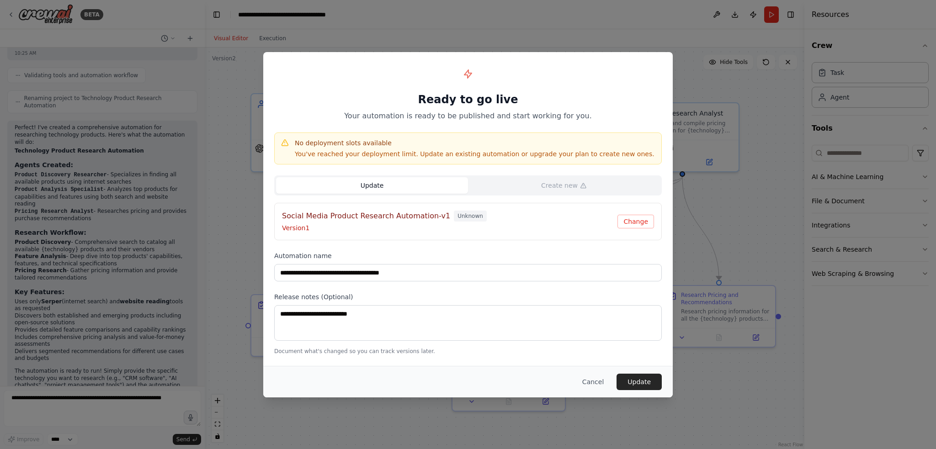
scroll to position [534, 0]
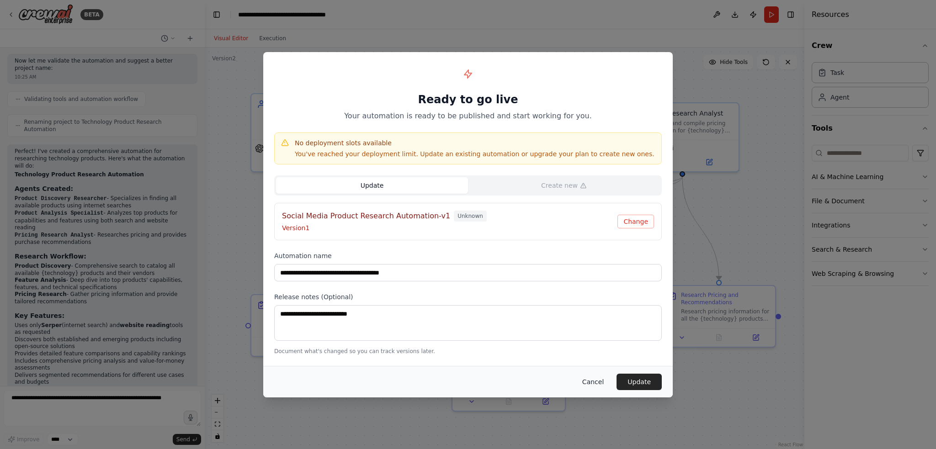
click at [596, 381] on button "Cancel" at bounding box center [593, 382] width 36 height 16
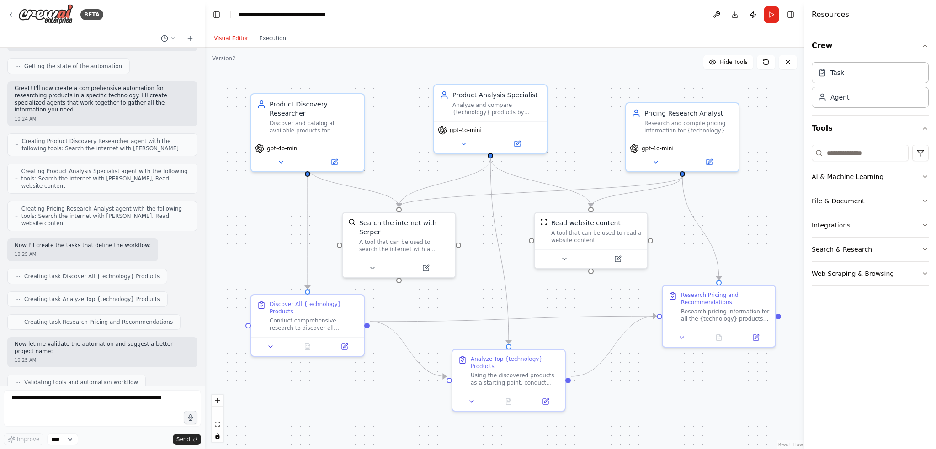
scroll to position [0, 0]
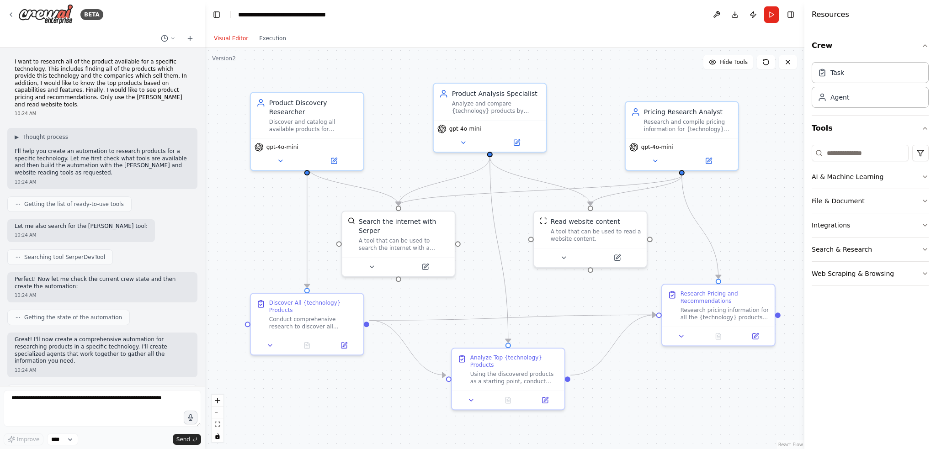
drag, startPoint x: 311, startPoint y: 214, endPoint x: 243, endPoint y: 221, distance: 68.0
click at [243, 221] on div ".deletable-edge-delete-btn { width: 20px; height: 20px; border: 0px solid #ffff…" at bounding box center [504, 249] width 599 height 402
click at [394, 235] on div "A tool that can be used to search the internet with a search_query. Supports di…" at bounding box center [404, 242] width 90 height 15
click at [10, 12] on icon at bounding box center [10, 14] width 7 height 7
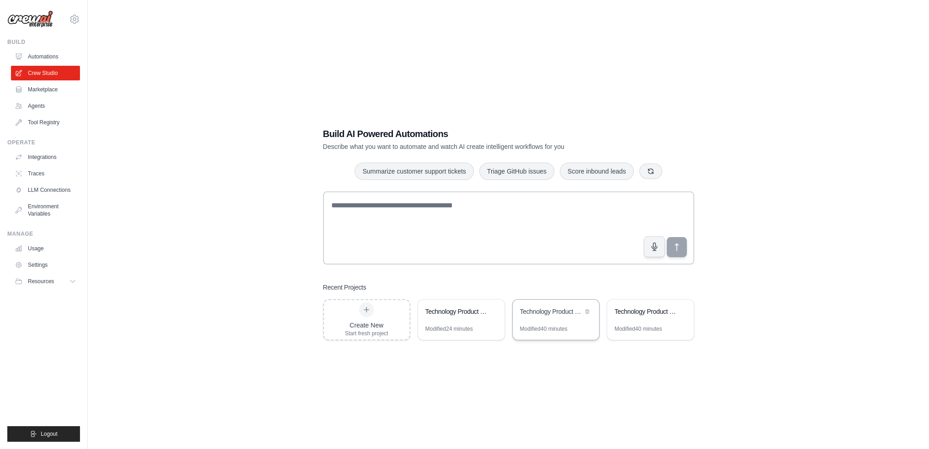
click at [550, 312] on div "Technology Product Research & Analysis" at bounding box center [551, 311] width 63 height 9
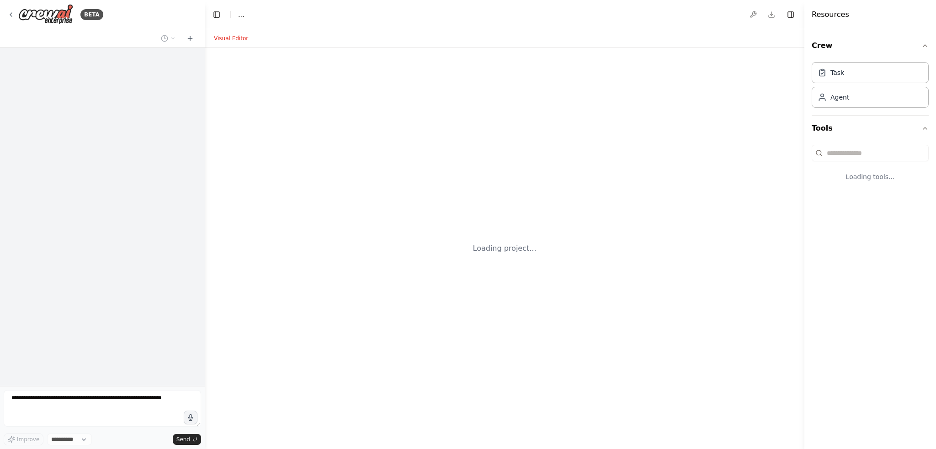
select select "****"
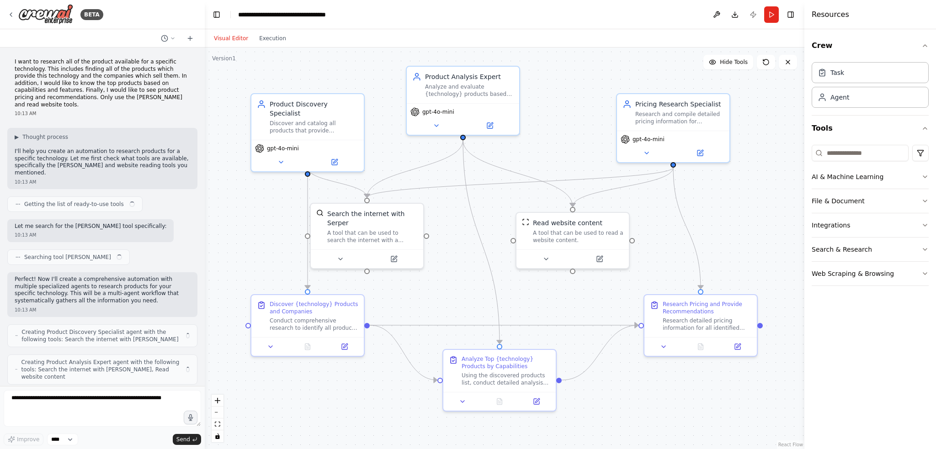
scroll to position [241, 0]
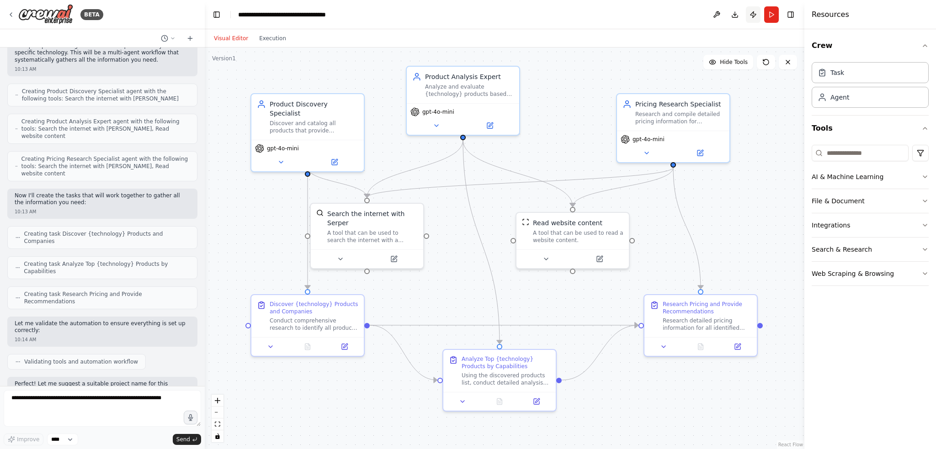
click at [753, 15] on button "Publish" at bounding box center [753, 14] width 15 height 16
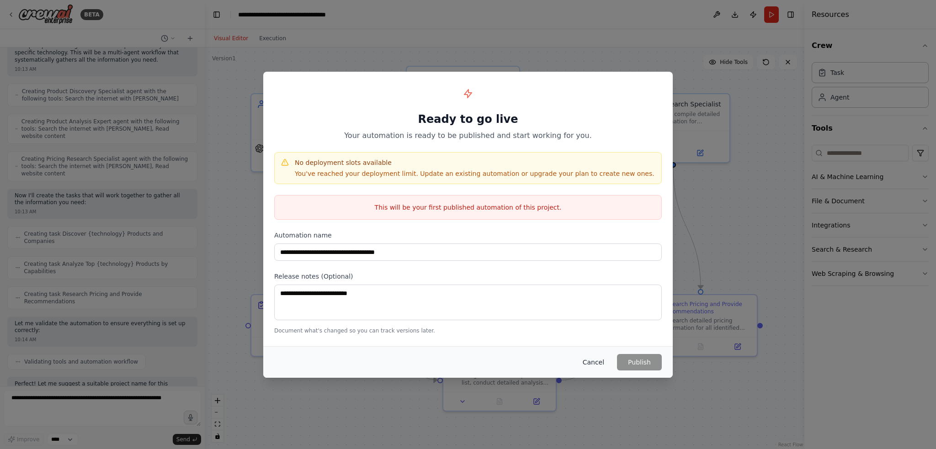
click at [595, 360] on button "Cancel" at bounding box center [593, 362] width 36 height 16
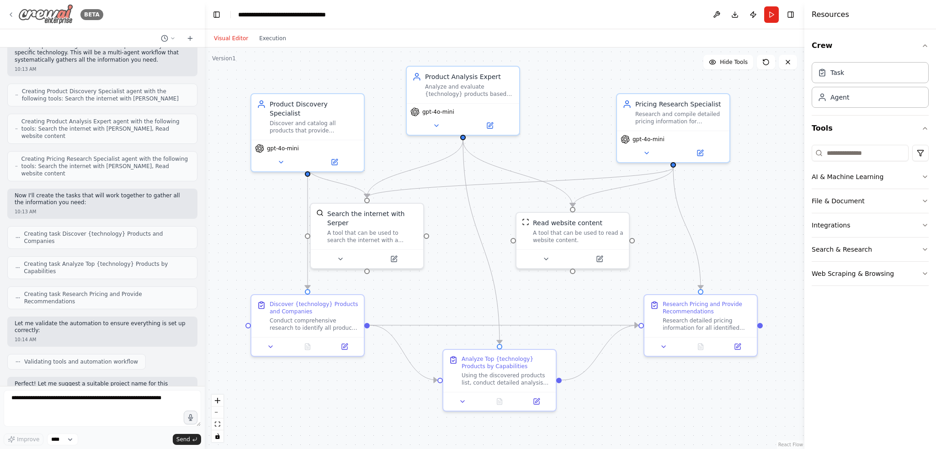
click at [10, 13] on icon at bounding box center [10, 14] width 7 height 7
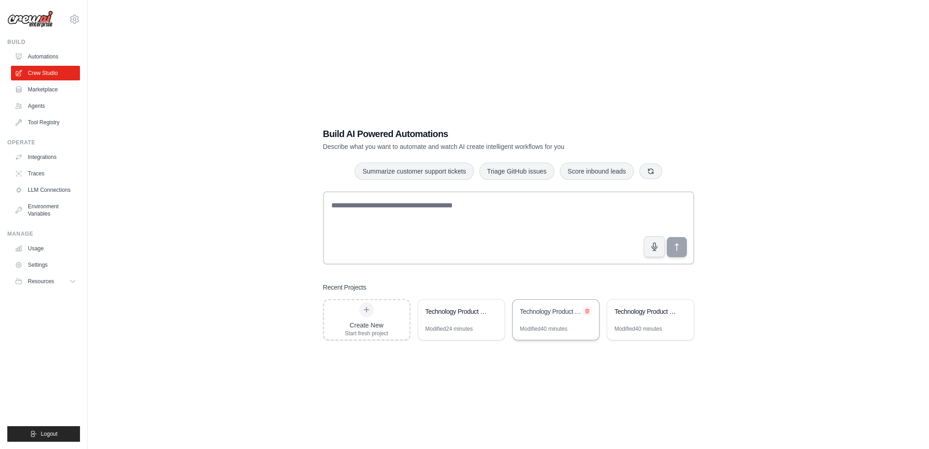
click at [587, 311] on icon at bounding box center [586, 310] width 5 height 5
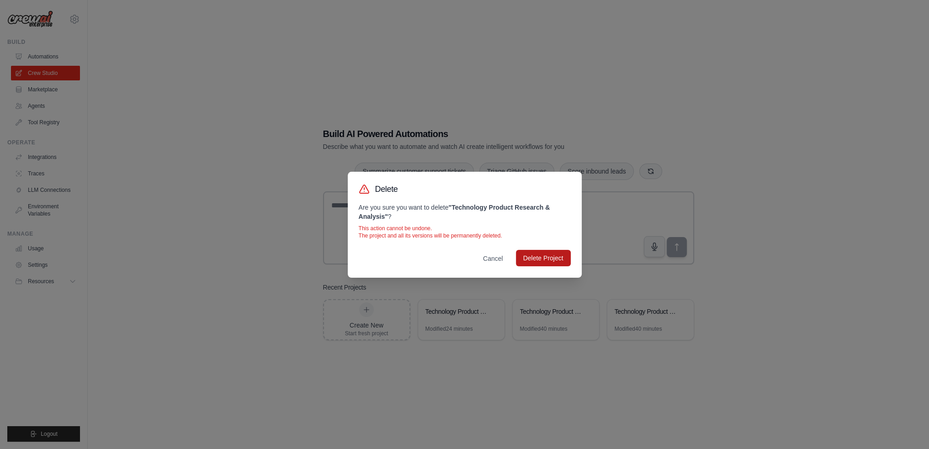
click at [549, 256] on button "Delete Project" at bounding box center [543, 258] width 55 height 16
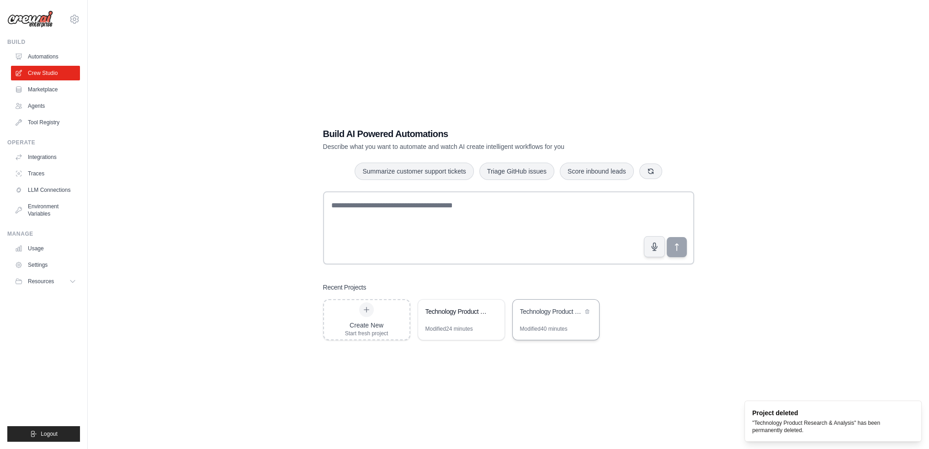
click at [553, 311] on div "Technology Product Research Automation" at bounding box center [551, 311] width 63 height 9
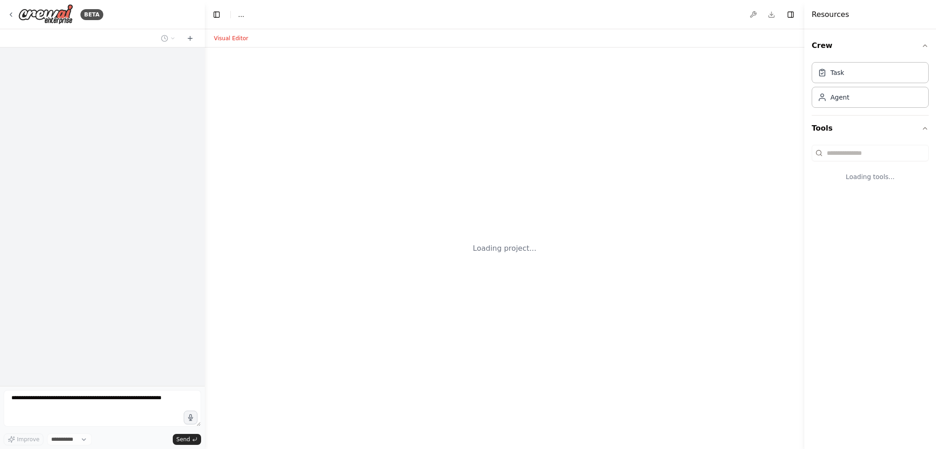
select select "****"
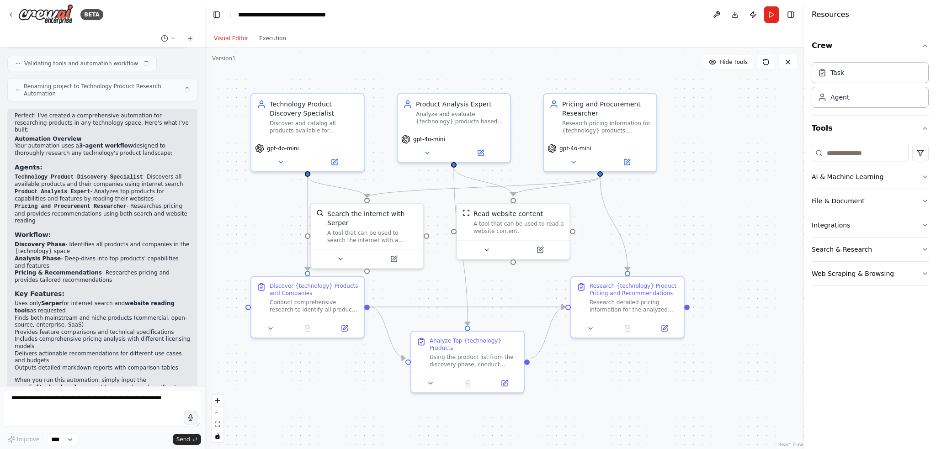
scroll to position [503, 0]
click at [753, 12] on button "Publish" at bounding box center [753, 14] width 15 height 16
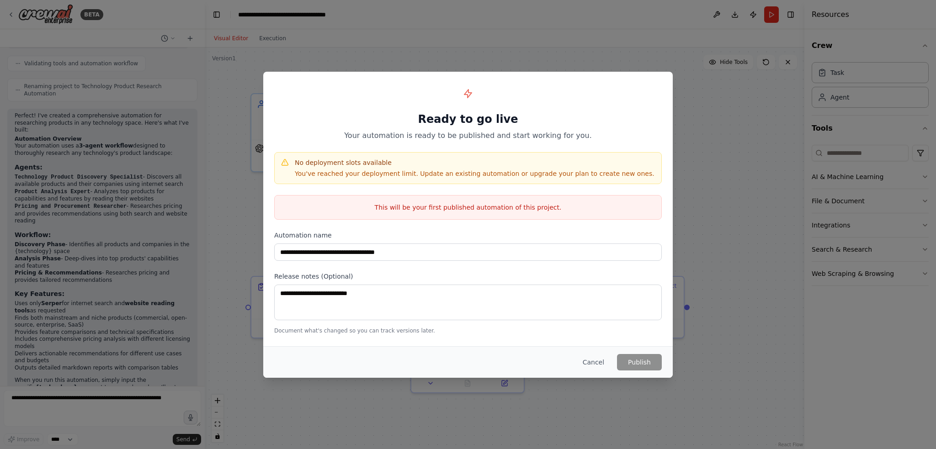
click at [598, 360] on button "Cancel" at bounding box center [593, 362] width 36 height 16
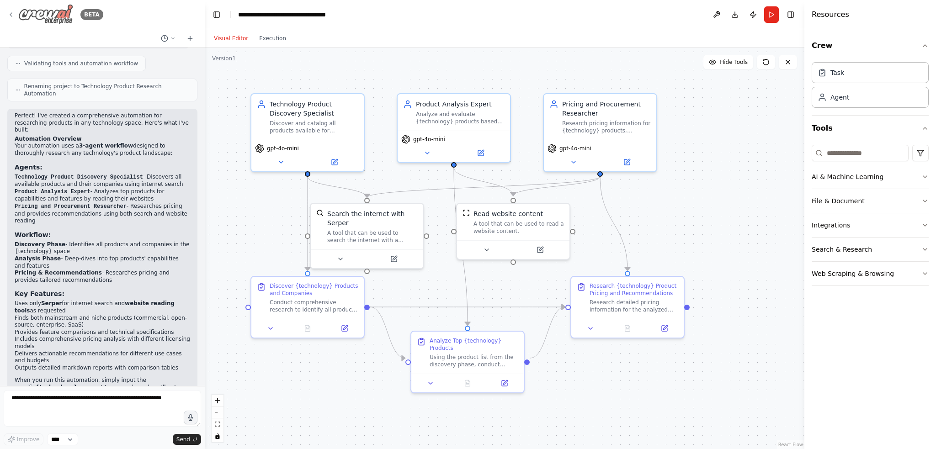
click at [11, 12] on icon at bounding box center [10, 14] width 7 height 7
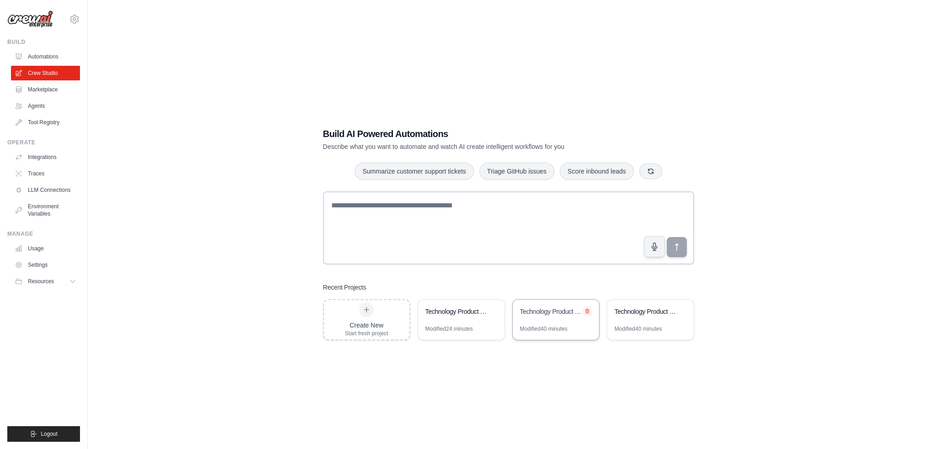
click at [587, 310] on icon at bounding box center [586, 310] width 5 height 5
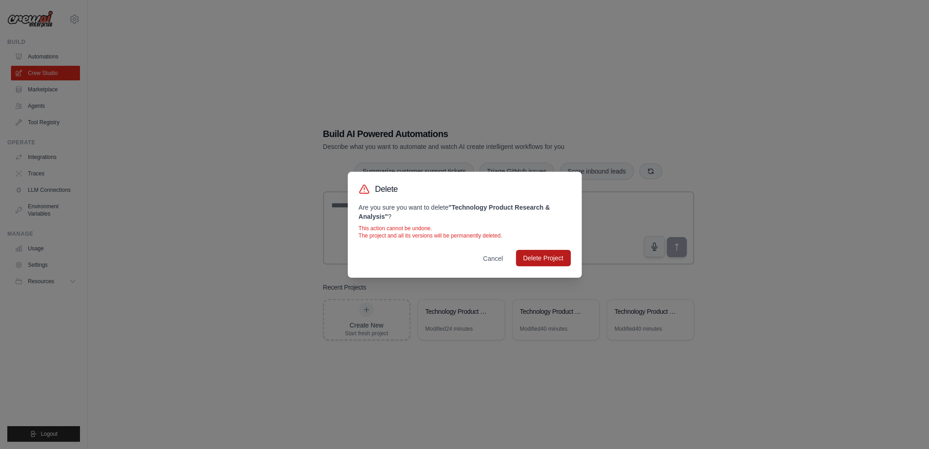
click at [547, 259] on button "Delete Project" at bounding box center [543, 258] width 55 height 16
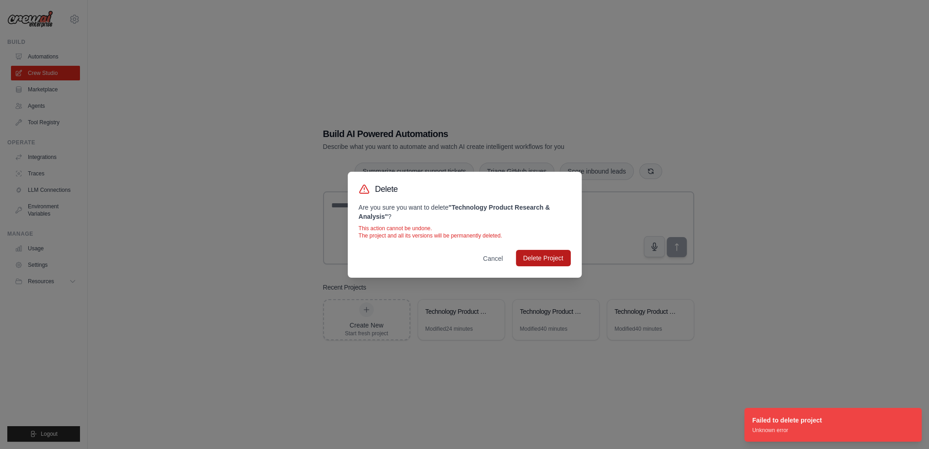
click at [547, 259] on button "Delete Project" at bounding box center [543, 258] width 55 height 16
click at [815, 377] on div "Delete Are you sure you want to delete " Technology Product Research & Analysis…" at bounding box center [464, 224] width 929 height 449
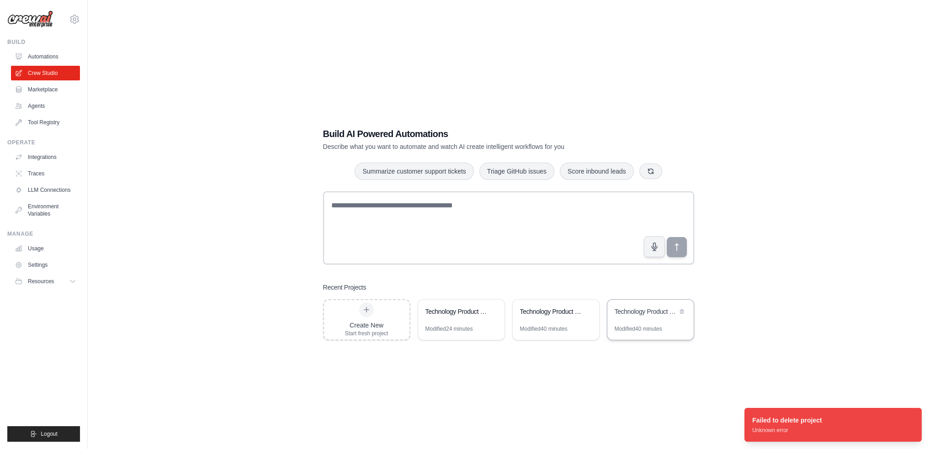
click at [651, 312] on div "Technology Product Research Automation" at bounding box center [645, 311] width 63 height 9
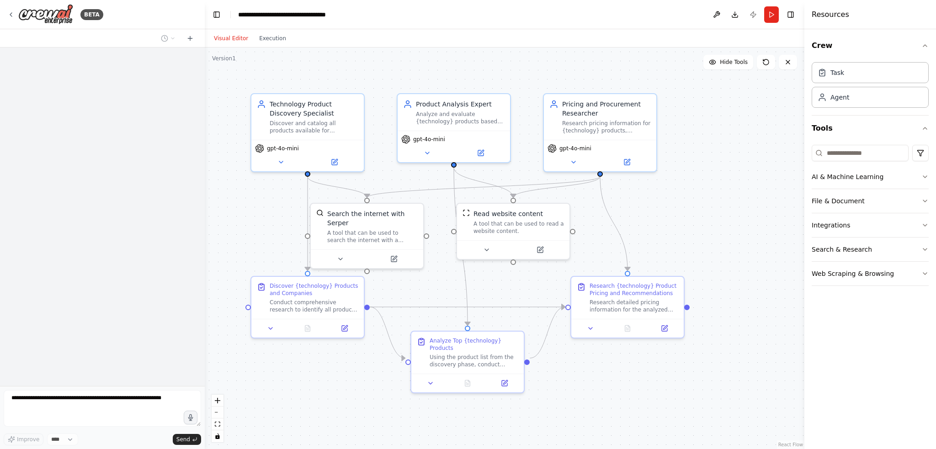
scroll to position [189, 0]
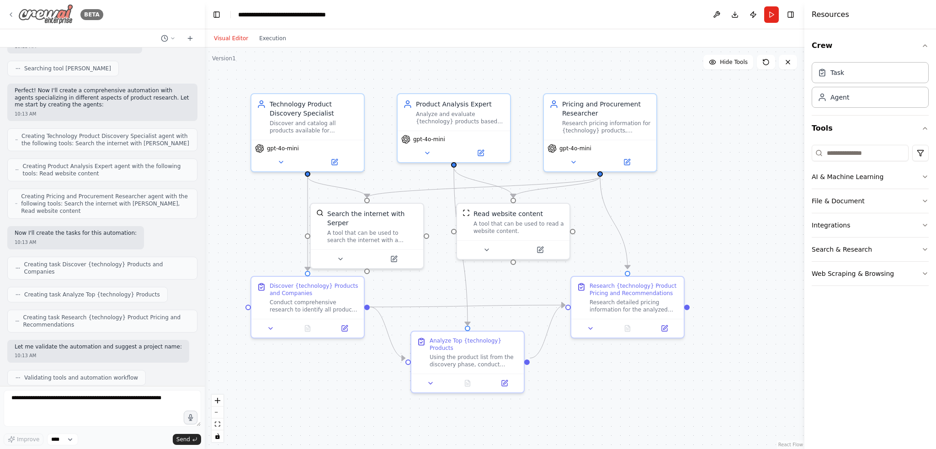
click at [11, 13] on icon at bounding box center [10, 14] width 7 height 7
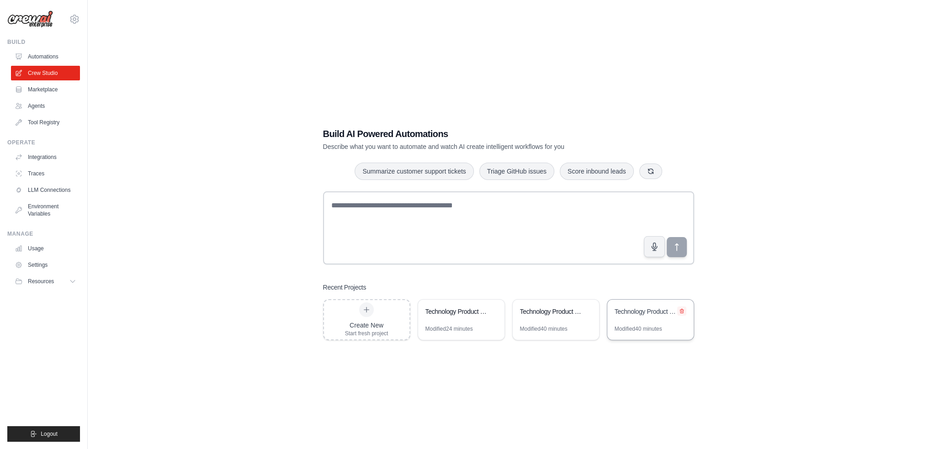
click at [682, 309] on icon at bounding box center [682, 311] width 4 height 4
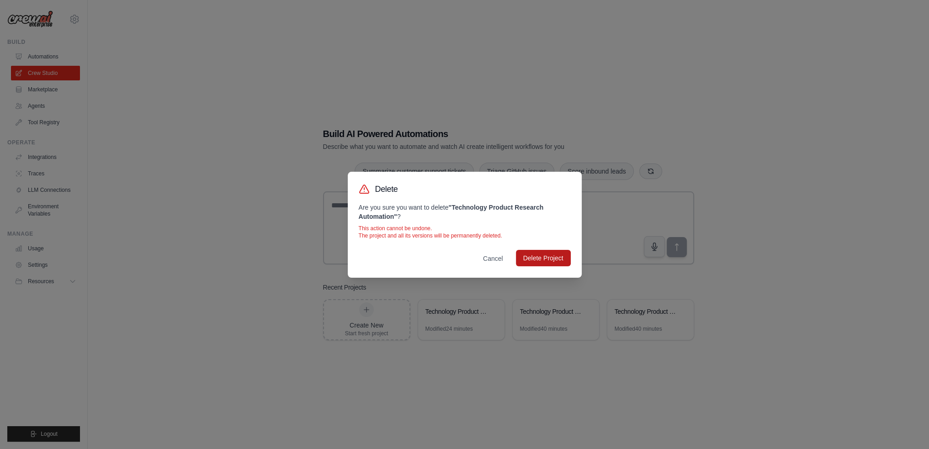
click at [537, 258] on button "Delete Project" at bounding box center [543, 258] width 55 height 16
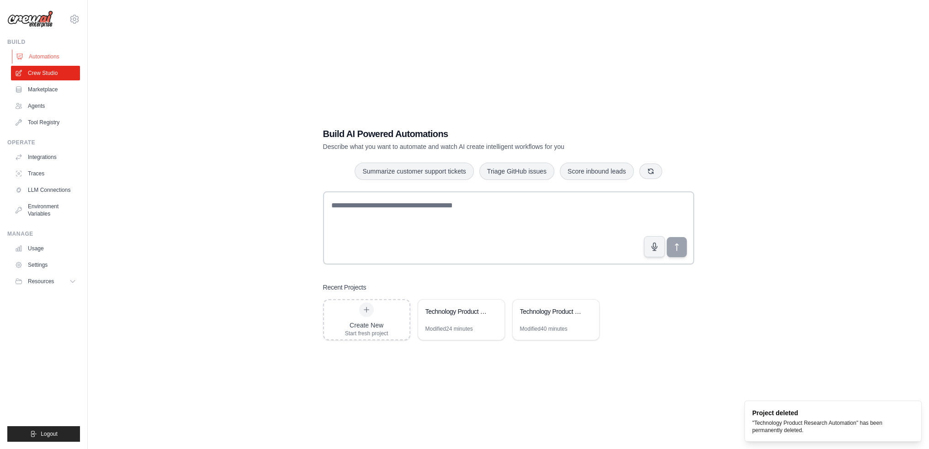
click at [44, 55] on link "Automations" at bounding box center [46, 56] width 69 height 15
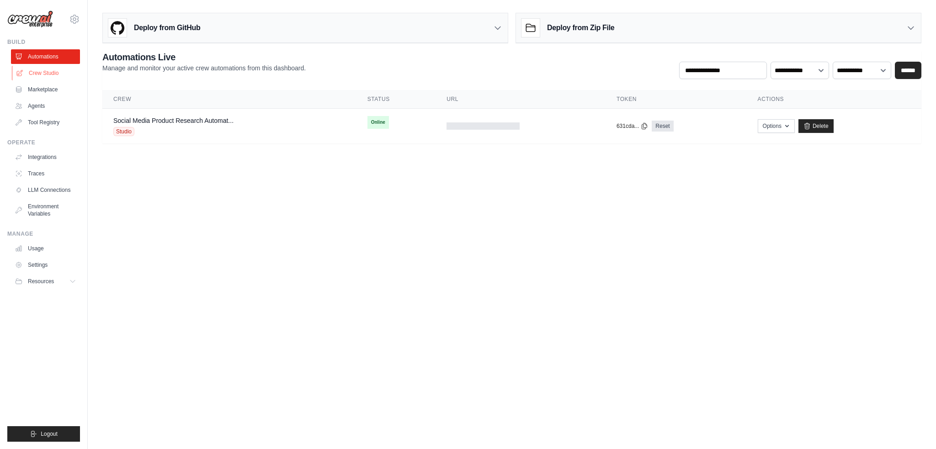
click at [32, 70] on link "Crew Studio" at bounding box center [46, 73] width 69 height 15
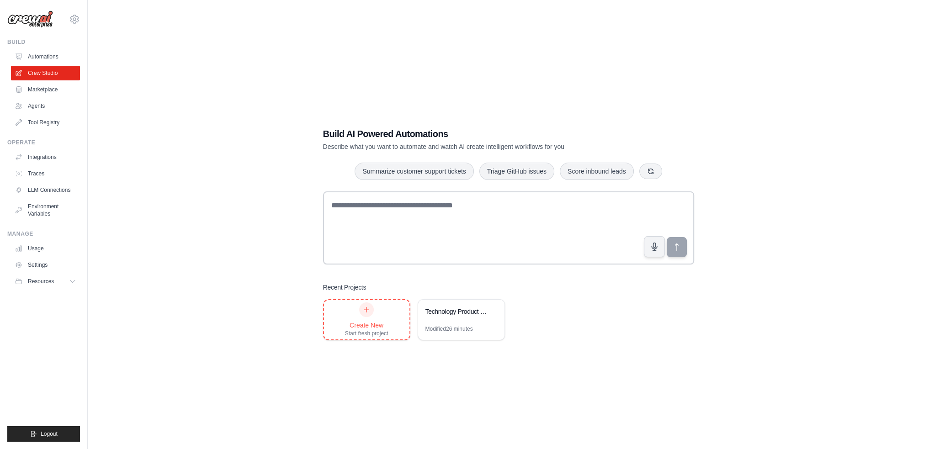
click at [365, 309] on icon at bounding box center [366, 309] width 7 height 7
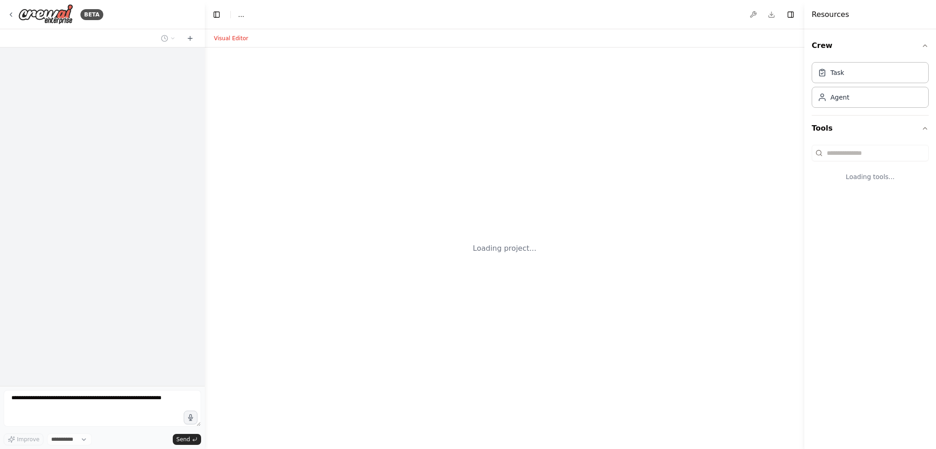
select select "****"
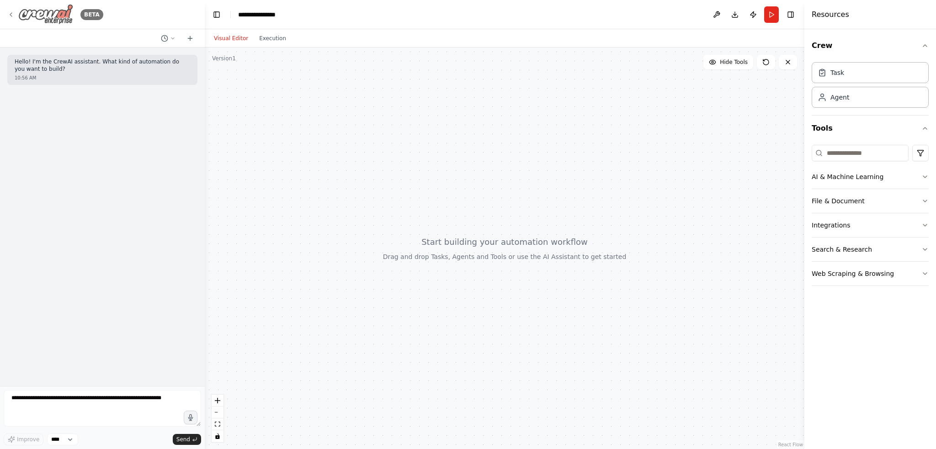
click at [10, 14] on icon at bounding box center [10, 14] width 7 height 7
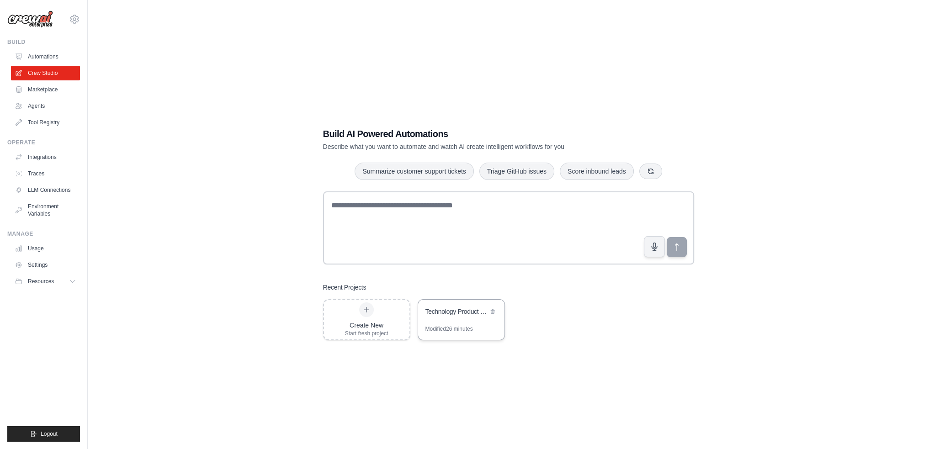
click at [464, 312] on div "Technology Product Research Automation" at bounding box center [456, 311] width 63 height 9
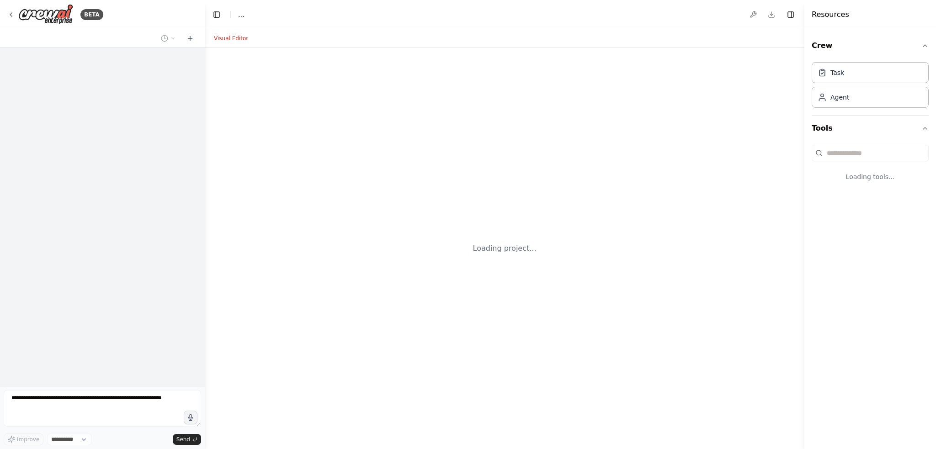
select select "****"
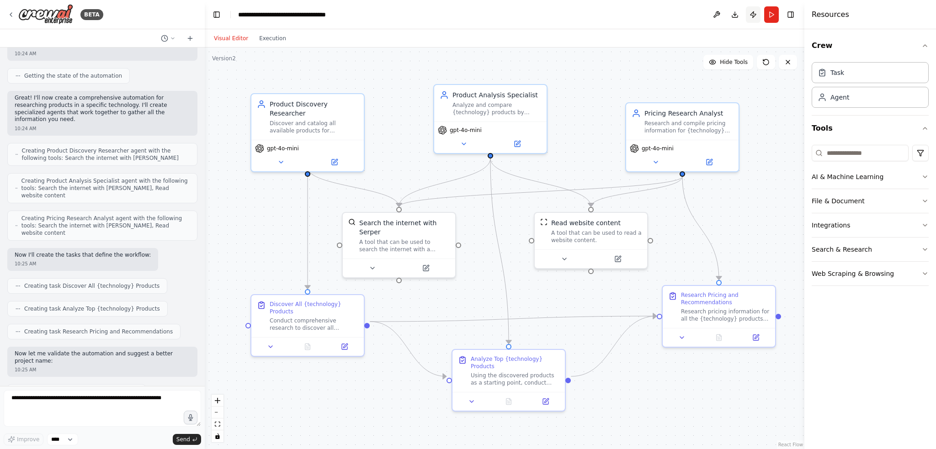
click at [753, 14] on button "Publish" at bounding box center [753, 14] width 15 height 16
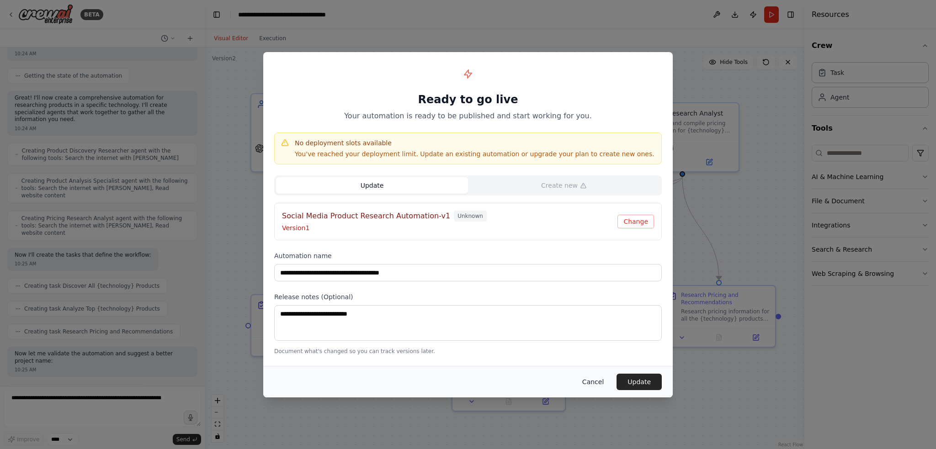
click at [597, 378] on button "Cancel" at bounding box center [593, 382] width 36 height 16
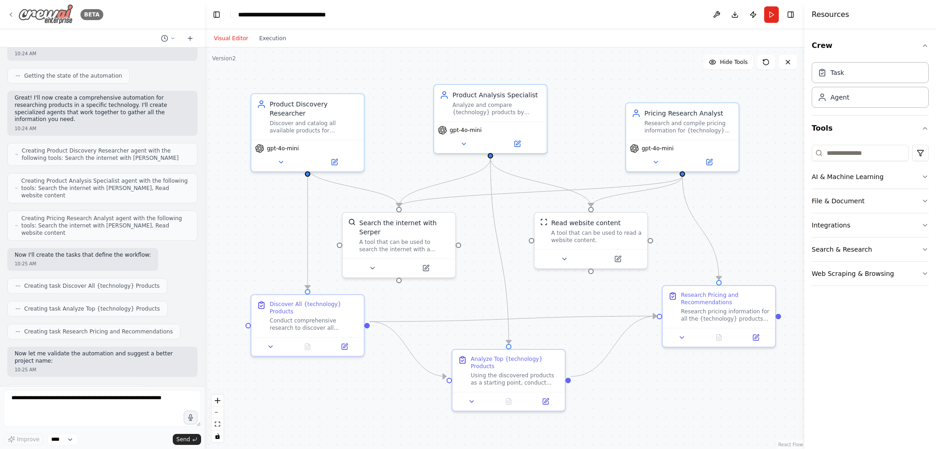
click at [12, 11] on icon at bounding box center [10, 14] width 7 height 7
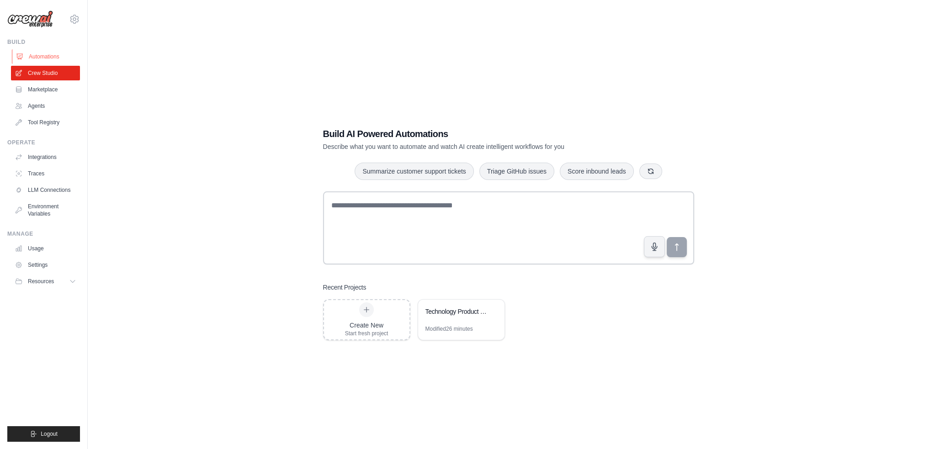
click at [38, 53] on link "Automations" at bounding box center [46, 56] width 69 height 15
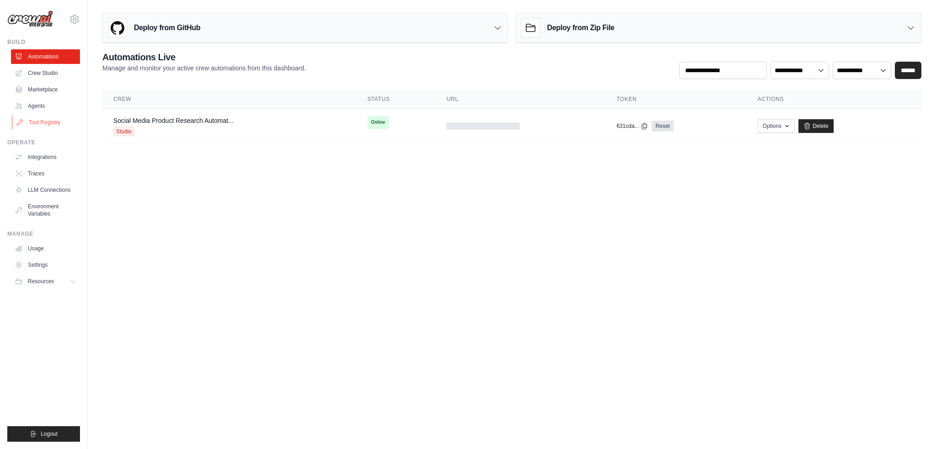
click at [46, 121] on link "Tool Registry" at bounding box center [46, 122] width 69 height 15
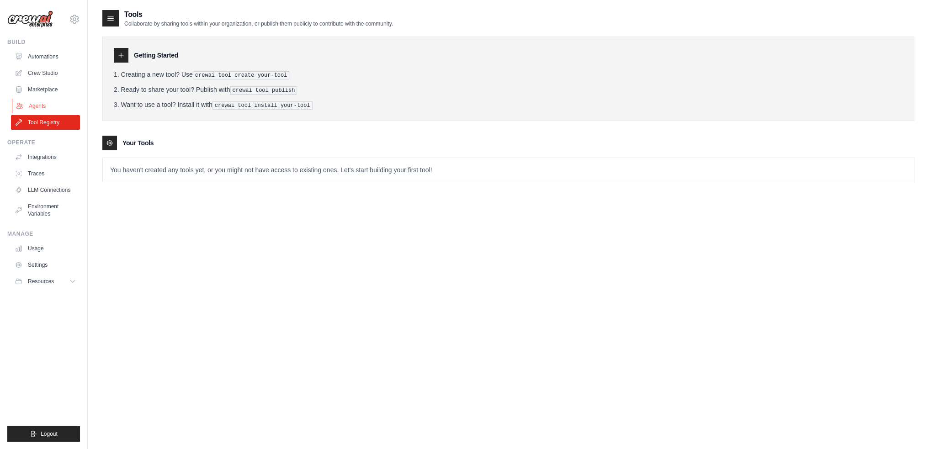
click at [41, 103] on link "Agents" at bounding box center [46, 106] width 69 height 15
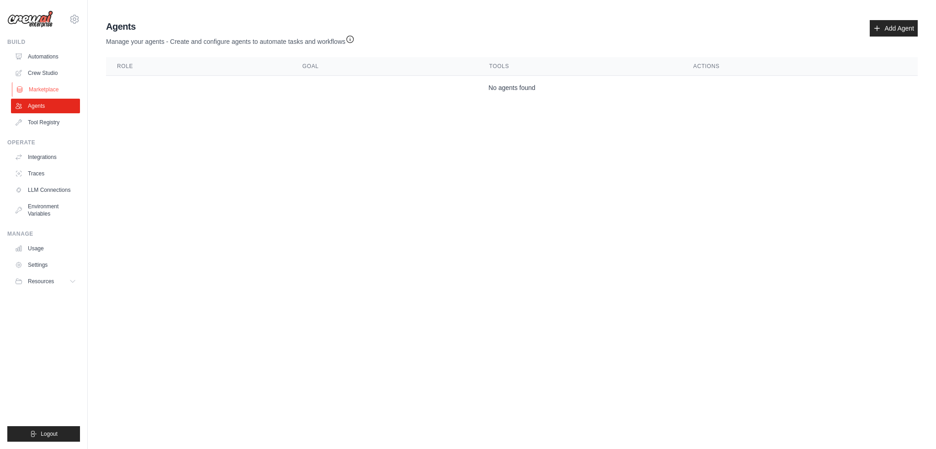
click at [42, 86] on link "Marketplace" at bounding box center [46, 89] width 69 height 15
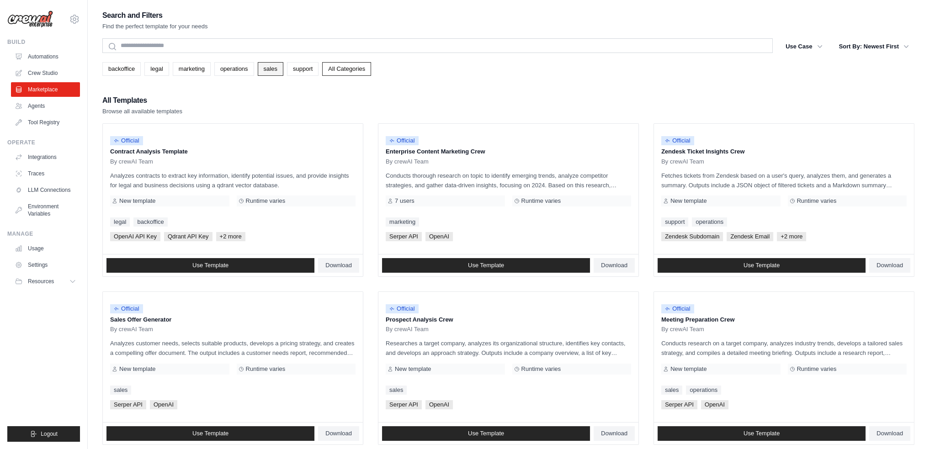
click at [267, 67] on link "sales" at bounding box center [271, 69] width 26 height 14
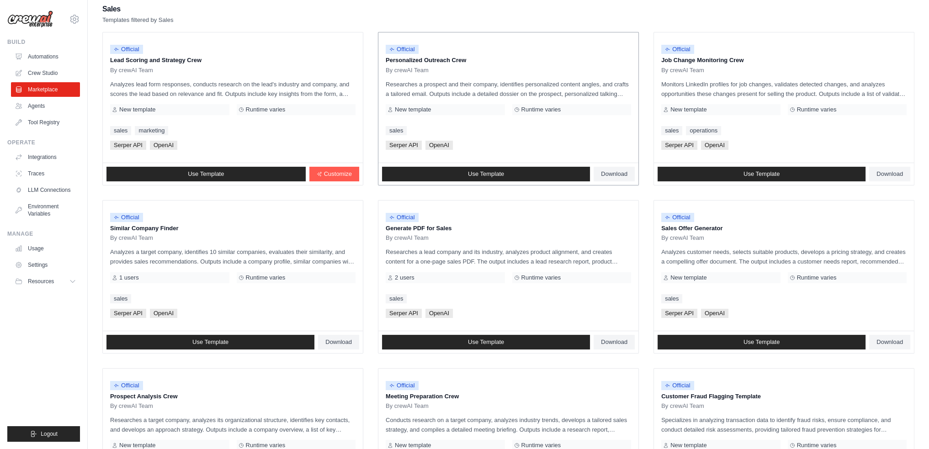
scroll to position [76, 0]
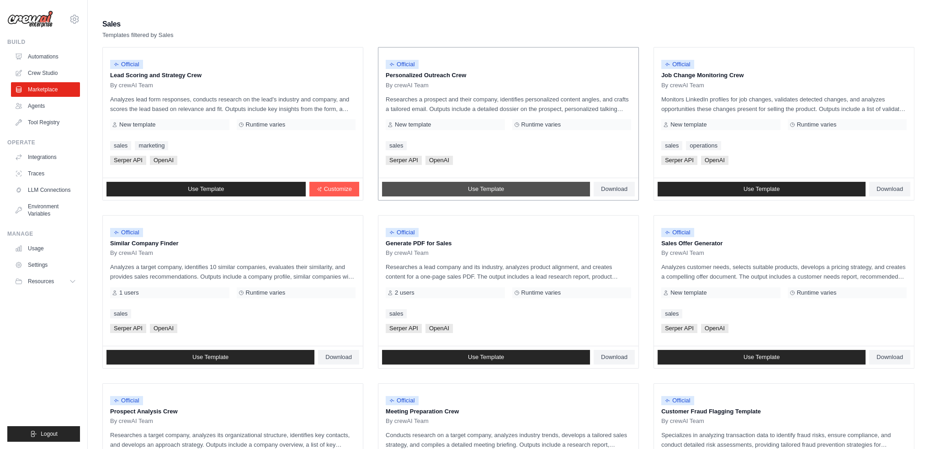
click at [490, 186] on span "Use Template" at bounding box center [486, 188] width 36 height 7
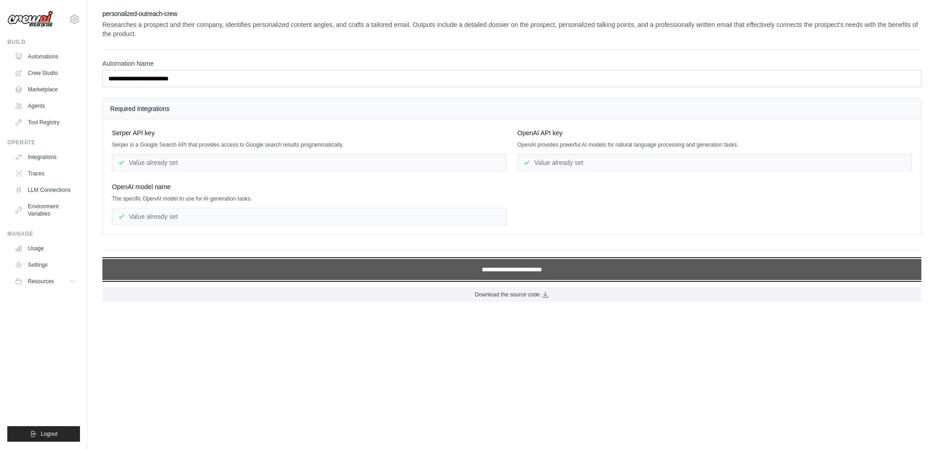
click at [517, 268] on input "**********" at bounding box center [511, 269] width 819 height 21
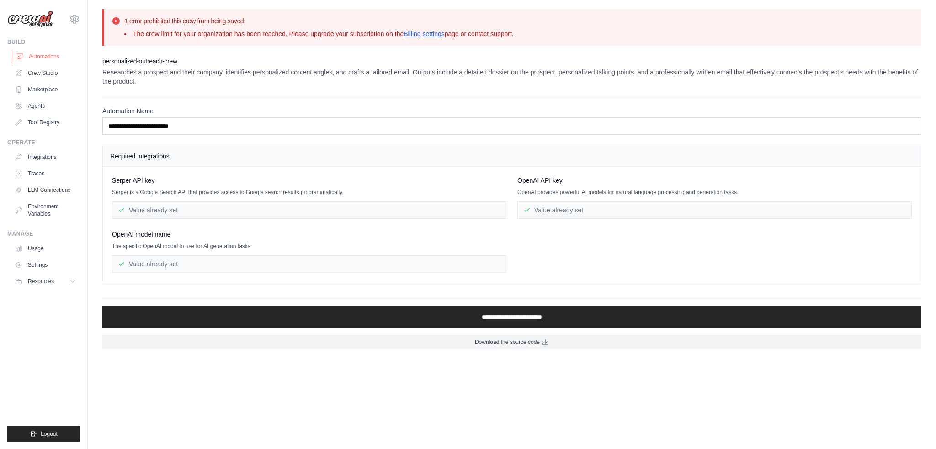
click at [42, 55] on link "Automations" at bounding box center [46, 56] width 69 height 15
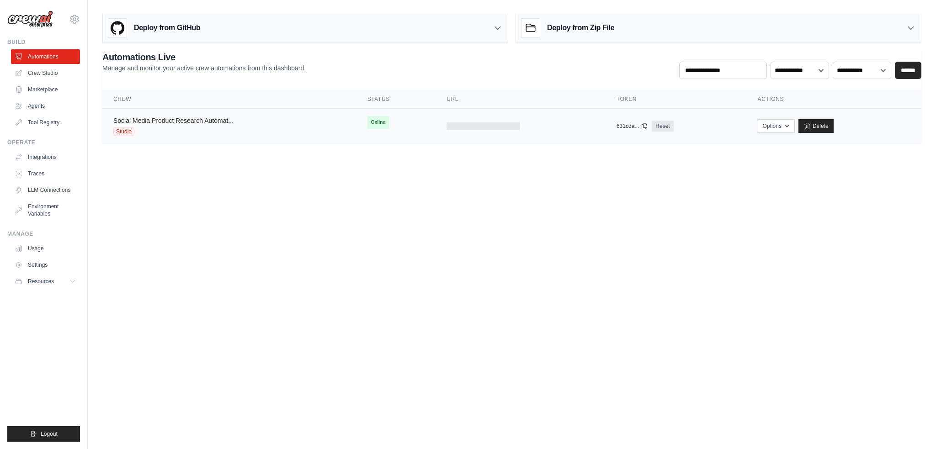
click at [177, 118] on link "Social Media Product Research Automat..." at bounding box center [173, 120] width 120 height 7
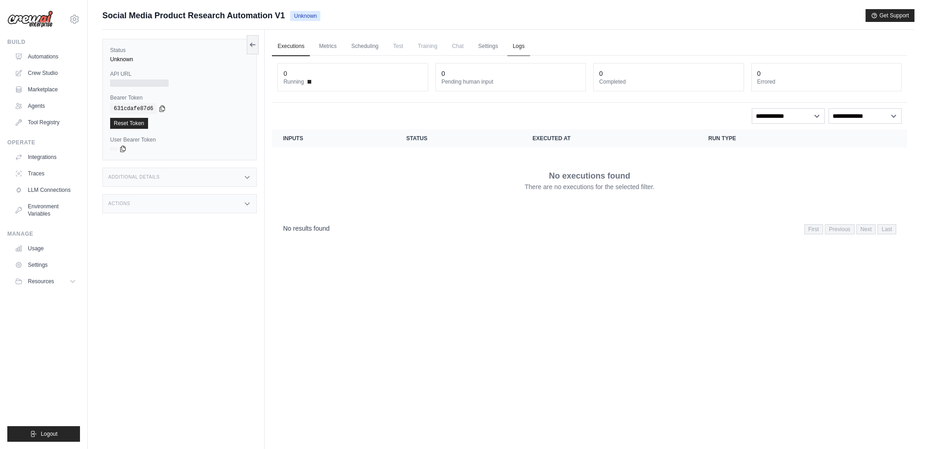
click at [519, 45] on link "Logs" at bounding box center [518, 46] width 23 height 19
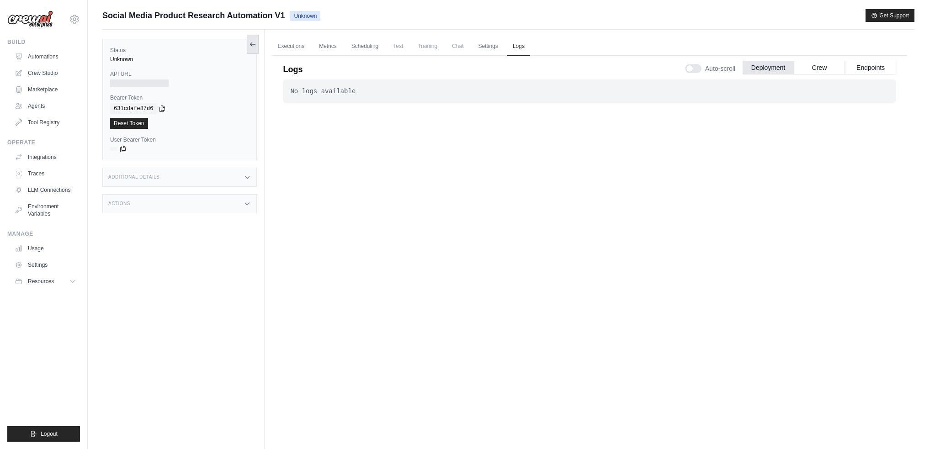
click at [252, 40] on button at bounding box center [253, 44] width 12 height 19
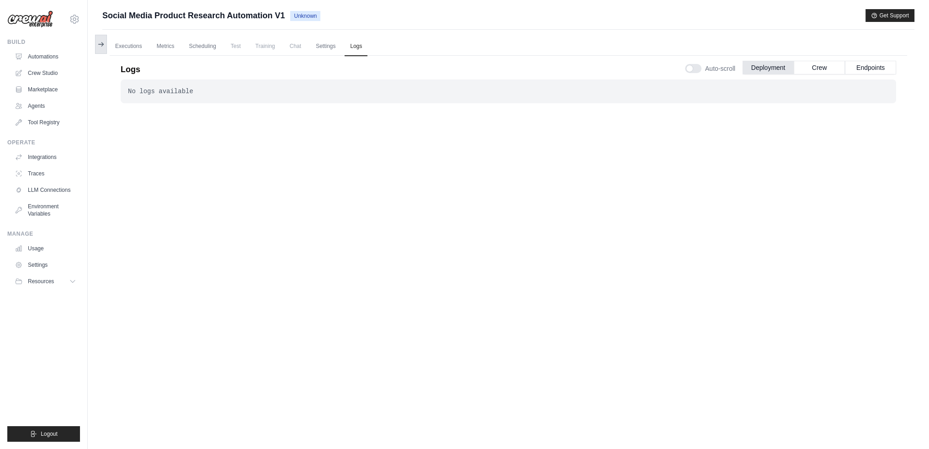
click at [99, 41] on icon at bounding box center [100, 44] width 7 height 7
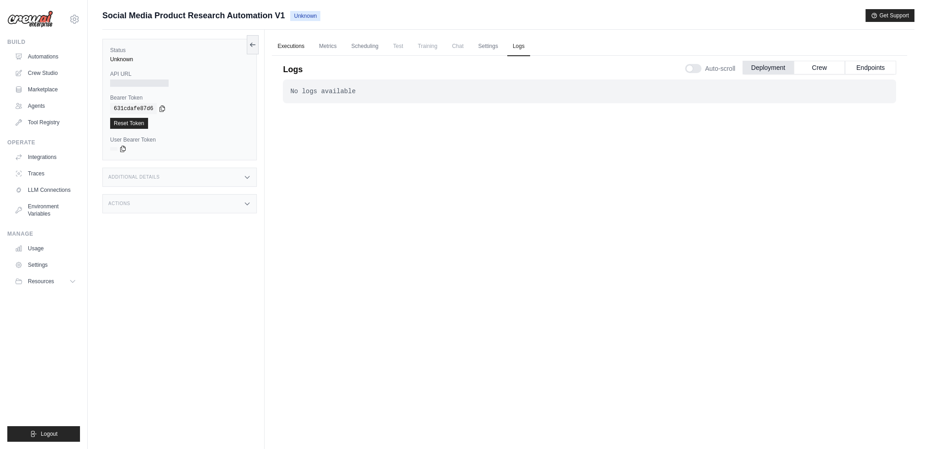
click at [298, 46] on link "Executions" at bounding box center [291, 46] width 38 height 19
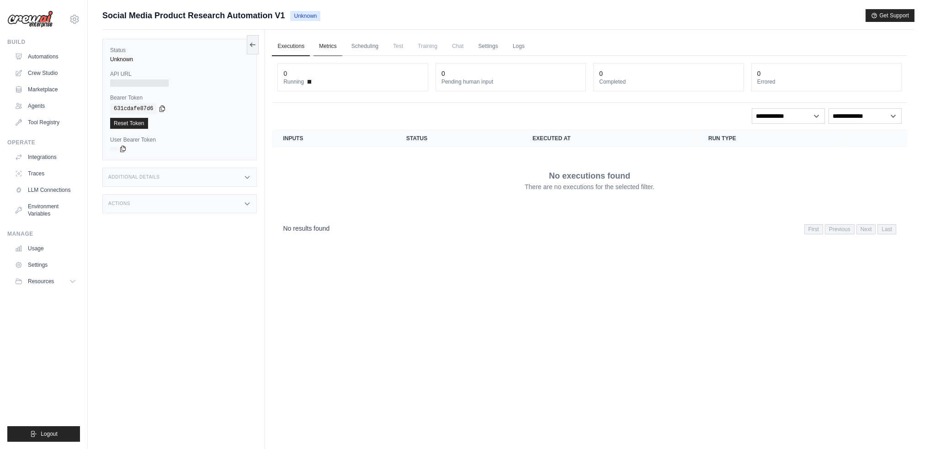
click at [321, 43] on link "Metrics" at bounding box center [327, 46] width 29 height 19
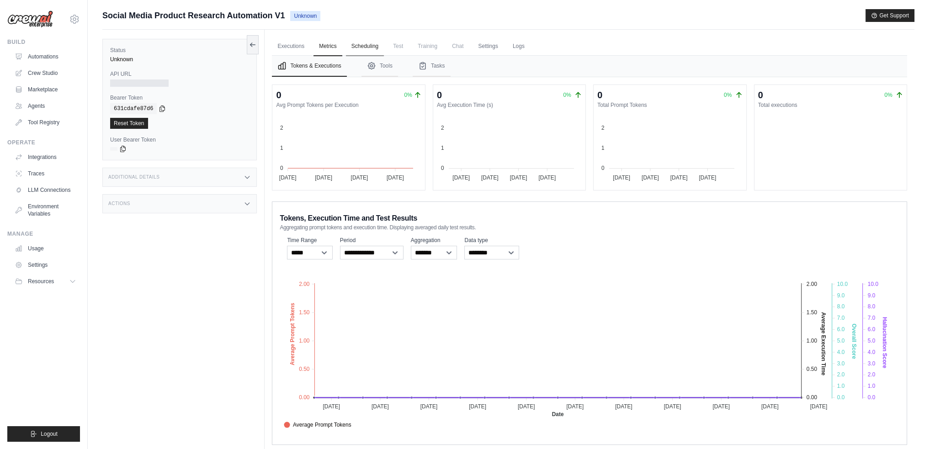
click at [370, 47] on link "Scheduling" at bounding box center [365, 46] width 38 height 19
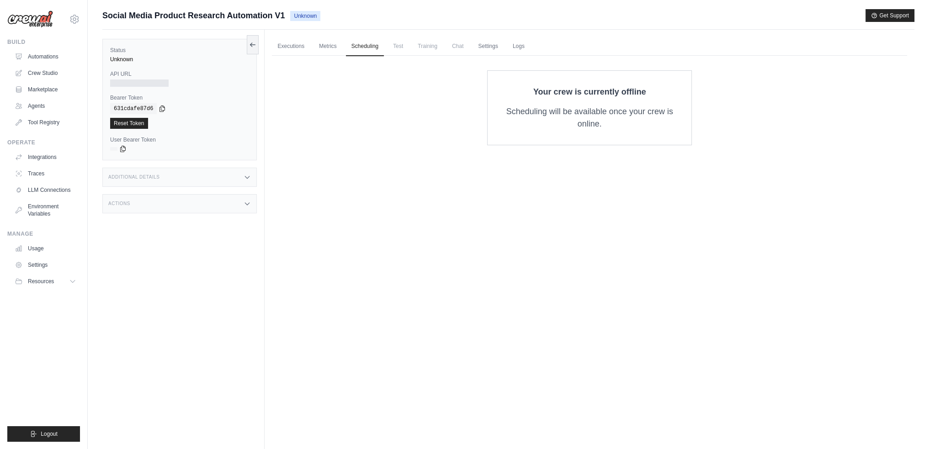
click at [395, 45] on span "Test" at bounding box center [397, 46] width 21 height 18
click at [294, 47] on link "Executions" at bounding box center [291, 46] width 38 height 19
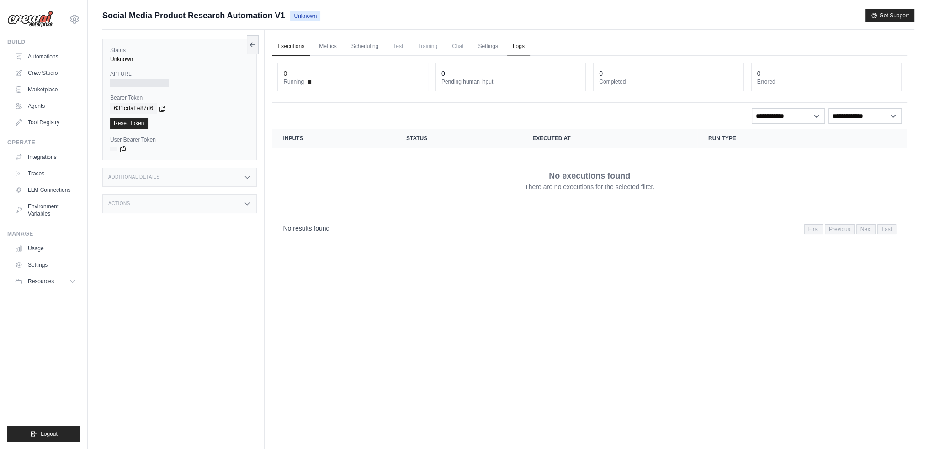
click at [520, 47] on link "Logs" at bounding box center [518, 46] width 23 height 19
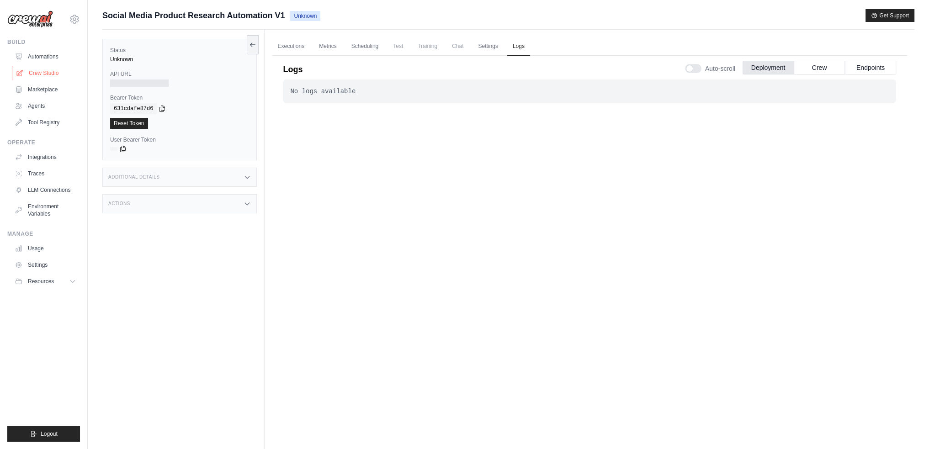
click at [34, 69] on link "Crew Studio" at bounding box center [46, 73] width 69 height 15
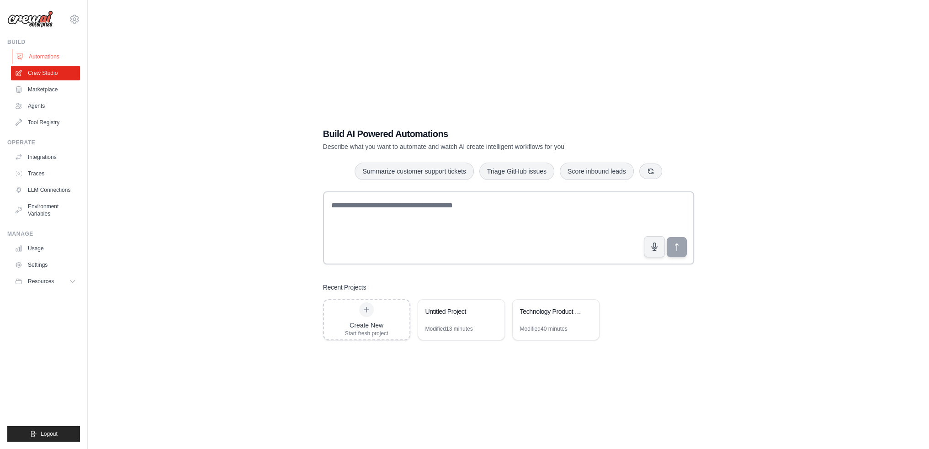
click at [44, 58] on link "Automations" at bounding box center [46, 56] width 69 height 15
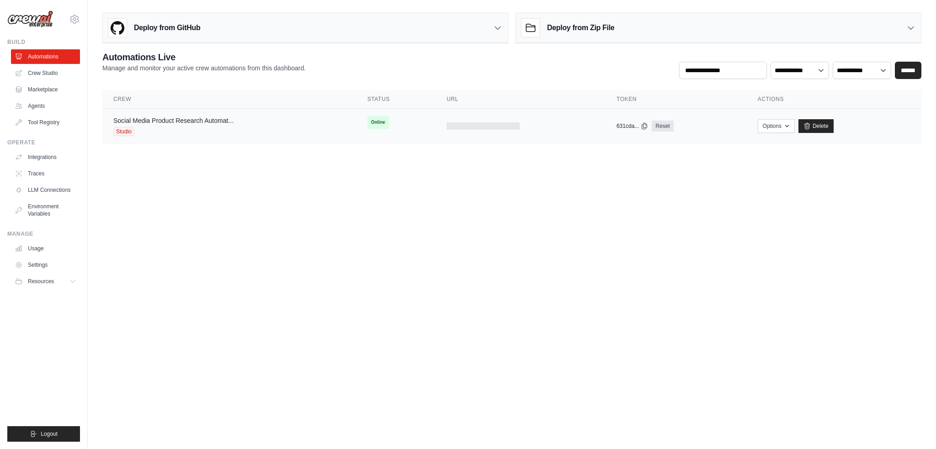
click at [154, 119] on link "Social Media Product Research Automat..." at bounding box center [173, 120] width 120 height 7
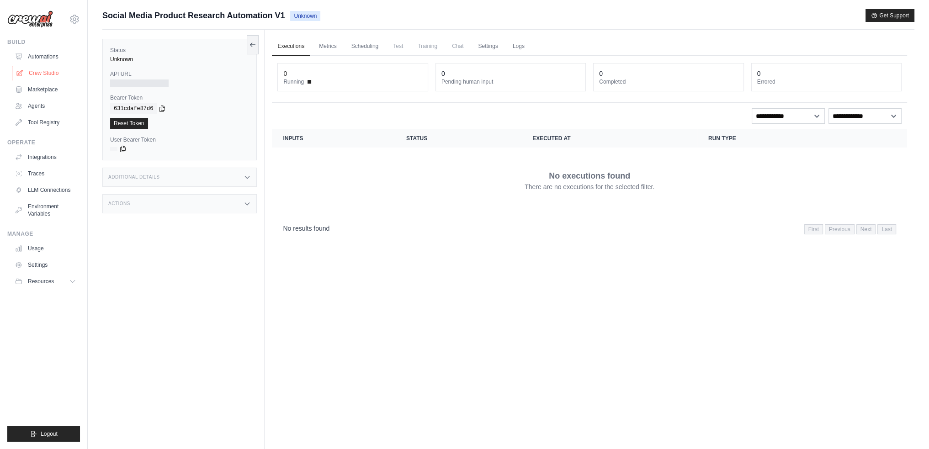
click at [40, 70] on link "Crew Studio" at bounding box center [46, 73] width 69 height 15
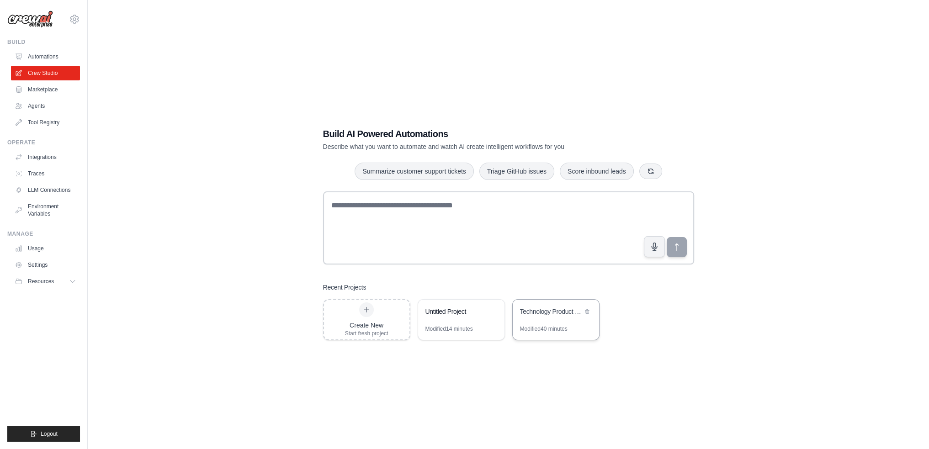
click at [536, 308] on div "Technology Product Research Automation" at bounding box center [551, 311] width 63 height 9
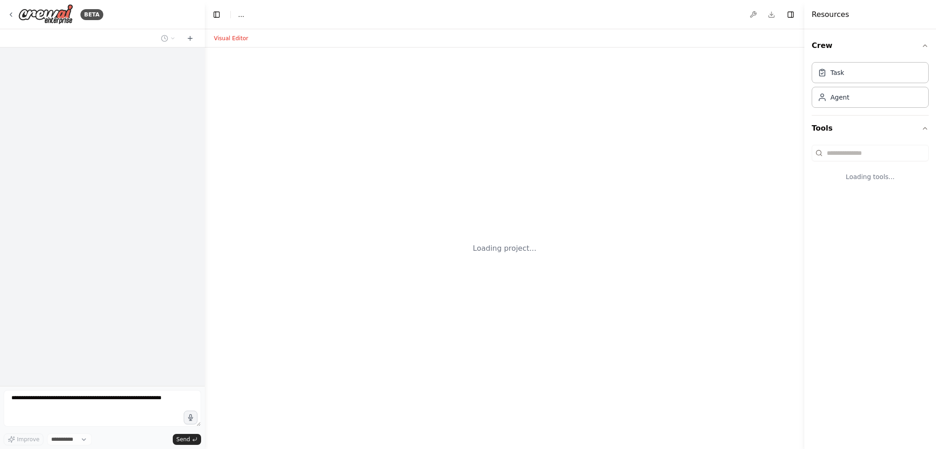
select select "****"
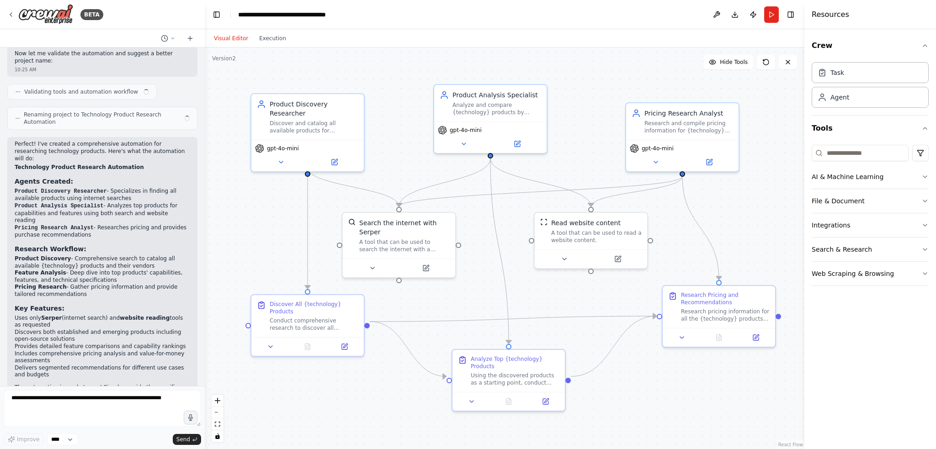
scroll to position [534, 0]
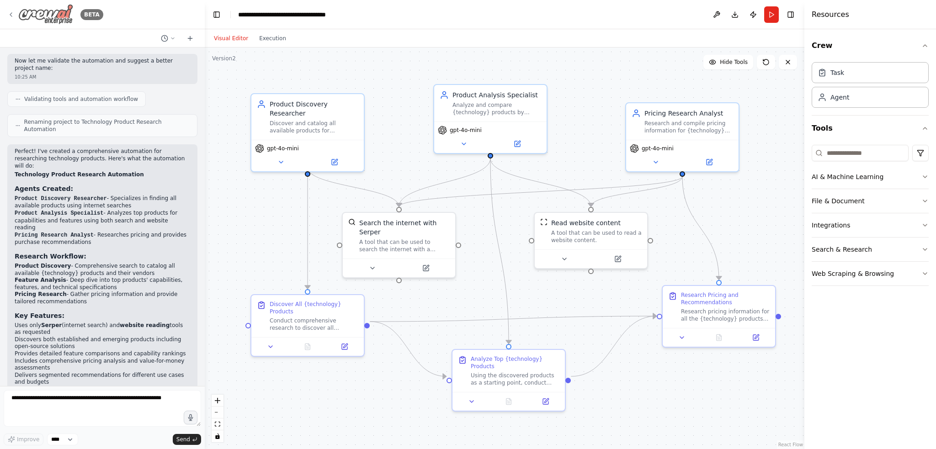
click at [13, 12] on icon at bounding box center [10, 14] width 7 height 7
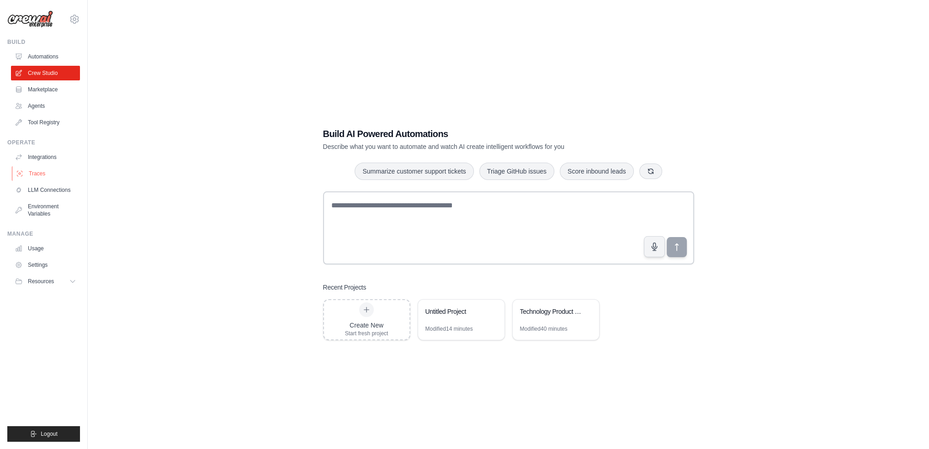
click at [37, 171] on link "Traces" at bounding box center [46, 173] width 69 height 15
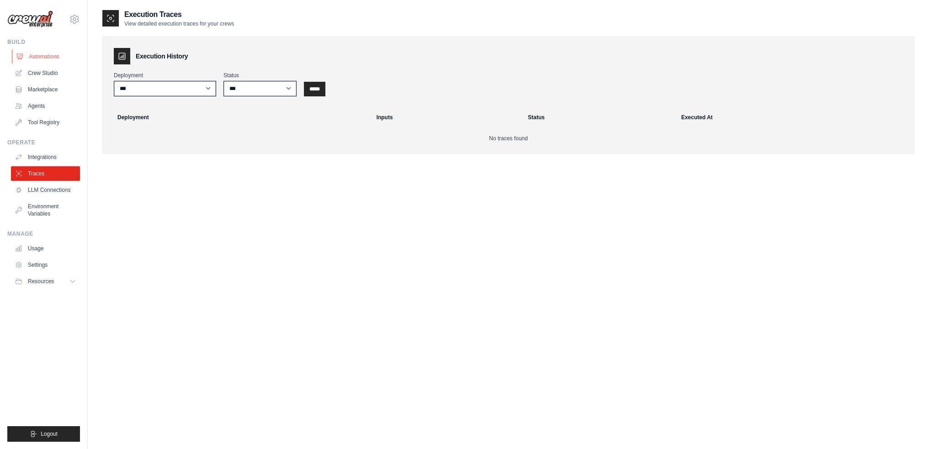
click at [52, 54] on link "Automations" at bounding box center [46, 56] width 69 height 15
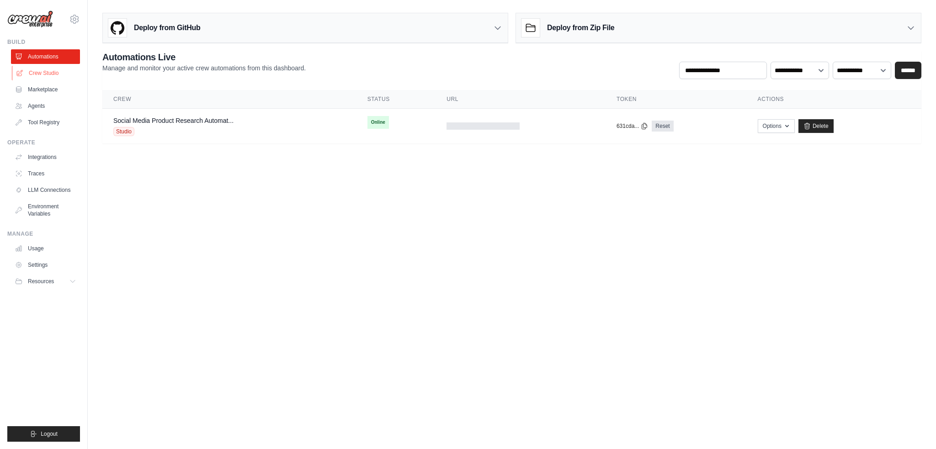
click at [40, 72] on link "Crew Studio" at bounding box center [46, 73] width 69 height 15
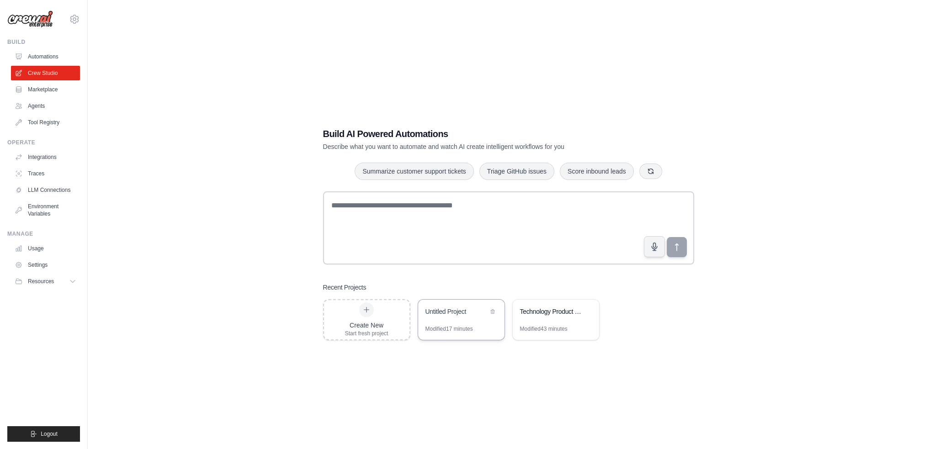
click at [449, 315] on div "Untitled Project" at bounding box center [456, 311] width 63 height 9
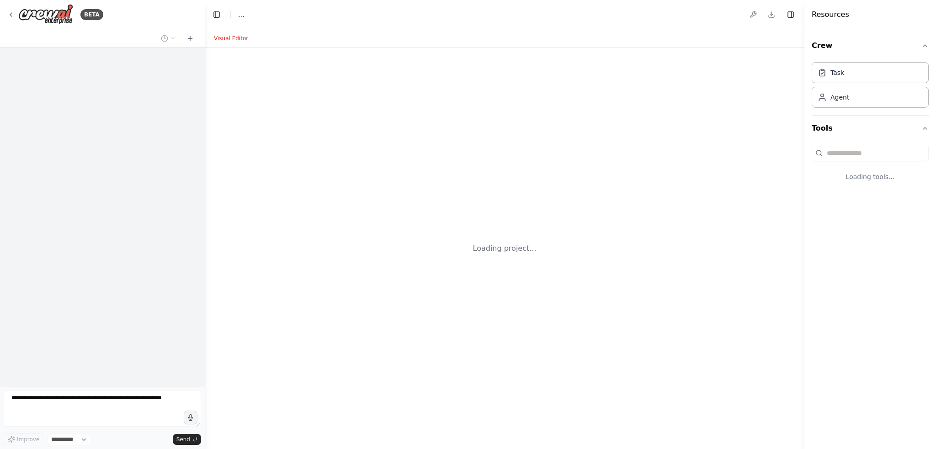
select select "****"
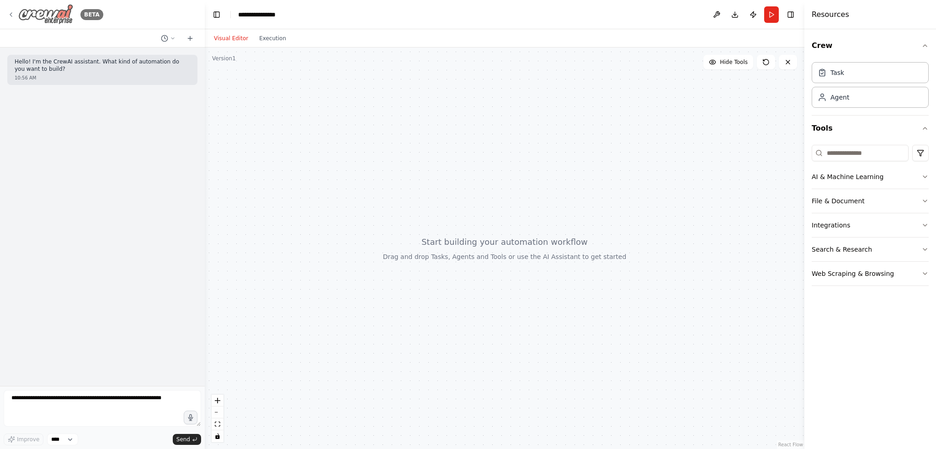
click at [9, 14] on icon at bounding box center [10, 14] width 7 height 7
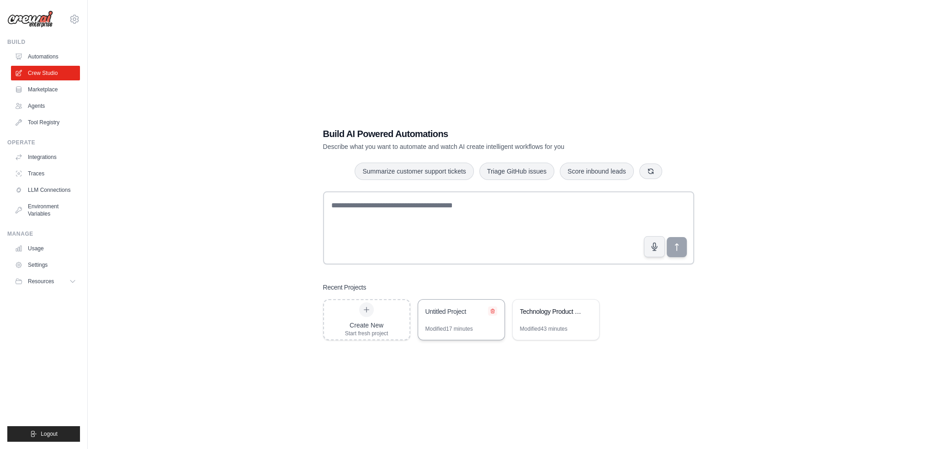
click at [492, 309] on icon at bounding box center [492, 310] width 5 height 5
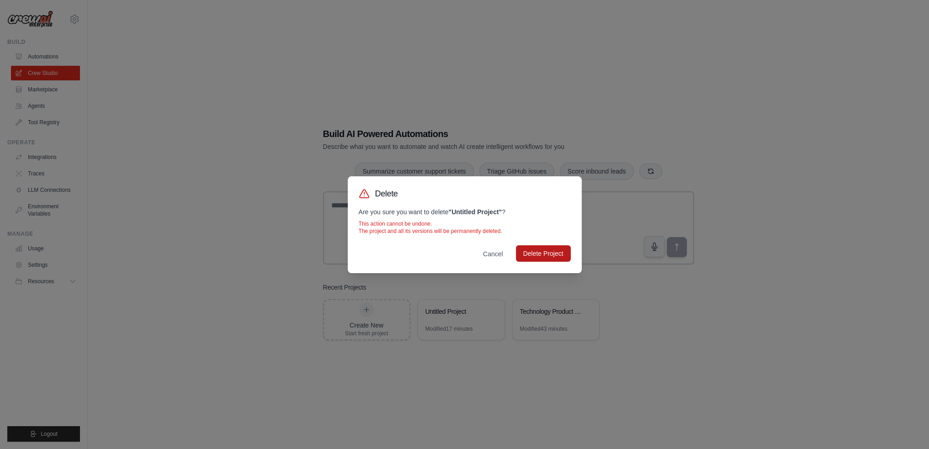
click at [551, 254] on button "Delete Project" at bounding box center [543, 253] width 55 height 16
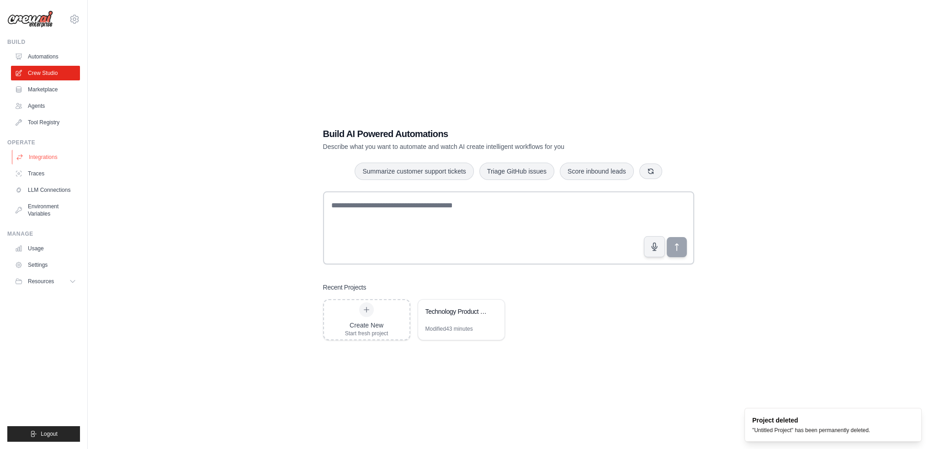
click at [36, 155] on link "Integrations" at bounding box center [46, 157] width 69 height 15
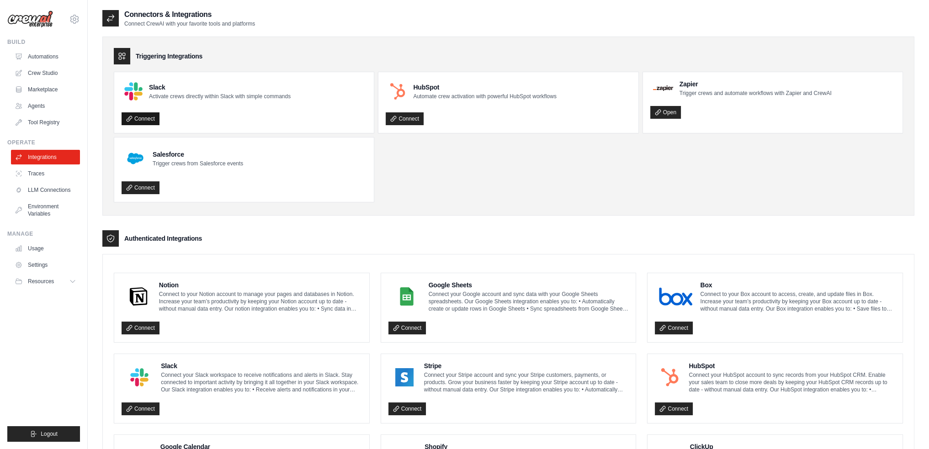
click at [143, 116] on link "Connect" at bounding box center [141, 118] width 38 height 13
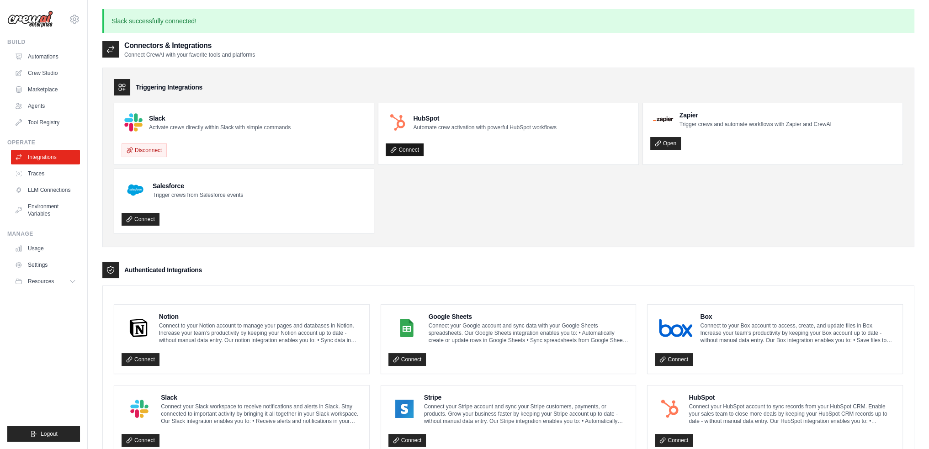
click at [399, 149] on link "Connect" at bounding box center [405, 149] width 38 height 13
click at [33, 174] on link "Traces" at bounding box center [46, 173] width 69 height 15
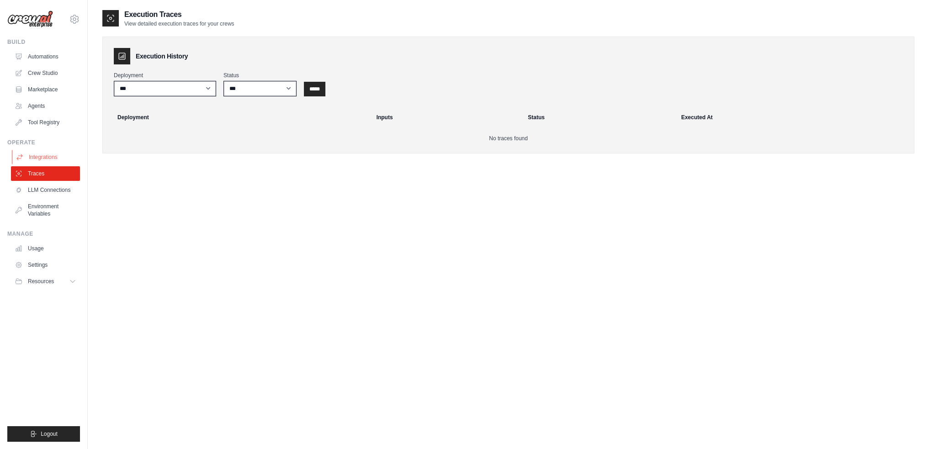
click at [41, 157] on link "Integrations" at bounding box center [46, 157] width 69 height 15
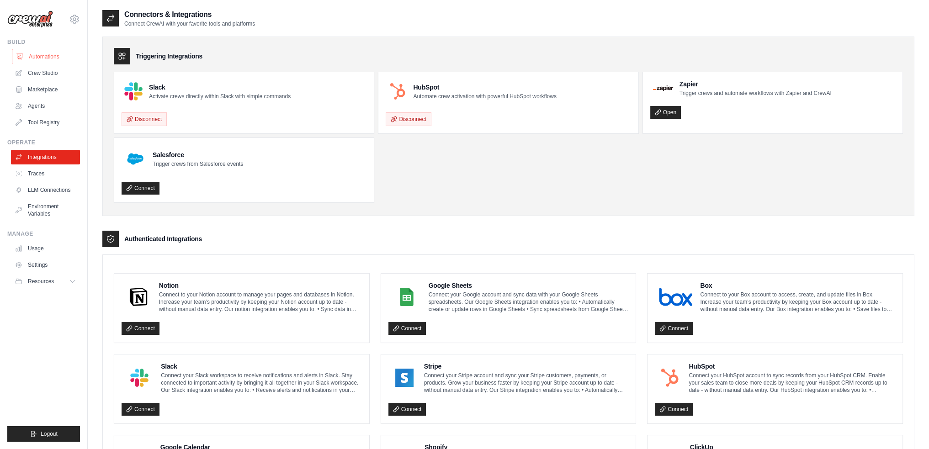
click at [48, 52] on link "Automations" at bounding box center [46, 56] width 69 height 15
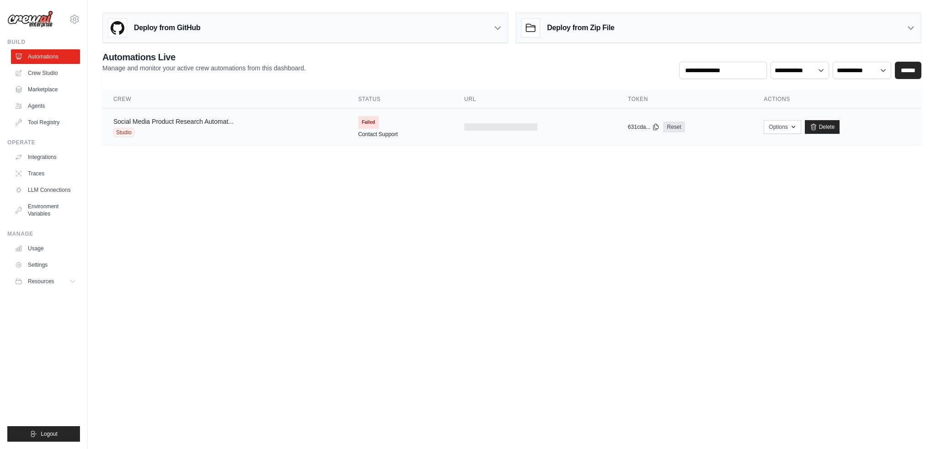
click at [163, 119] on link "Social Media Product Research Automat..." at bounding box center [173, 121] width 120 height 7
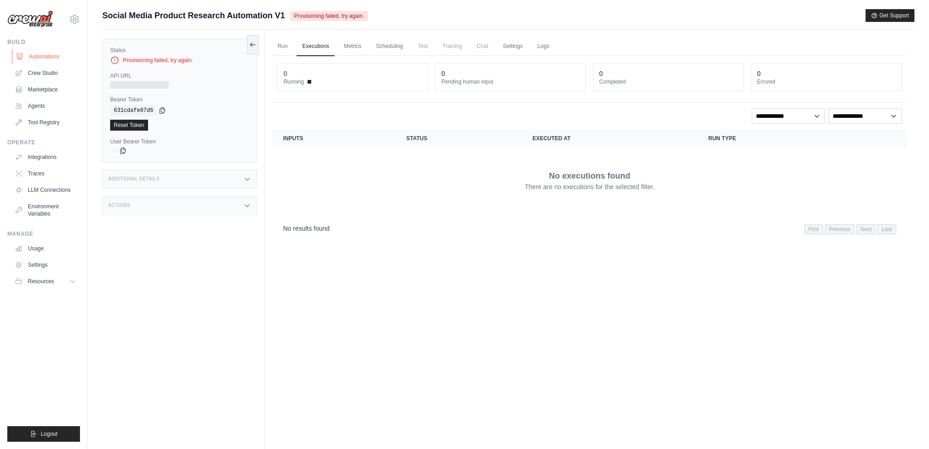
click at [47, 56] on link "Automations" at bounding box center [46, 56] width 69 height 15
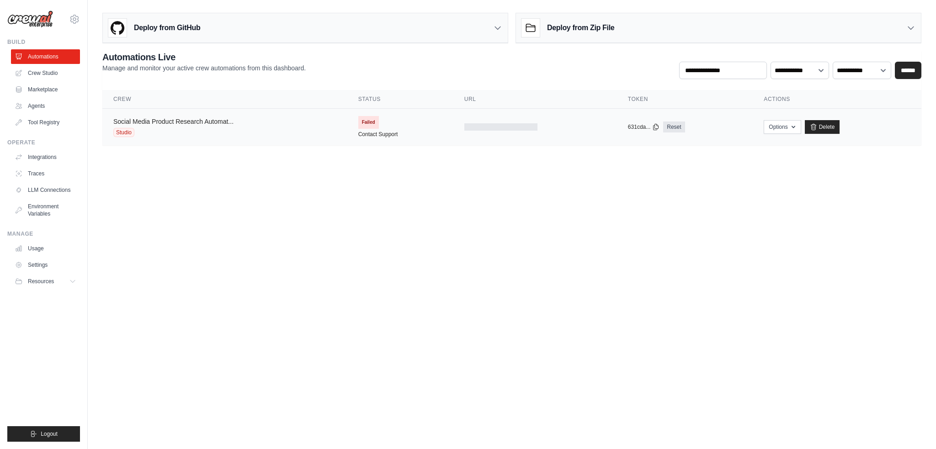
click at [179, 118] on link "Social Media Product Research Automat..." at bounding box center [173, 121] width 120 height 7
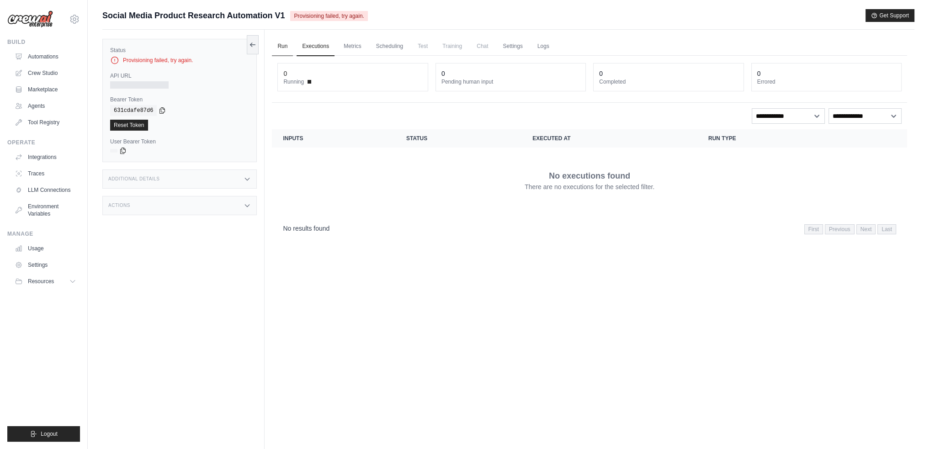
click at [282, 45] on link "Run" at bounding box center [282, 46] width 21 height 19
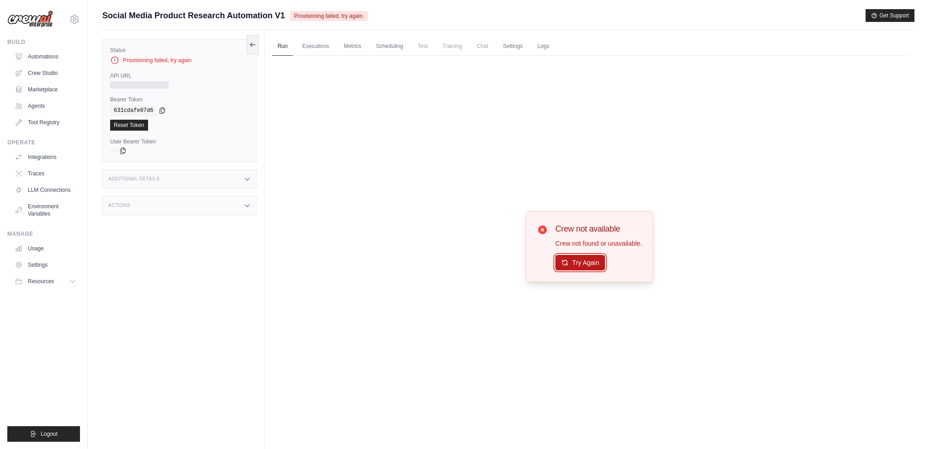
click at [586, 260] on button "Try Again" at bounding box center [580, 263] width 50 height 16
click at [42, 72] on link "Crew Studio" at bounding box center [46, 73] width 69 height 15
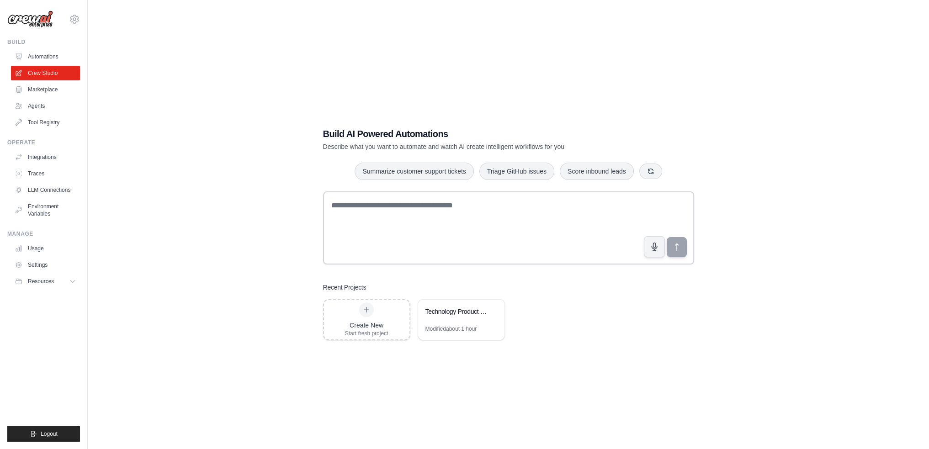
click at [42, 55] on link "Automations" at bounding box center [45, 56] width 69 height 15
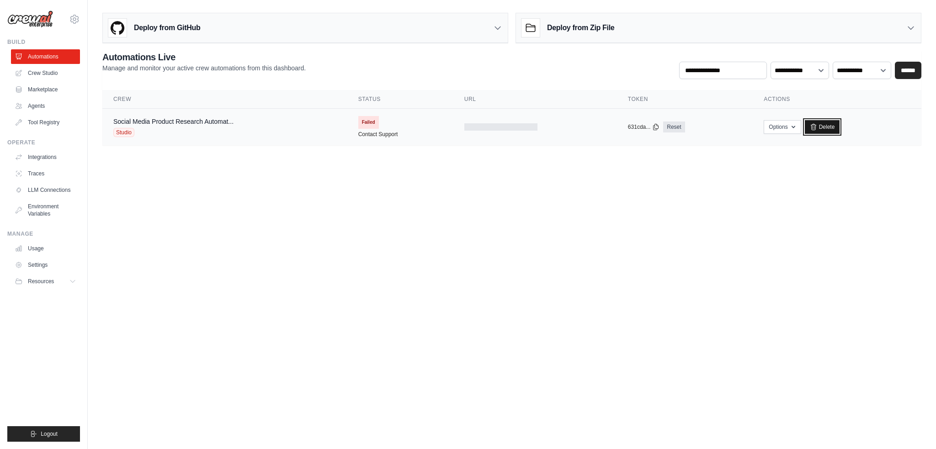
click at [827, 122] on link "Delete" at bounding box center [821, 127] width 35 height 14
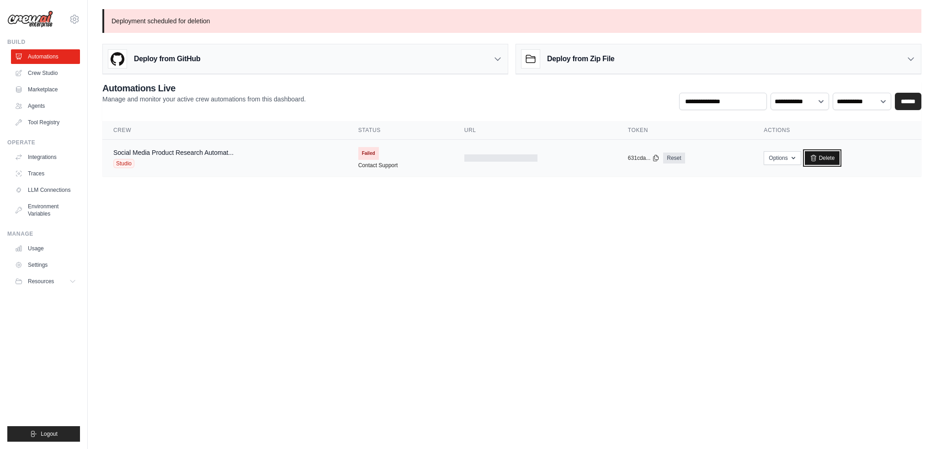
click at [825, 155] on link "Delete" at bounding box center [821, 158] width 35 height 14
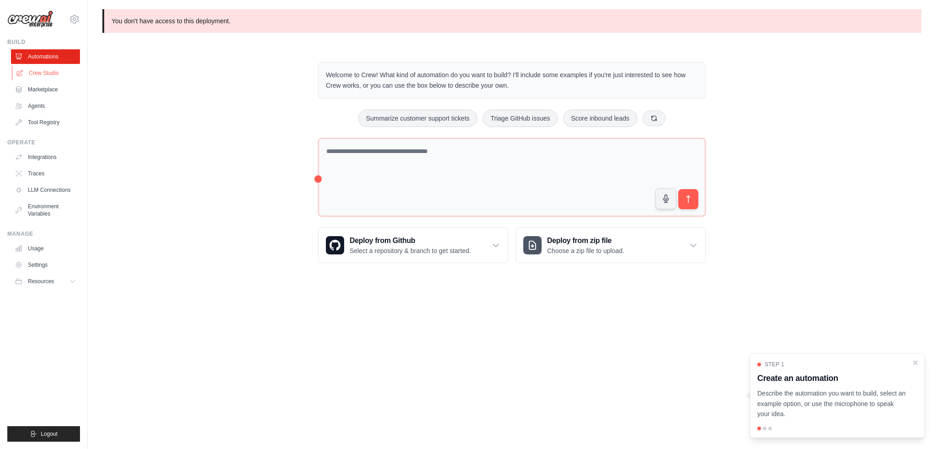
click at [38, 70] on link "Crew Studio" at bounding box center [46, 73] width 69 height 15
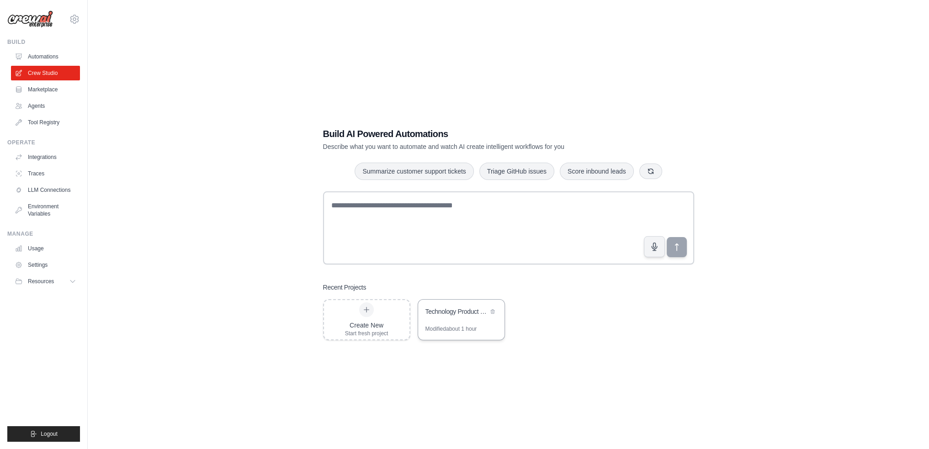
click at [457, 322] on div "Technology Product Research Automation" at bounding box center [461, 313] width 86 height 26
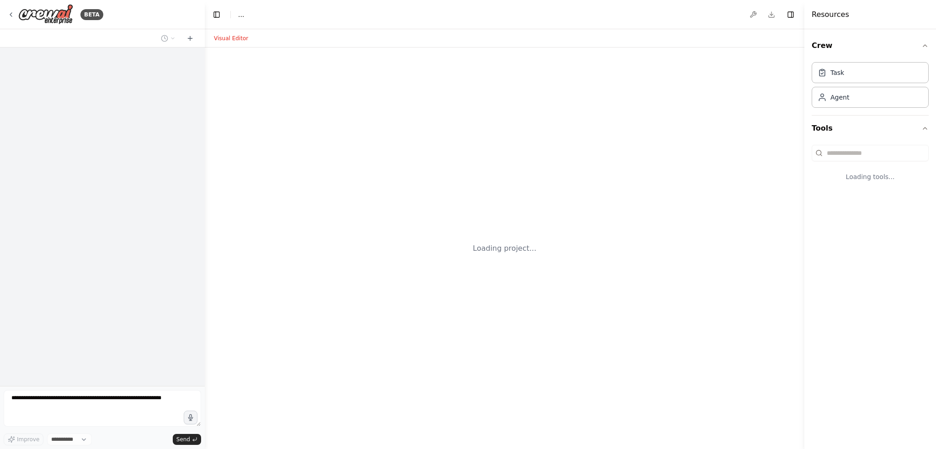
select select "****"
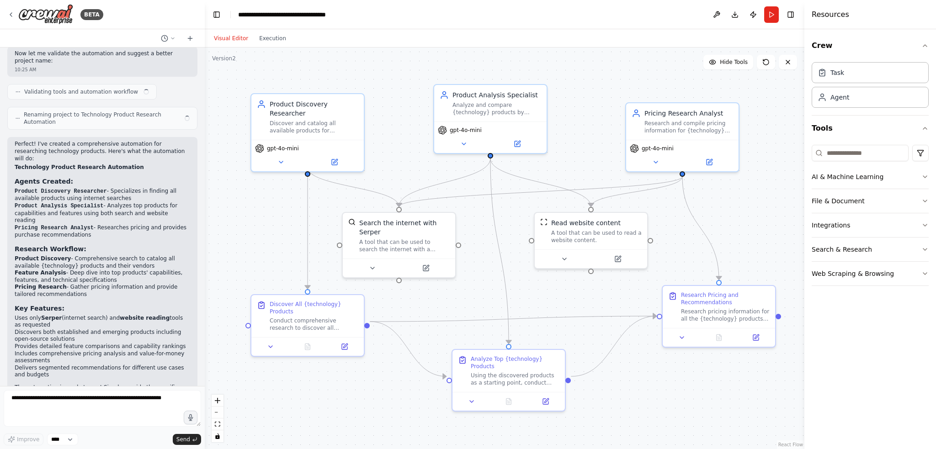
scroll to position [534, 0]
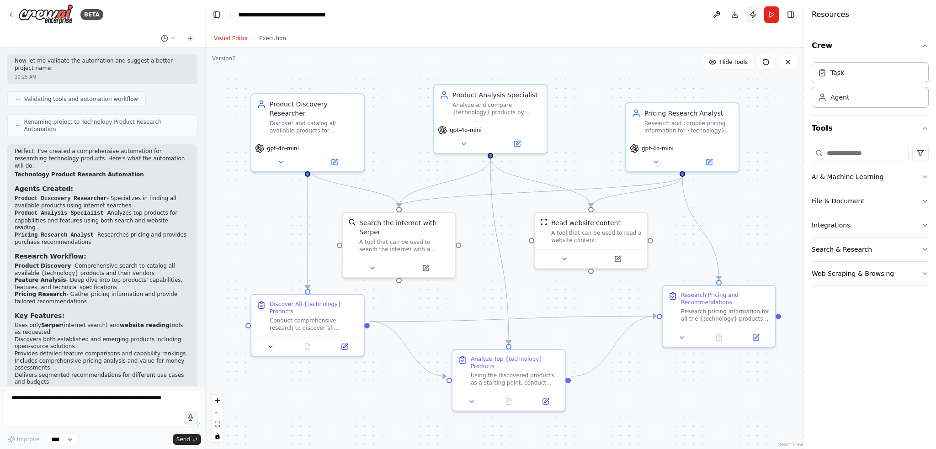
click at [753, 12] on button "Publish" at bounding box center [753, 14] width 15 height 16
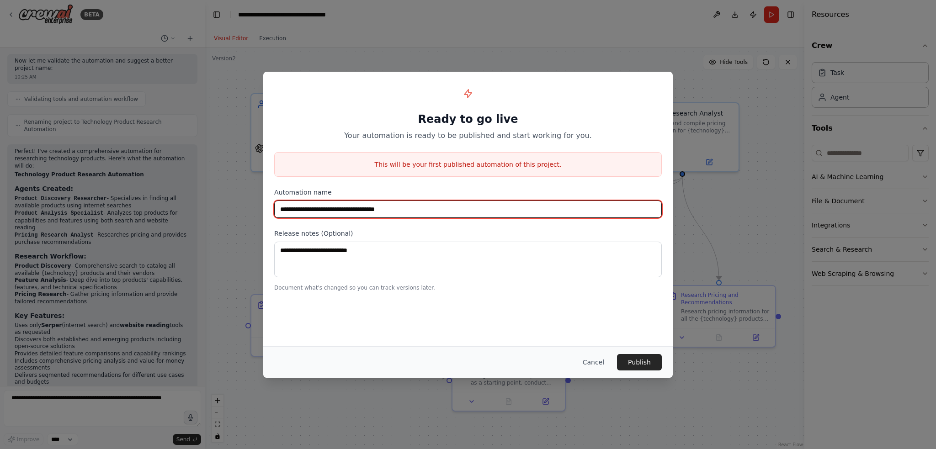
drag, startPoint x: 439, startPoint y: 211, endPoint x: 261, endPoint y: 207, distance: 178.2
click at [261, 207] on div "**********" at bounding box center [468, 224] width 936 height 449
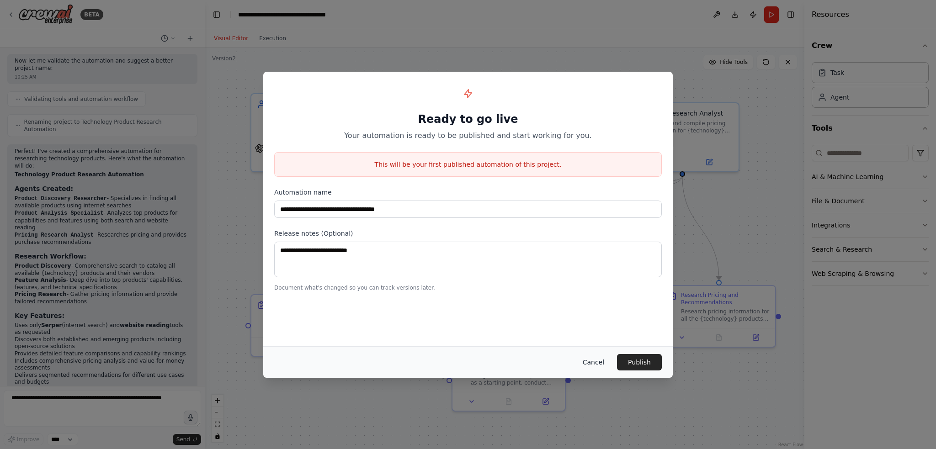
click at [599, 361] on button "Cancel" at bounding box center [593, 362] width 36 height 16
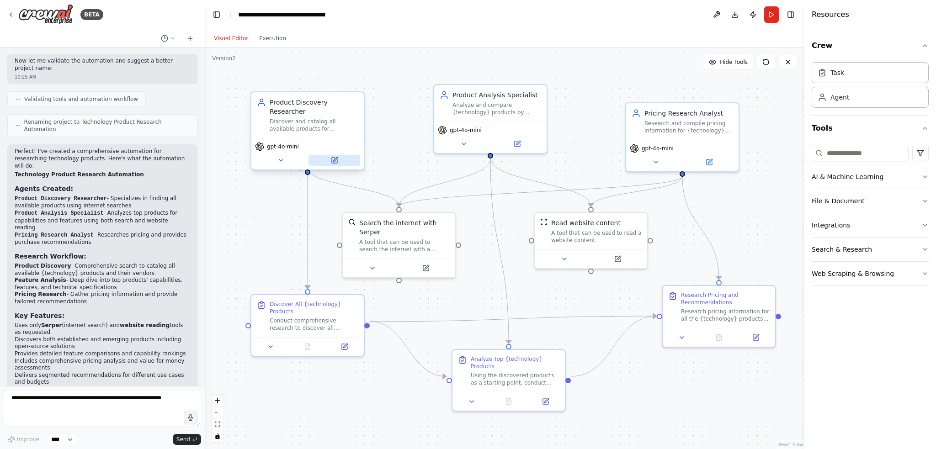
click at [334, 157] on icon at bounding box center [335, 159] width 4 height 4
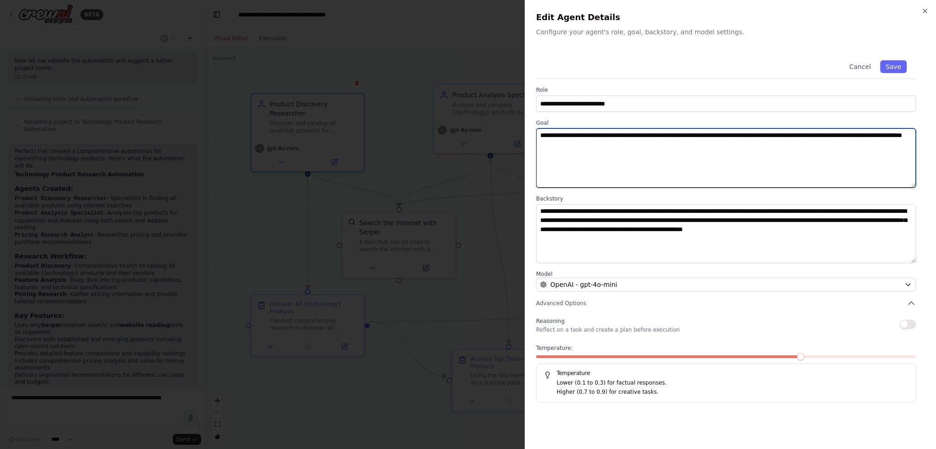
drag, startPoint x: 707, startPoint y: 134, endPoint x: 671, endPoint y: 135, distance: 36.1
click at [671, 135] on textarea "**********" at bounding box center [726, 157] width 380 height 59
drag, startPoint x: 760, startPoint y: 135, endPoint x: 671, endPoint y: 137, distance: 89.1
click at [671, 137] on textarea "**********" at bounding box center [726, 157] width 380 height 59
type textarea "**********"
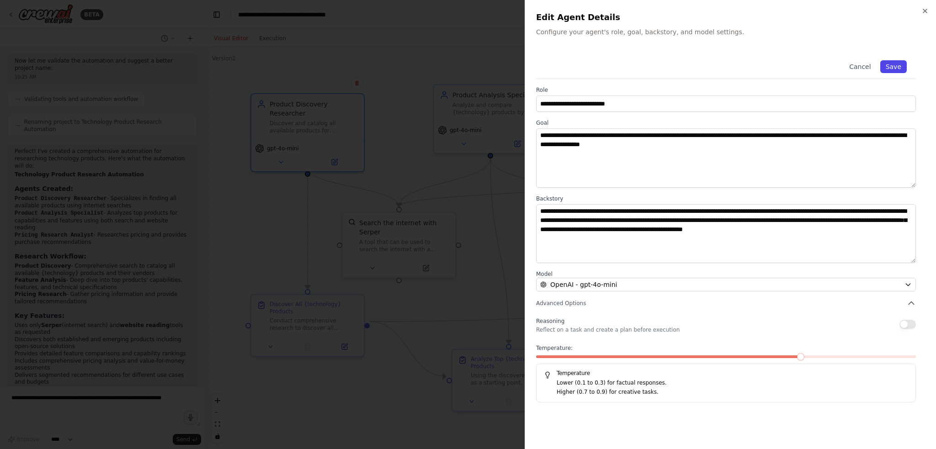
click at [892, 65] on button "Save" at bounding box center [893, 66] width 26 height 13
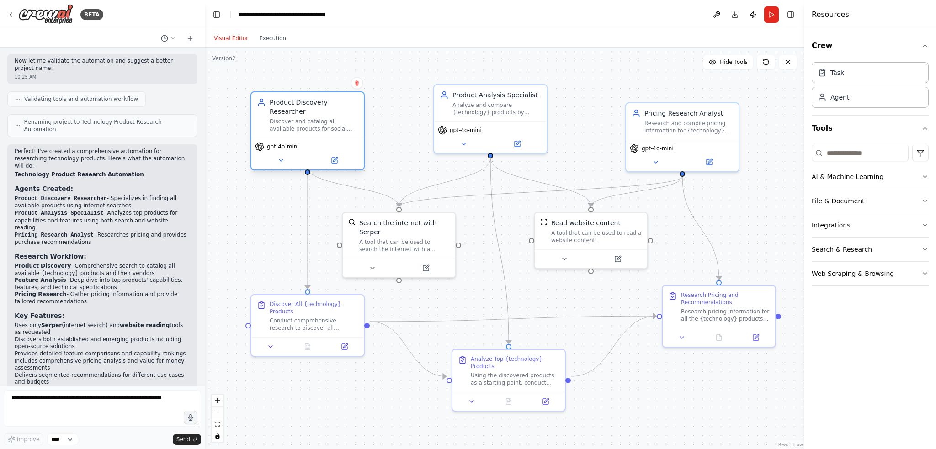
click at [311, 105] on div "Product Discovery Researcher" at bounding box center [314, 107] width 89 height 18
click at [481, 101] on div "Analyze and compare {technology} products by researching their capabilities, fe…" at bounding box center [496, 107] width 89 height 15
click at [516, 140] on icon at bounding box center [516, 141] width 5 height 5
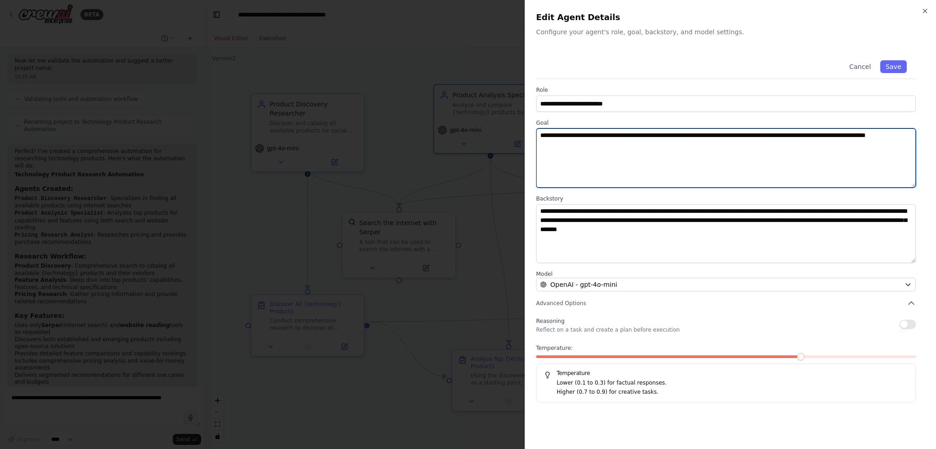
drag, startPoint x: 638, startPoint y: 135, endPoint x: 603, endPoint y: 135, distance: 35.6
click at [603, 135] on textarea "**********" at bounding box center [726, 157] width 380 height 59
paste textarea "**********"
type textarea "**********"
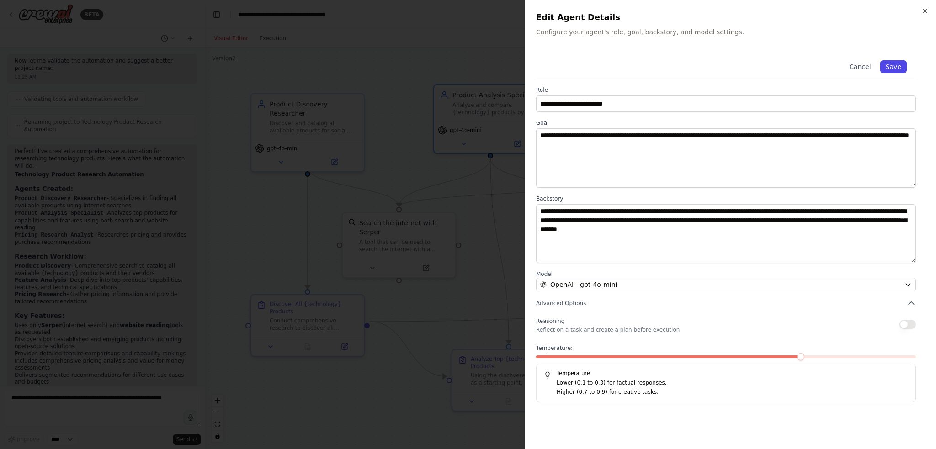
click at [894, 64] on button "Save" at bounding box center [893, 66] width 26 height 13
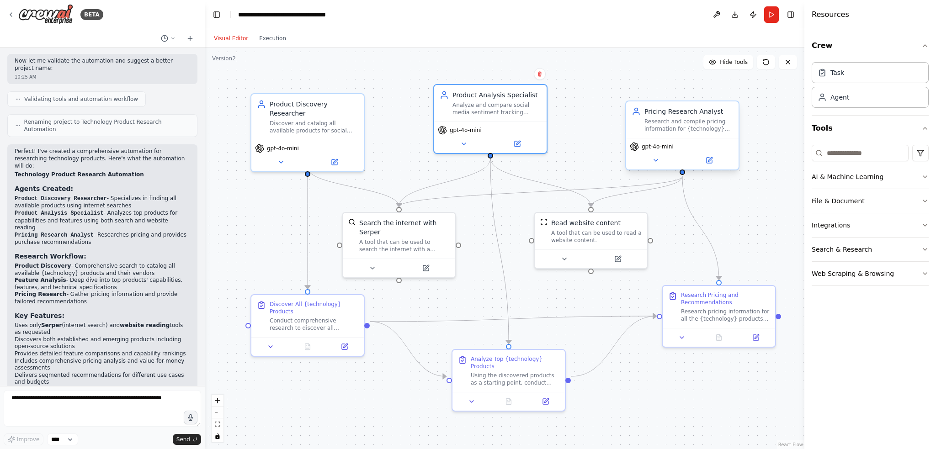
click at [681, 116] on div "Pricing Research Analyst" at bounding box center [688, 111] width 89 height 9
click at [678, 118] on div "Research and compile pricing information for {technology} products and provide …" at bounding box center [688, 125] width 89 height 15
click at [709, 159] on icon at bounding box center [708, 160] width 5 height 5
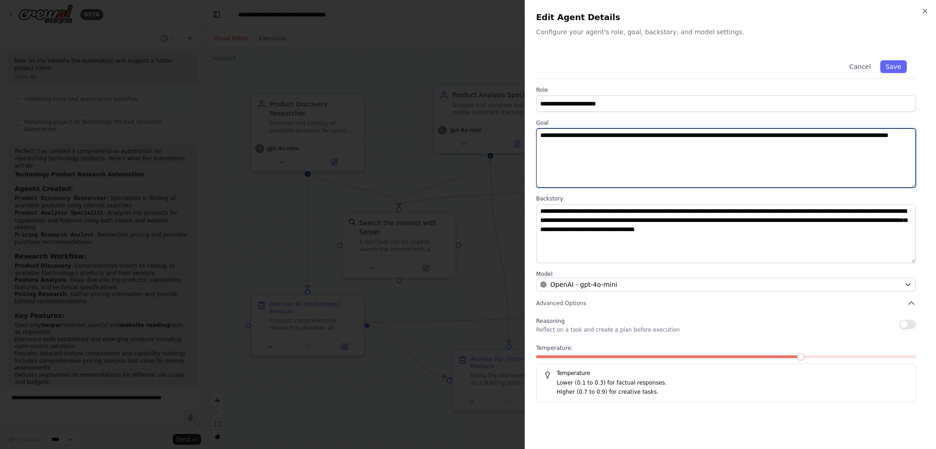
drag, startPoint x: 704, startPoint y: 136, endPoint x: 670, endPoint y: 135, distance: 34.3
click at [670, 135] on textarea "**********" at bounding box center [726, 157] width 380 height 59
paste textarea "**********"
click at [672, 134] on textarea "**********" at bounding box center [726, 157] width 380 height 59
type textarea "**********"
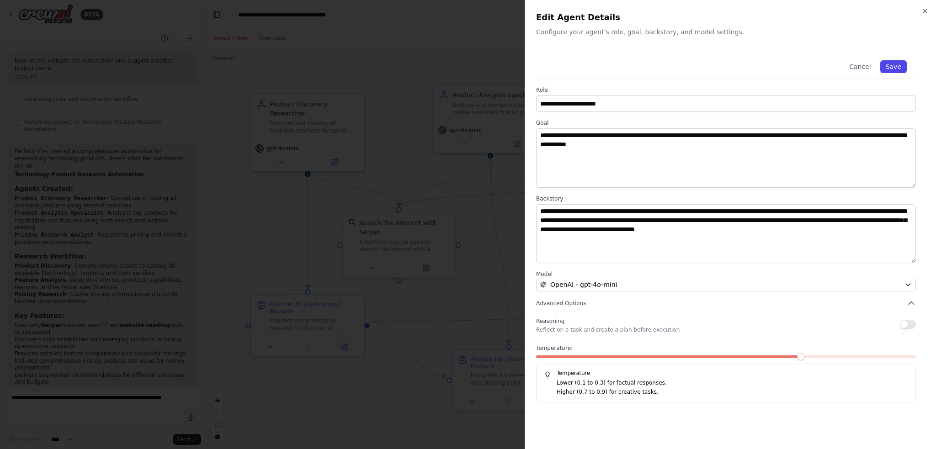
click at [888, 65] on button "Save" at bounding box center [893, 66] width 26 height 13
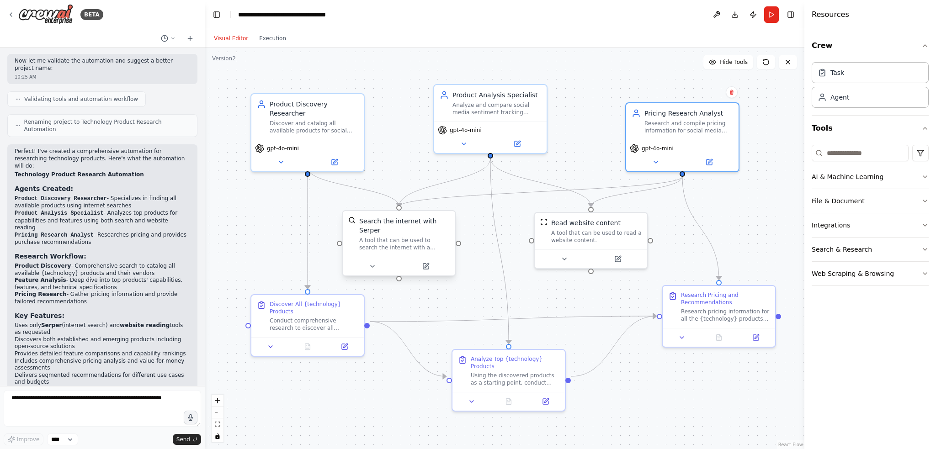
click at [394, 237] on div "A tool that can be used to search the internet with a search_query. Supports di…" at bounding box center [404, 244] width 90 height 15
click at [304, 315] on div "Conduct comprehensive research to discover all available products that provide …" at bounding box center [314, 322] width 89 height 15
click at [344, 342] on icon at bounding box center [344, 344] width 5 height 5
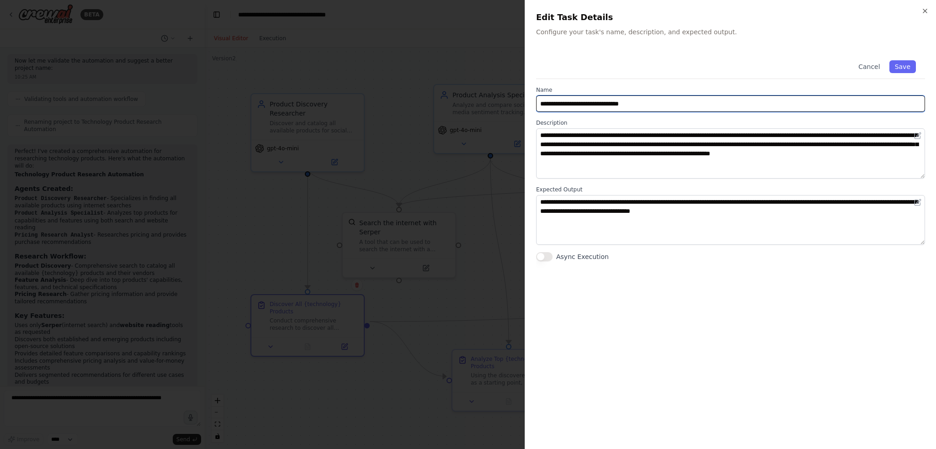
drag, startPoint x: 610, startPoint y: 103, endPoint x: 575, endPoint y: 102, distance: 35.2
click at [575, 102] on input "**********" at bounding box center [730, 103] width 389 height 16
paste input "**********"
type input "**********"
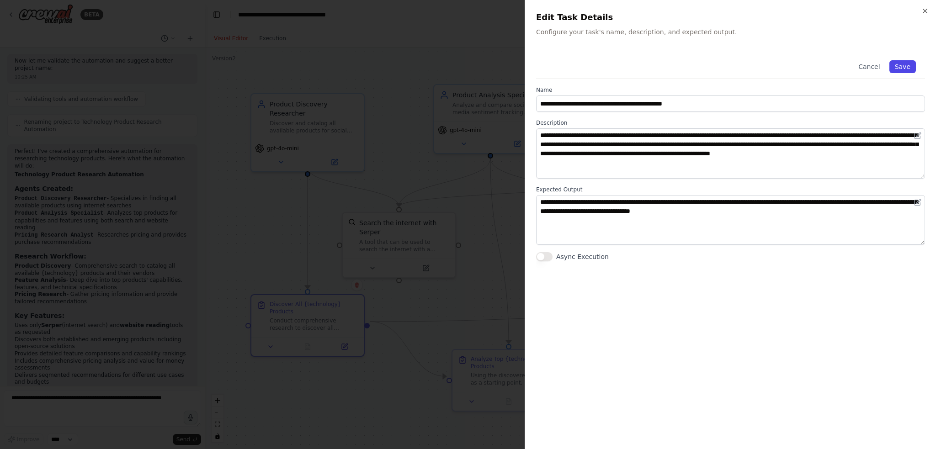
click at [902, 65] on button "Save" at bounding box center [902, 66] width 26 height 13
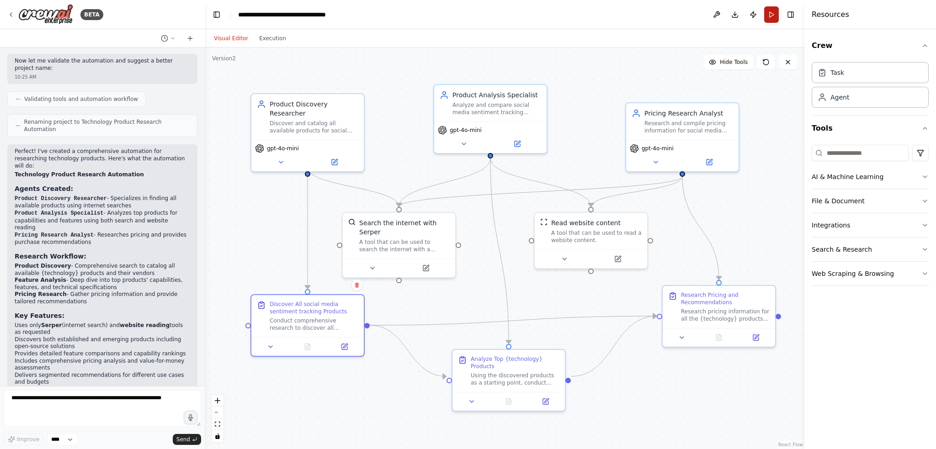
click at [770, 11] on button "Run" at bounding box center [771, 14] width 15 height 16
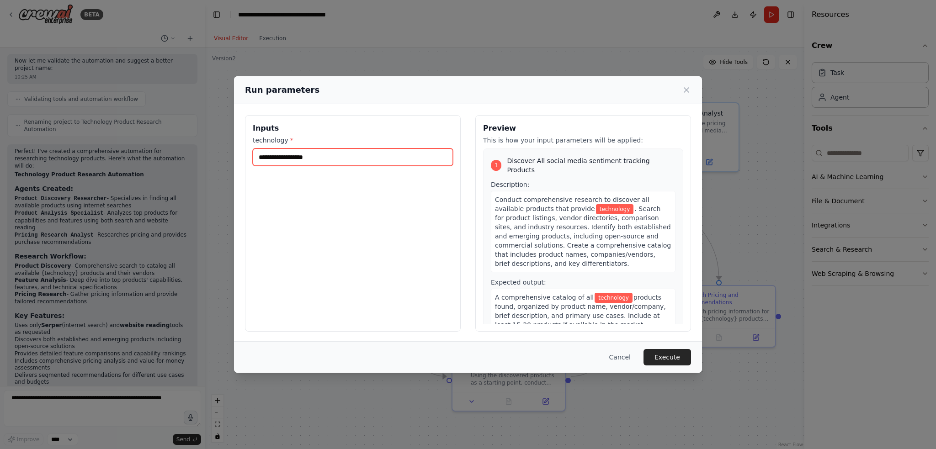
drag, startPoint x: 340, startPoint y: 157, endPoint x: 247, endPoint y: 155, distance: 93.2
click at [247, 155] on div "Inputs technology *" at bounding box center [353, 223] width 216 height 217
click at [629, 356] on button "Cancel" at bounding box center [620, 357] width 36 height 16
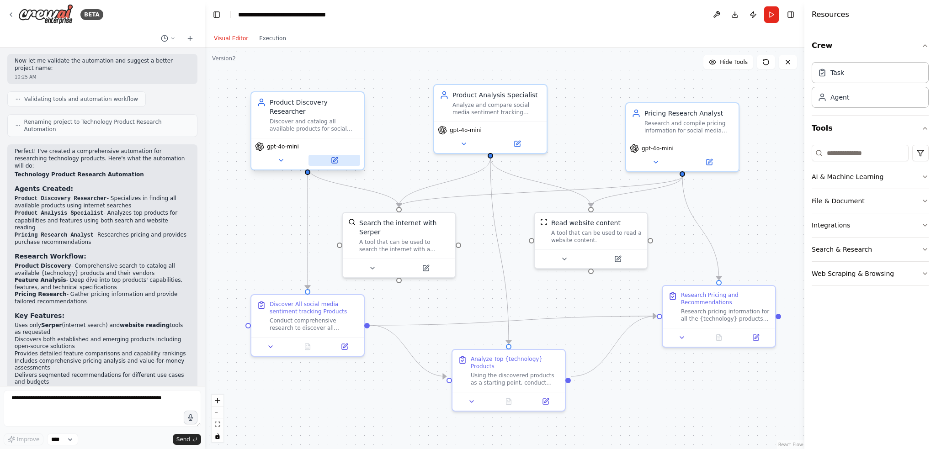
click at [335, 157] on icon at bounding box center [335, 159] width 4 height 4
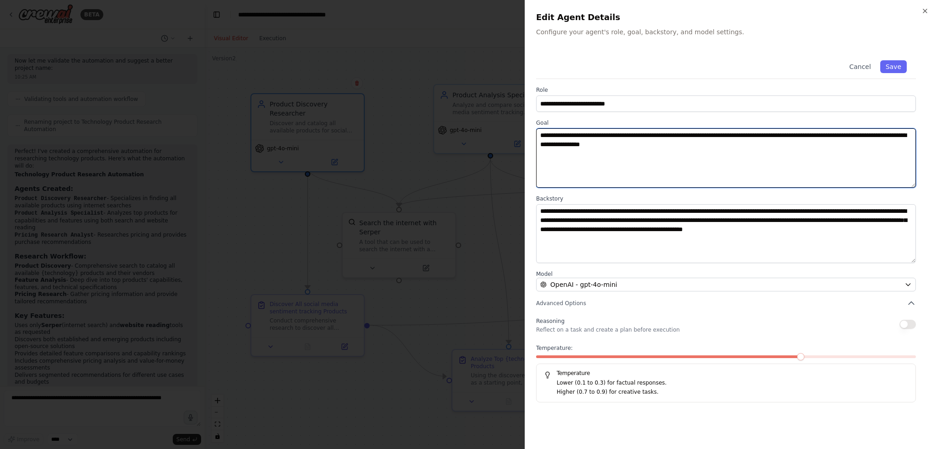
drag, startPoint x: 761, startPoint y: 133, endPoint x: 672, endPoint y: 135, distance: 89.1
click at [672, 135] on textarea "**********" at bounding box center [726, 157] width 380 height 59
drag, startPoint x: 707, startPoint y: 136, endPoint x: 672, endPoint y: 137, distance: 35.6
click at [672, 137] on textarea "**********" at bounding box center [726, 157] width 380 height 59
type textarea "**********"
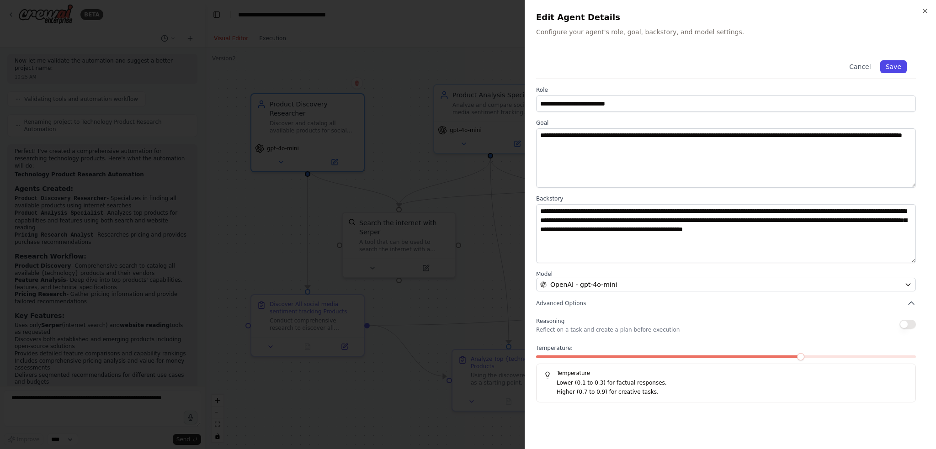
click at [895, 63] on button "Save" at bounding box center [893, 66] width 26 height 13
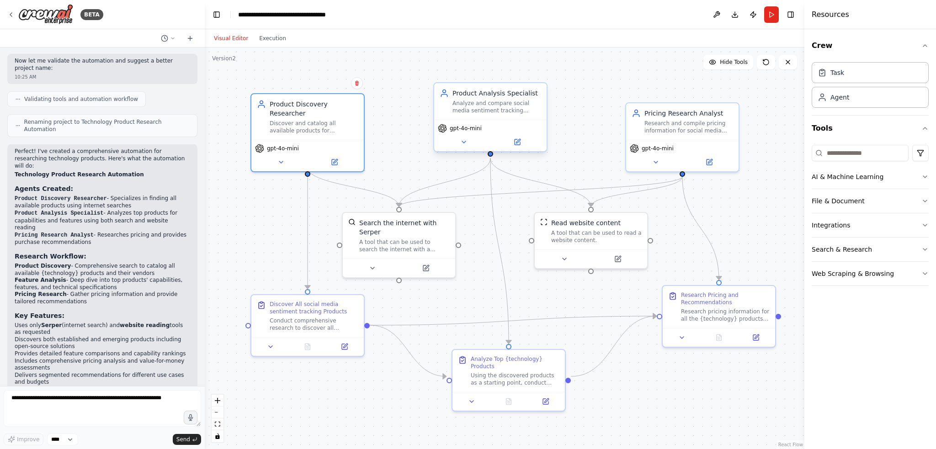
click at [494, 115] on div "Product Analysis Specialist Analyze and compare social media sentiment tracking…" at bounding box center [490, 101] width 112 height 37
click at [517, 142] on icon at bounding box center [518, 141] width 4 height 4
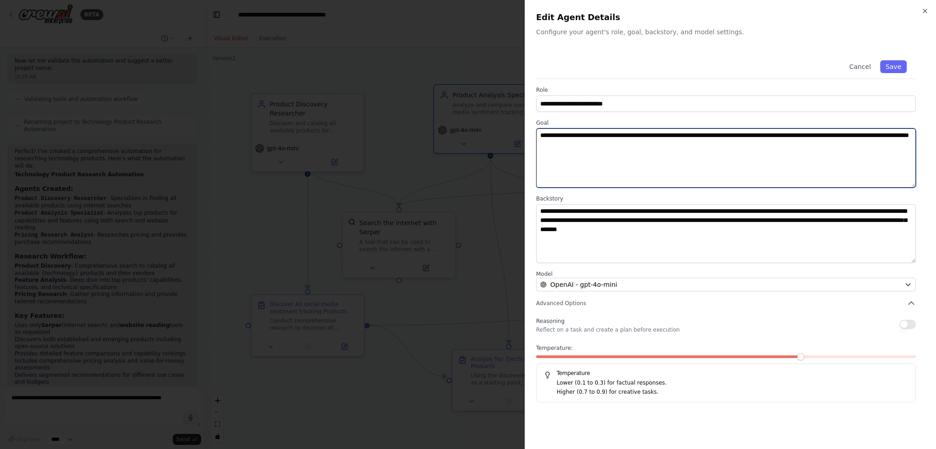
drag, startPoint x: 719, startPoint y: 135, endPoint x: 603, endPoint y: 135, distance: 115.6
click at [603, 135] on textarea "**********" at bounding box center [726, 157] width 380 height 59
click at [691, 133] on textarea "**********" at bounding box center [726, 157] width 380 height 59
drag, startPoint x: 691, startPoint y: 133, endPoint x: 603, endPoint y: 134, distance: 87.7
click at [603, 134] on textarea "**********" at bounding box center [726, 157] width 380 height 59
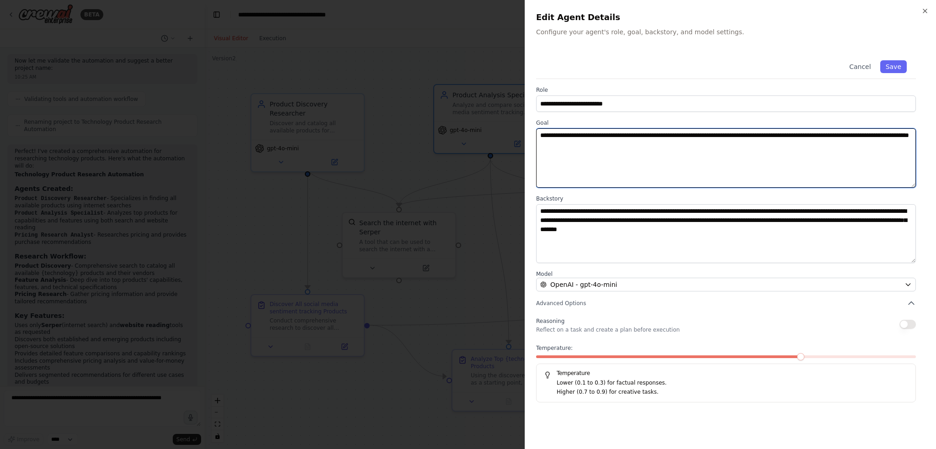
paste textarea
type textarea "**********"
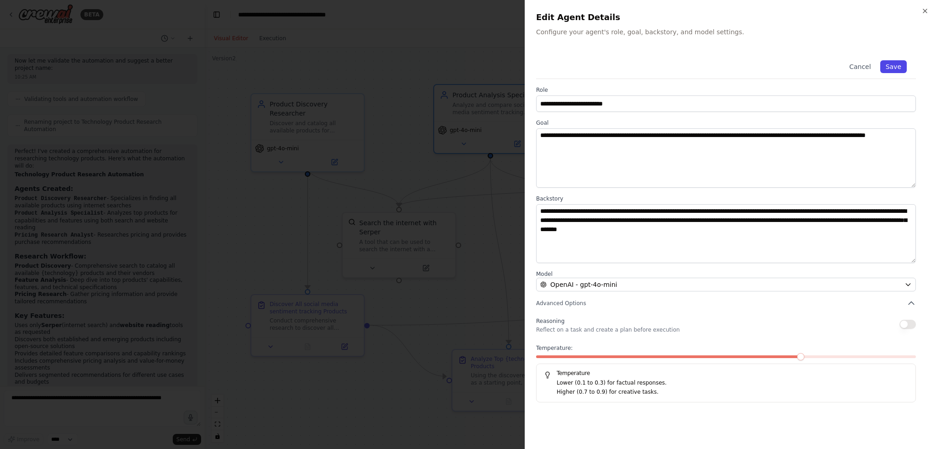
click at [894, 63] on button "Save" at bounding box center [893, 66] width 26 height 13
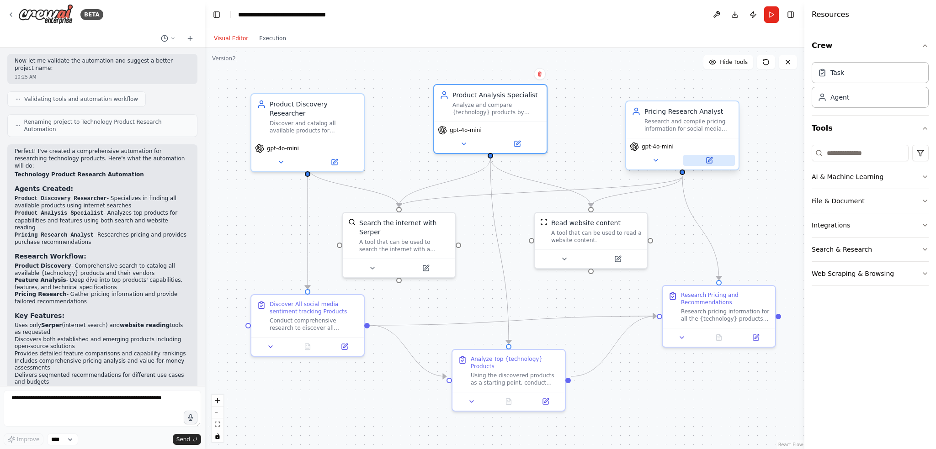
click at [709, 160] on icon at bounding box center [710, 159] width 4 height 4
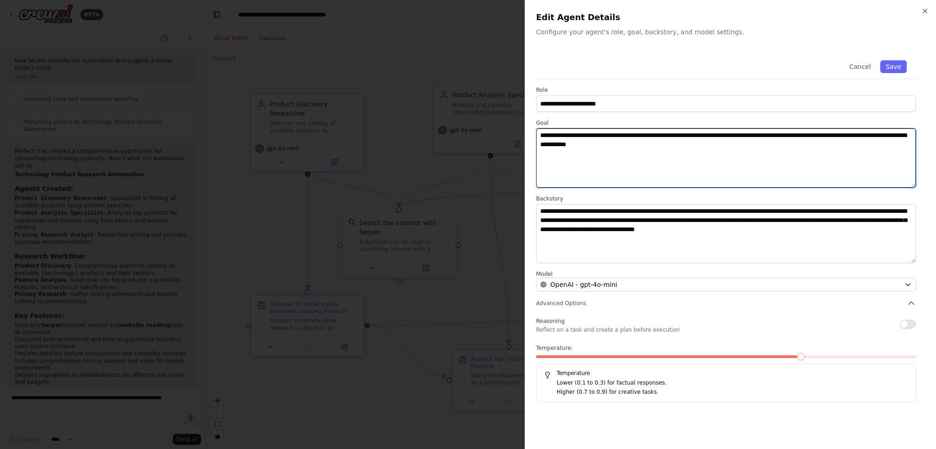
click at [734, 134] on textarea "**********" at bounding box center [726, 157] width 380 height 59
drag, startPoint x: 758, startPoint y: 134, endPoint x: 669, endPoint y: 135, distance: 89.5
click at [669, 135] on textarea "**********" at bounding box center [726, 157] width 380 height 59
paste textarea
type textarea "**********"
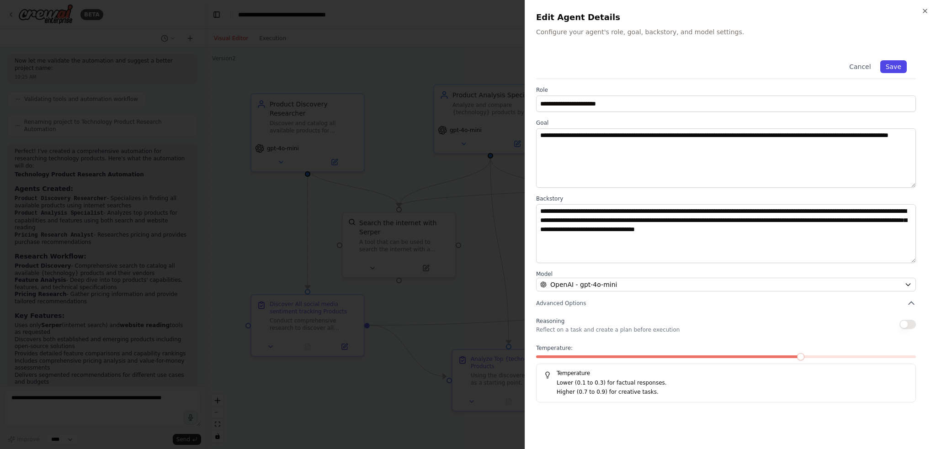
click at [896, 64] on button "Save" at bounding box center [893, 66] width 26 height 13
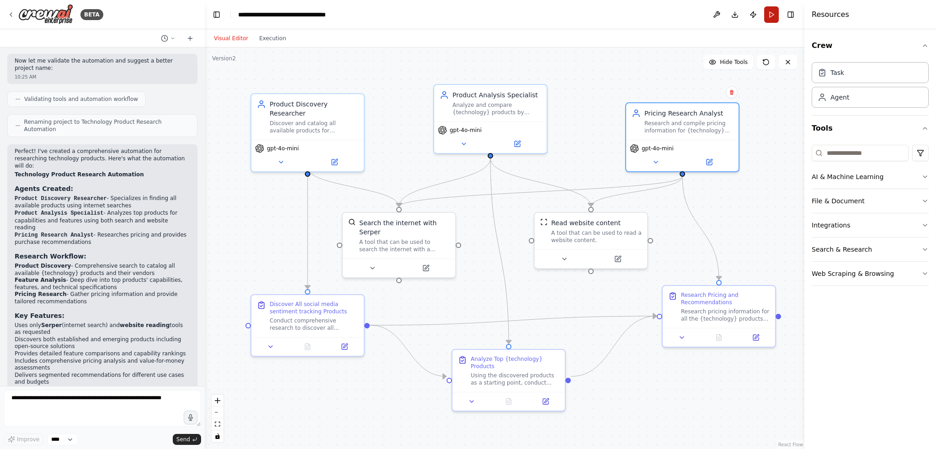
click at [769, 14] on button "Run" at bounding box center [771, 14] width 15 height 16
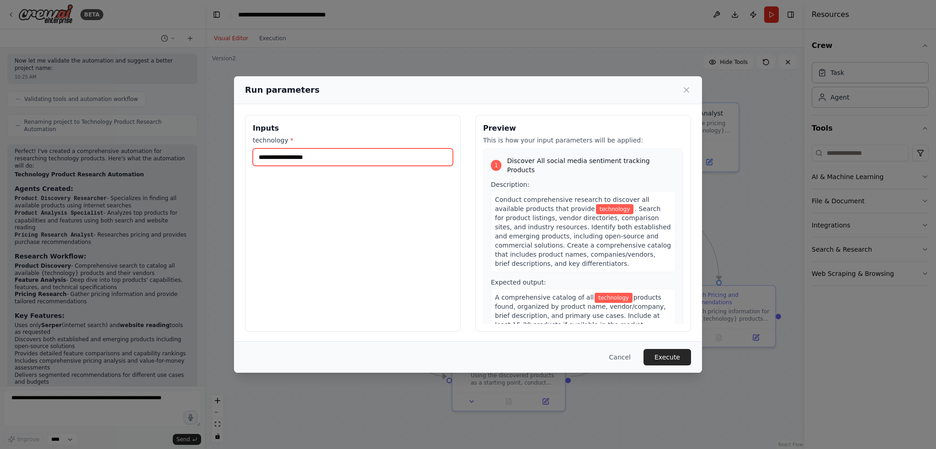
drag, startPoint x: 336, startPoint y: 158, endPoint x: 229, endPoint y: 155, distance: 107.4
click at [231, 155] on div "Run parameters Inputs technology * Preview This is how your input parameters wi…" at bounding box center [468, 224] width 936 height 449
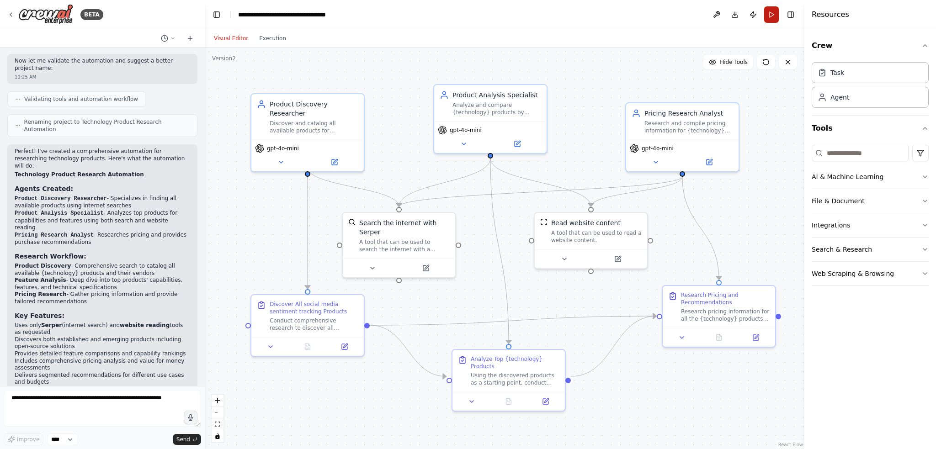
click at [770, 16] on button "Run" at bounding box center [771, 14] width 15 height 16
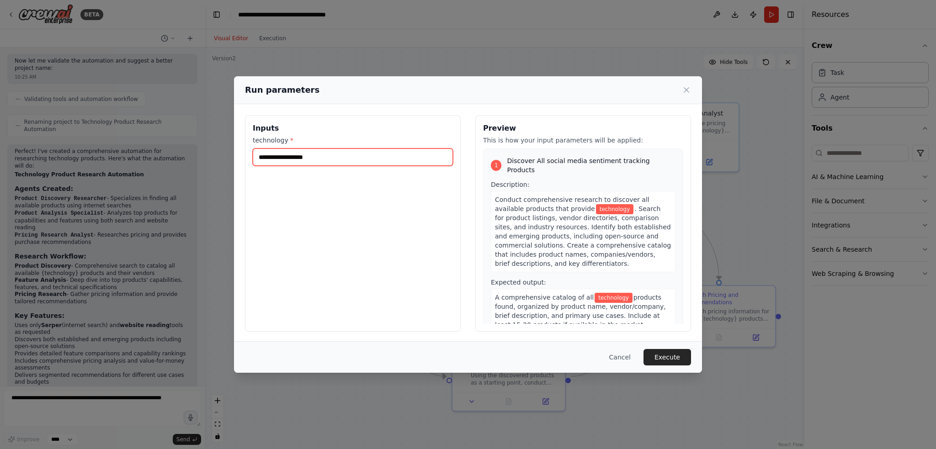
click at [333, 160] on input "technology *" at bounding box center [353, 156] width 200 height 17
type input "*"
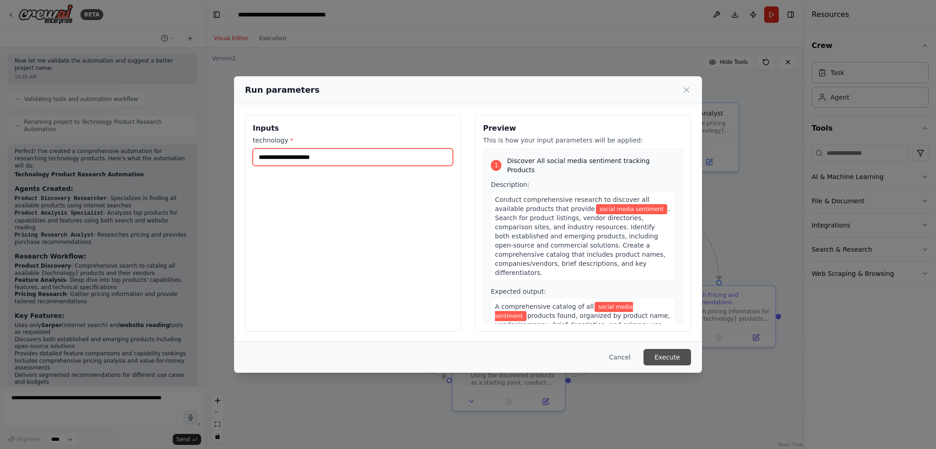
type input "**********"
click at [663, 355] on button "Execute" at bounding box center [667, 357] width 48 height 16
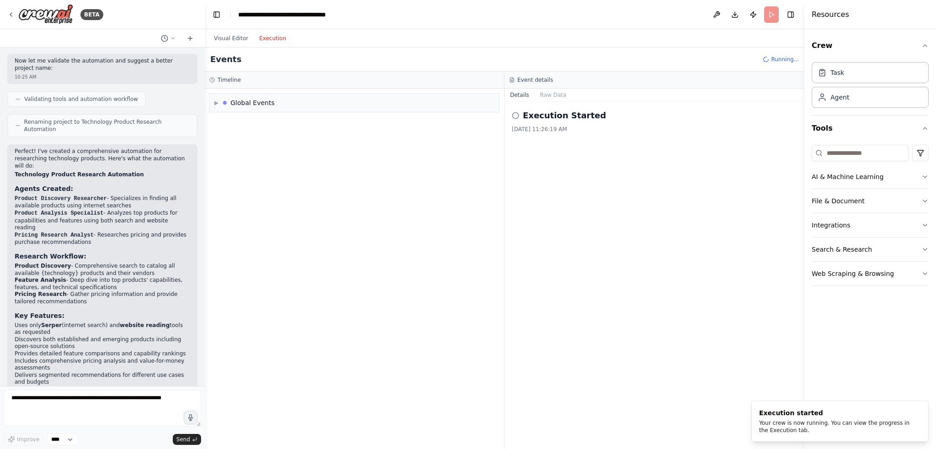
click at [267, 37] on button "Execution" at bounding box center [273, 38] width 38 height 11
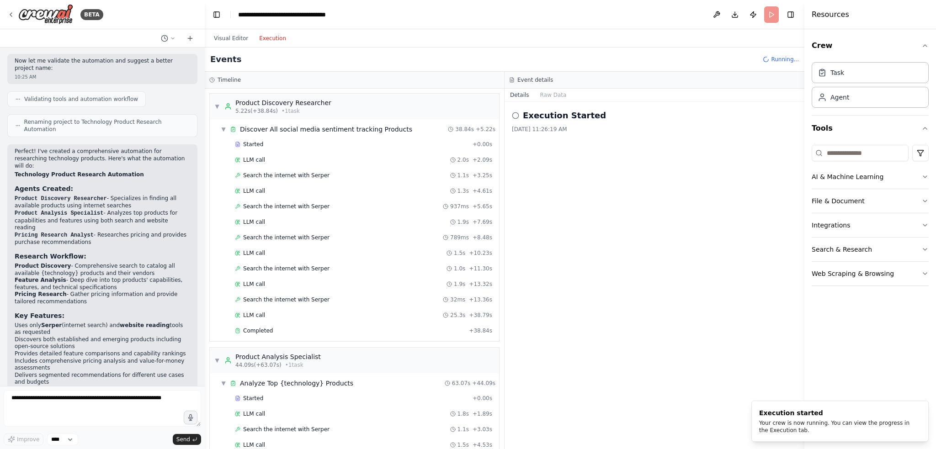
scroll to position [1041, 0]
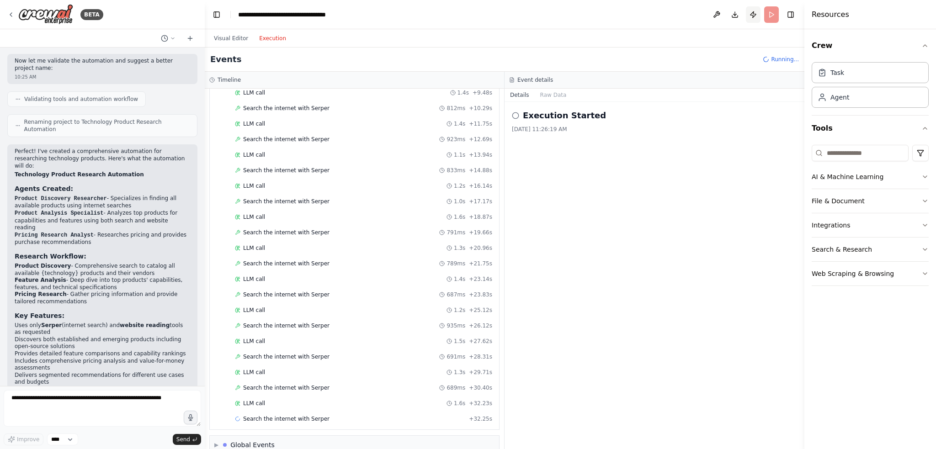
click at [754, 13] on button "Publish" at bounding box center [753, 14] width 15 height 16
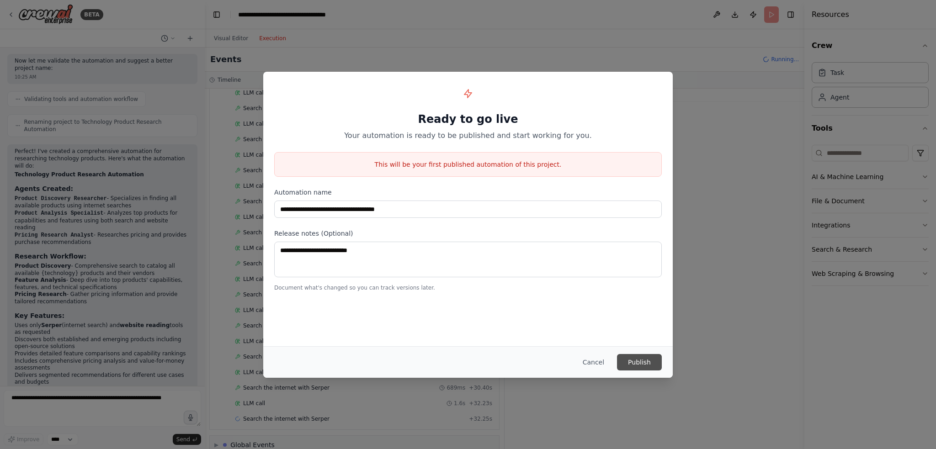
click at [642, 360] on button "Publish" at bounding box center [639, 362] width 45 height 16
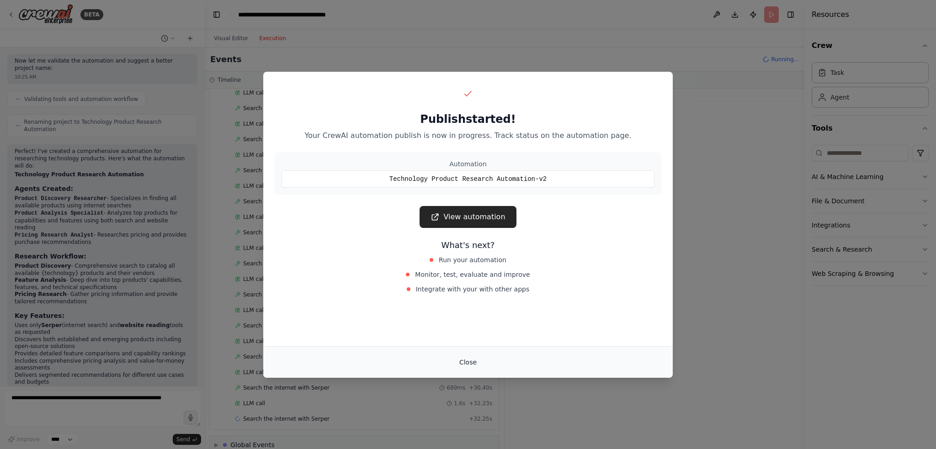
click at [467, 362] on button "Close" at bounding box center [468, 362] width 32 height 16
